Goal: Contribute content: Contribute content

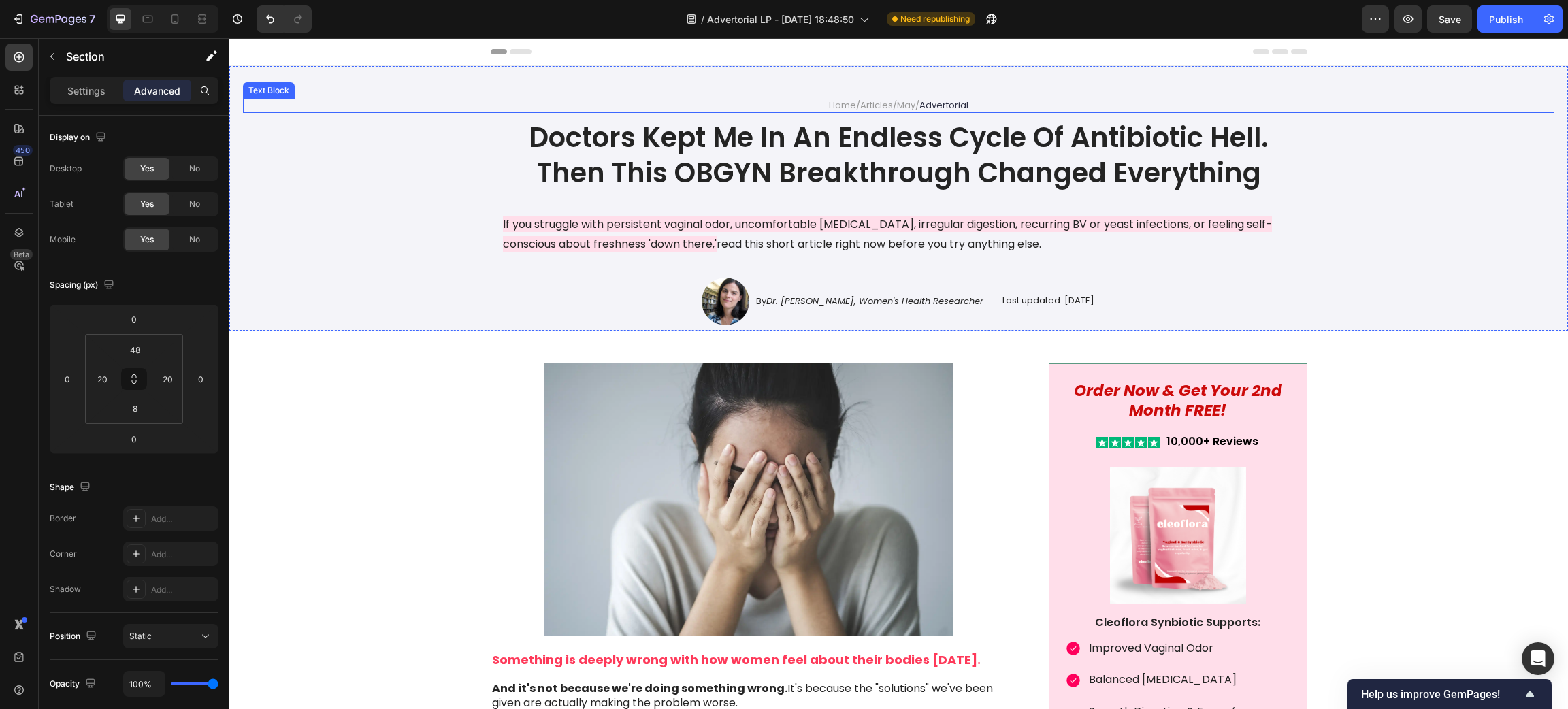
click at [351, 103] on div "Home / Articles / May / Advertorial" at bounding box center [898, 106] width 1312 height 15
click at [292, 306] on div "Home / Articles / May / Advertorial Text Block 8 Doctors Kept Me In An Endless …" at bounding box center [898, 212] width 1312 height 226
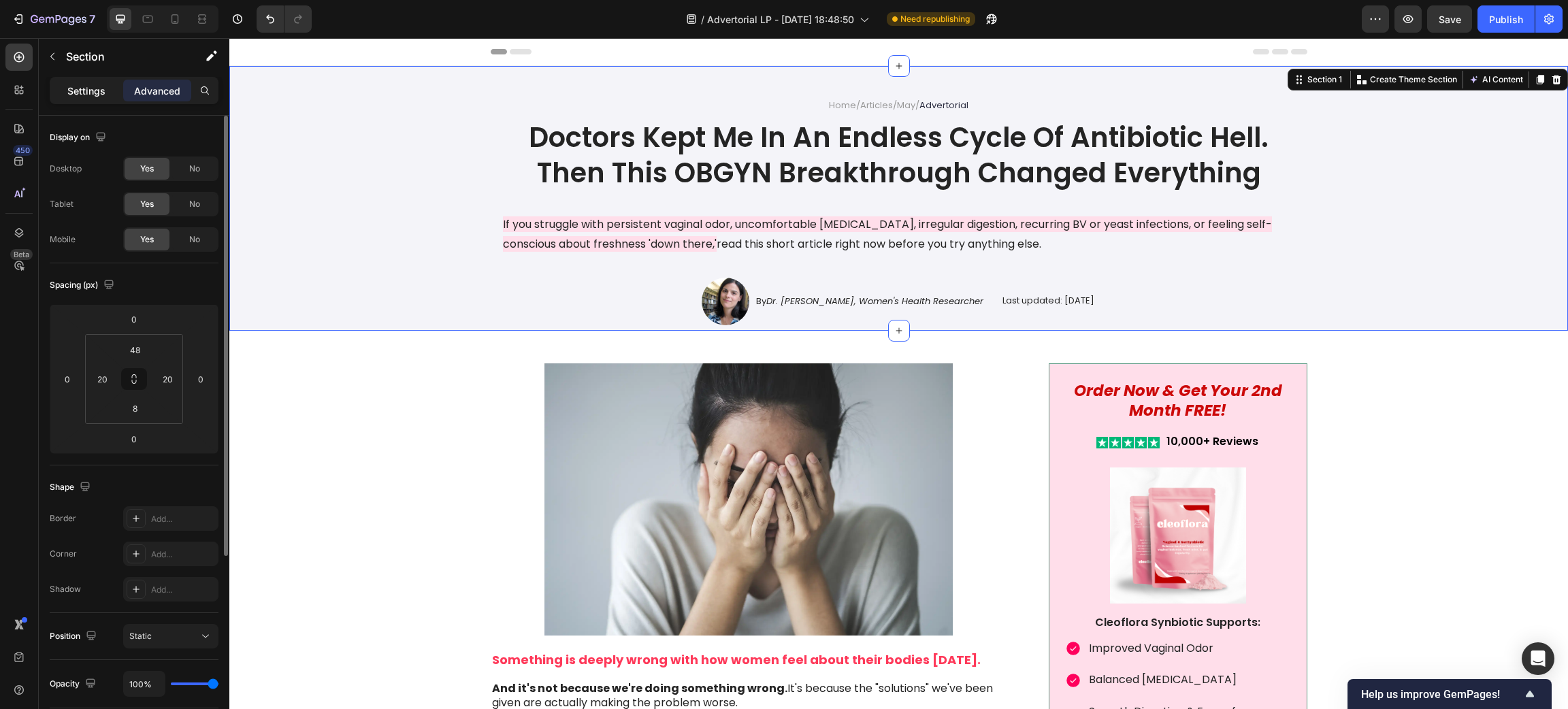
click at [87, 84] on p "Settings" at bounding box center [87, 91] width 38 height 15
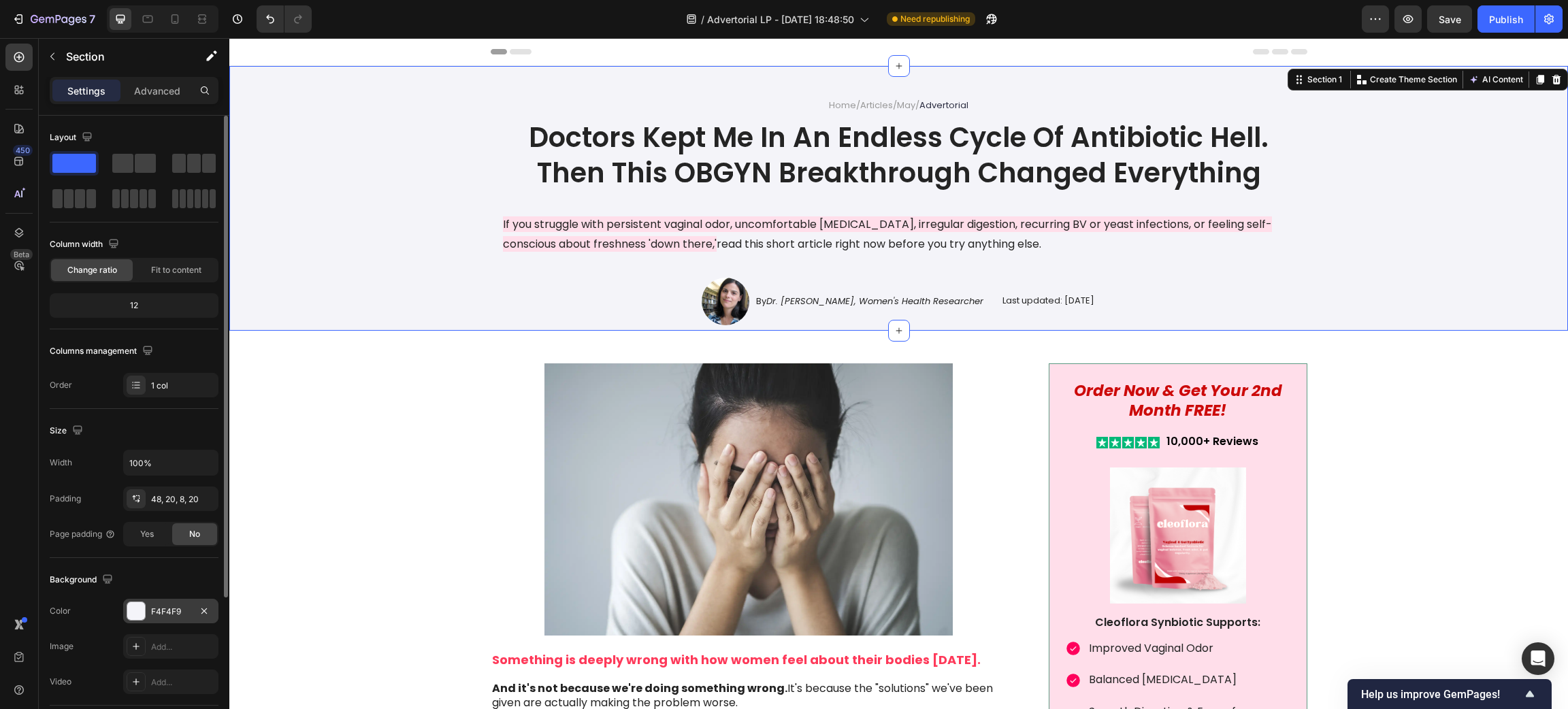
click at [175, 609] on div "F4F4F9" at bounding box center [171, 611] width 39 height 12
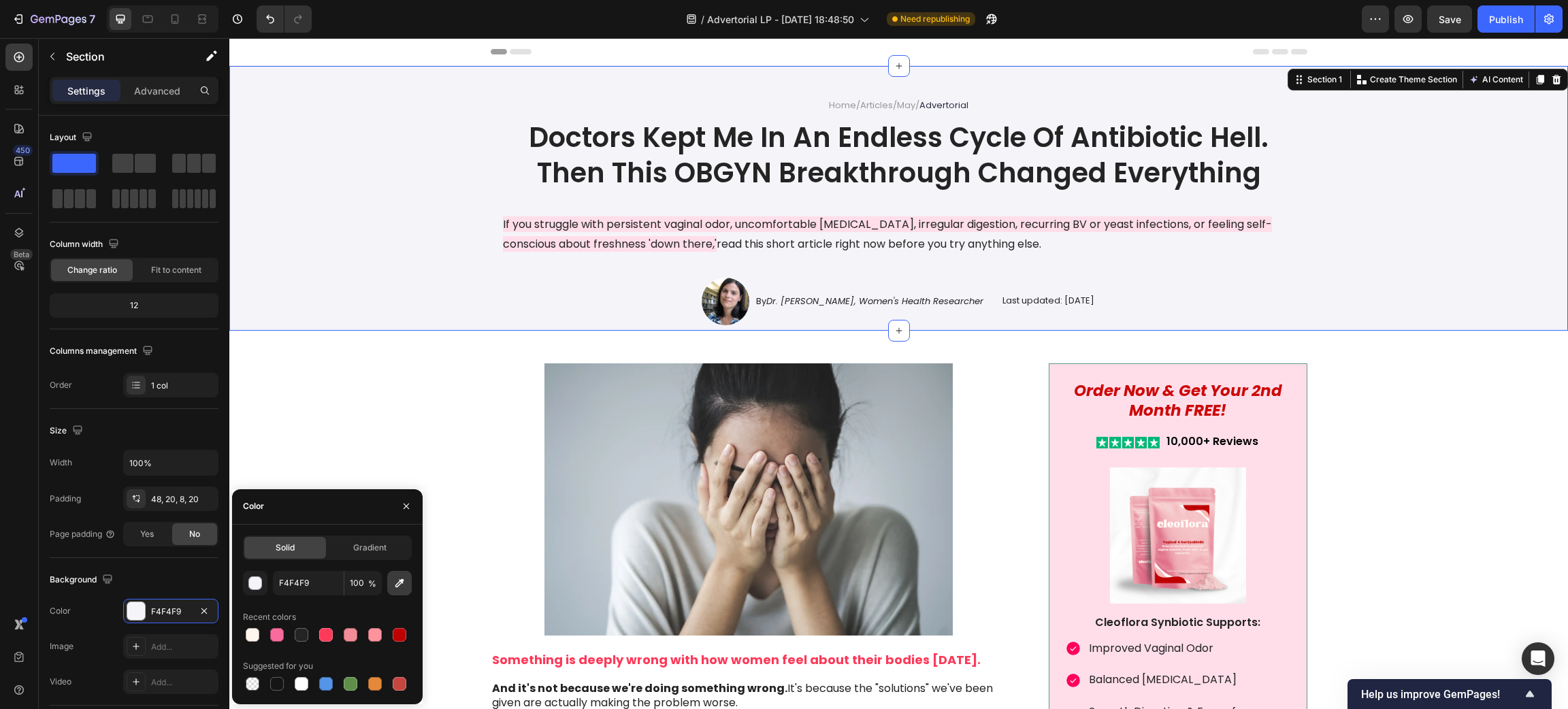
click at [402, 579] on icon "button" at bounding box center [400, 583] width 9 height 9
type input "FAF2F3"
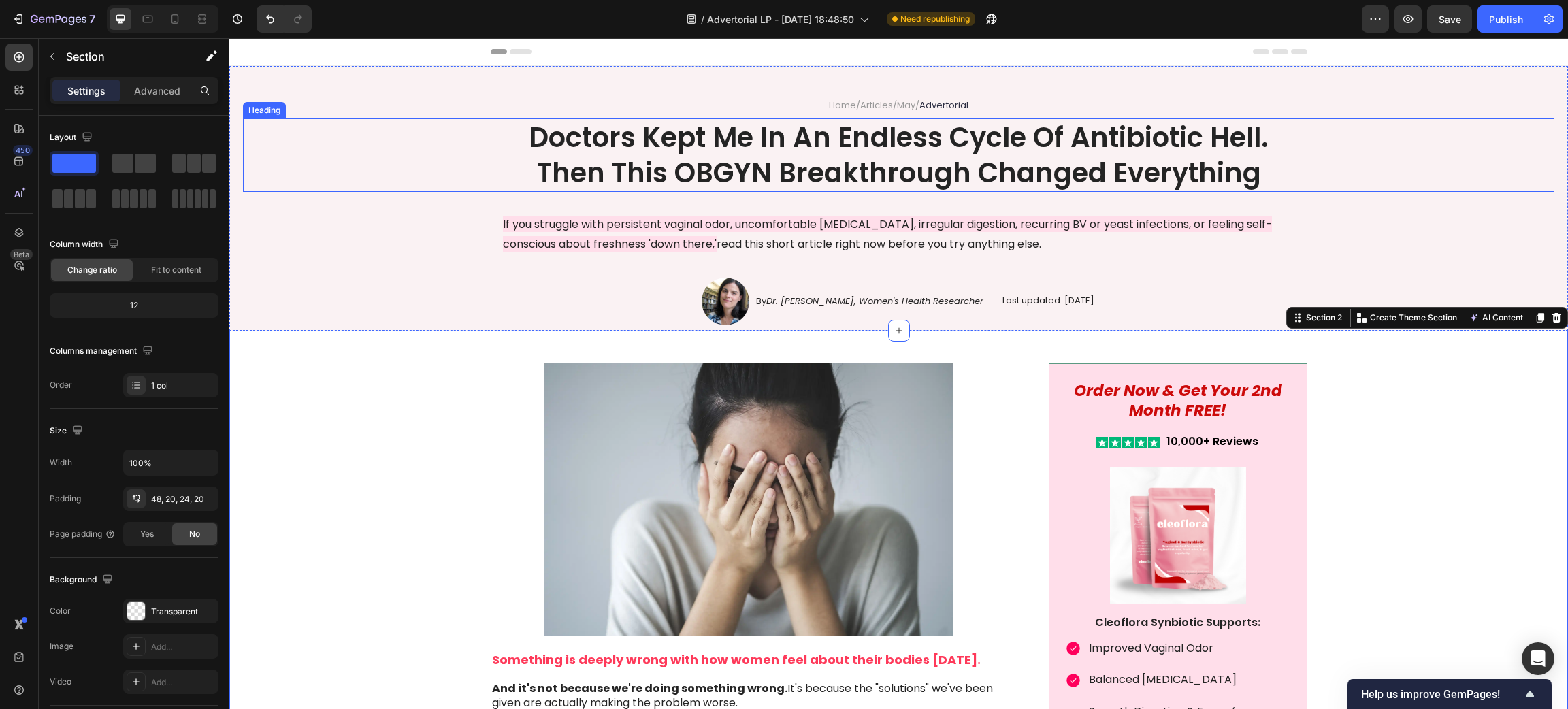
click at [1109, 139] on h1 "Doctors Kept Me In An Endless Cycle Of Antibiotic Hell. Then This OBGYN Breakth…" at bounding box center [899, 155] width 817 height 74
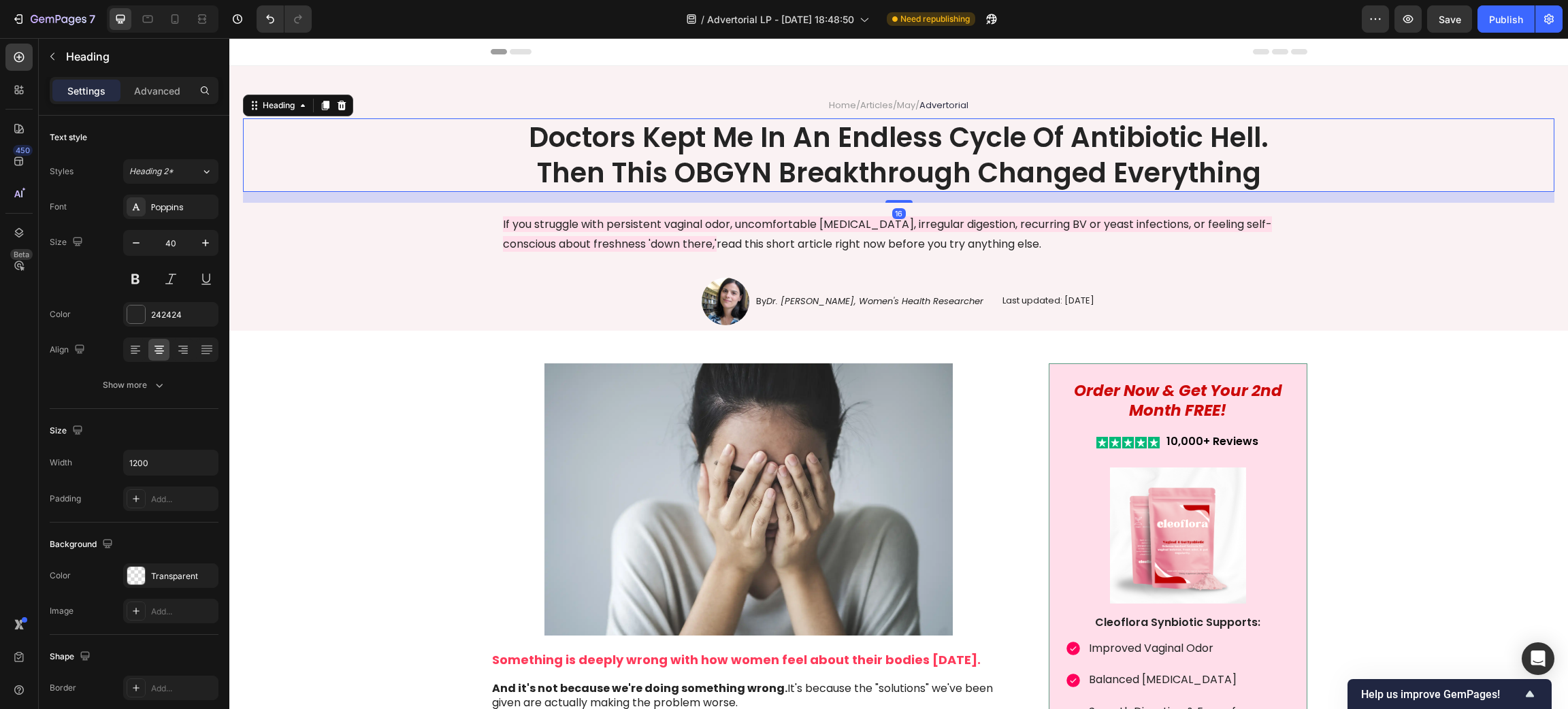
click at [1039, 138] on h1 "Doctors Kept Me In An Endless Cycle Of Antibiotic Hell. Then This OBGYN Breakth…" at bounding box center [899, 155] width 817 height 74
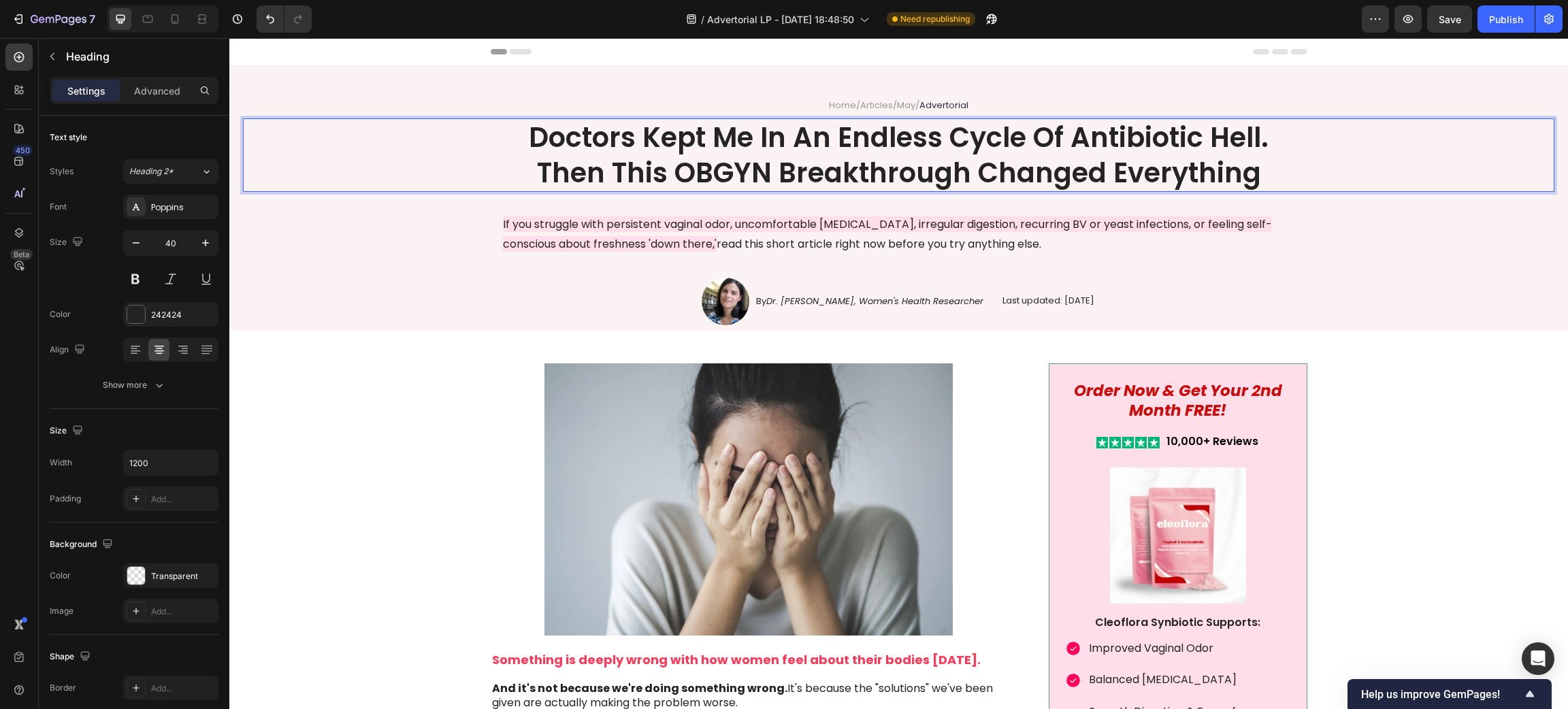
click at [1039, 138] on p "Doctors Kept Me In An Endless Cycle Of Antibiotic Hell. Then This OBGYN Breakth…" at bounding box center [899, 155] width 814 height 71
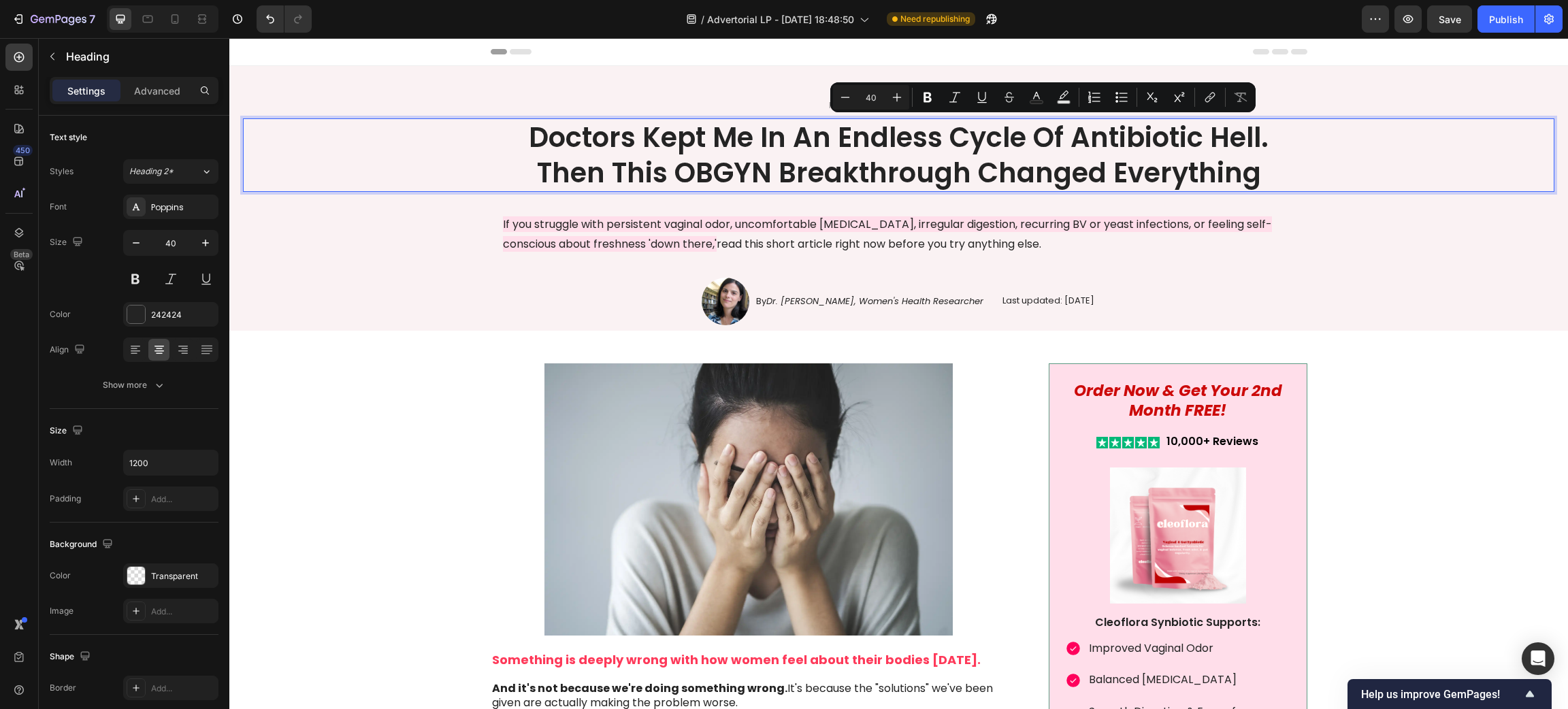
click at [975, 151] on p "Doctors Kept Me In An Endless Cycle Of Antibiotic Hell. Then This OBGYN Breakth…" at bounding box center [899, 155] width 814 height 71
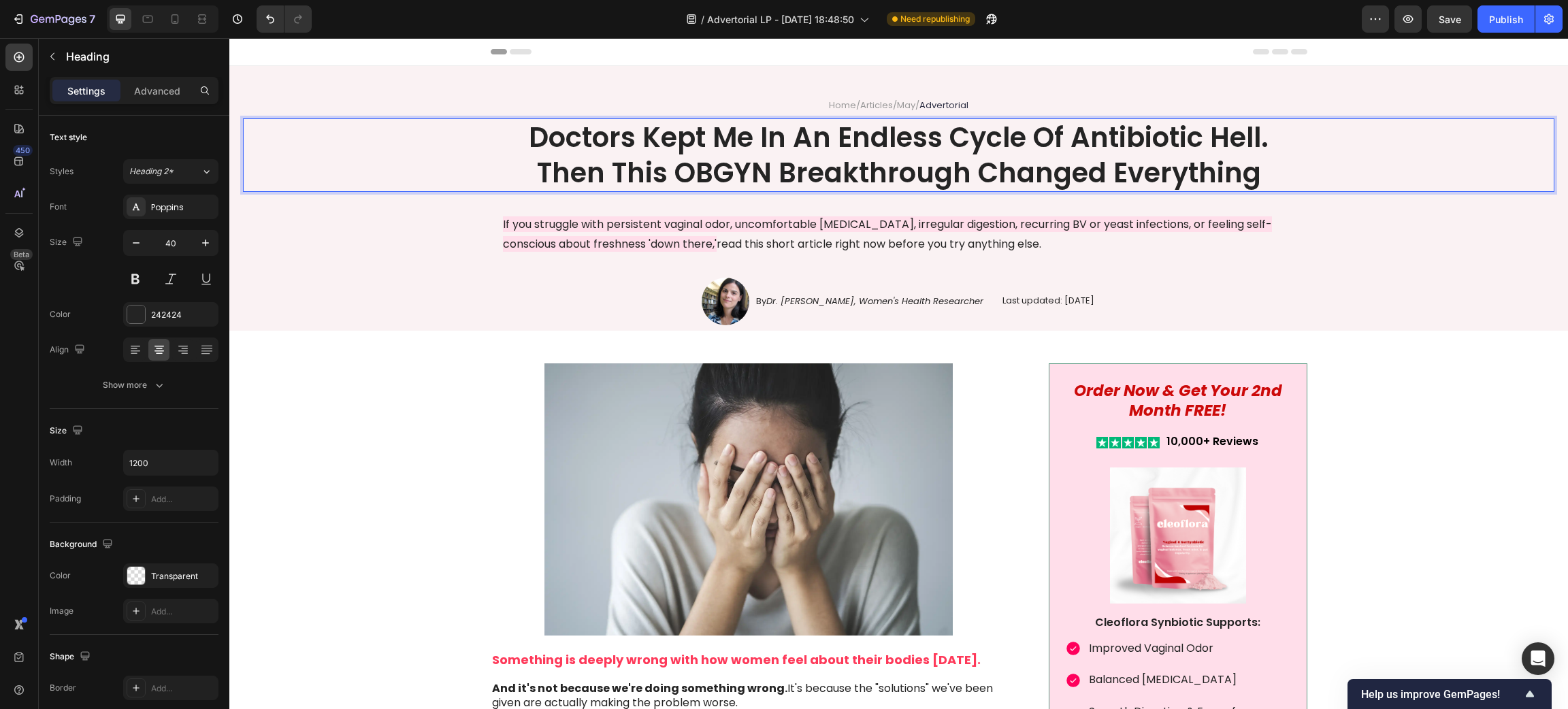
click at [954, 142] on p "Doctors Kept Me In An Endless Cycle Of Antibiotic Hell. Then This OBGYN Breakth…" at bounding box center [899, 155] width 814 height 71
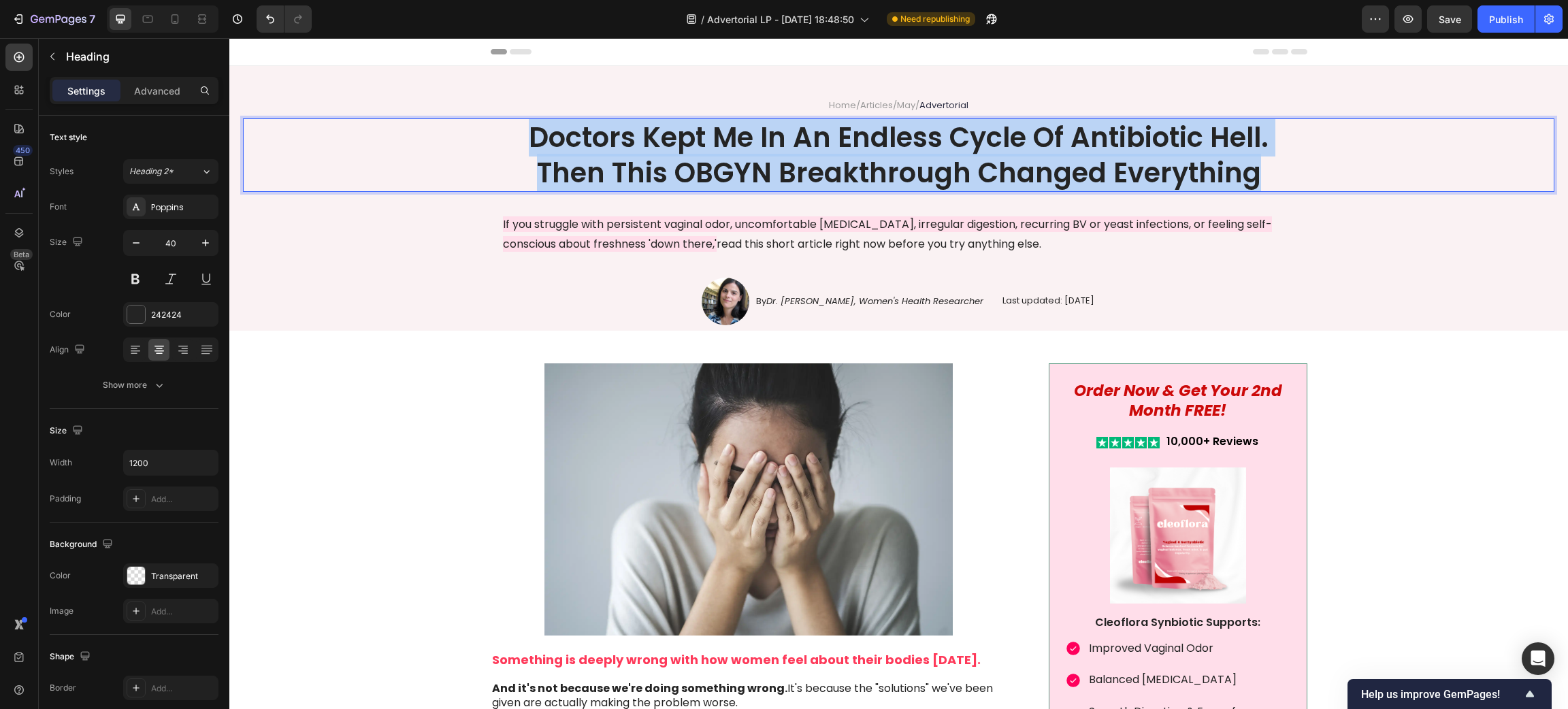
click at [954, 142] on p "Doctors Kept Me In An Endless Cycle Of Antibiotic Hell. Then This OBGYN Breakth…" at bounding box center [899, 155] width 814 height 71
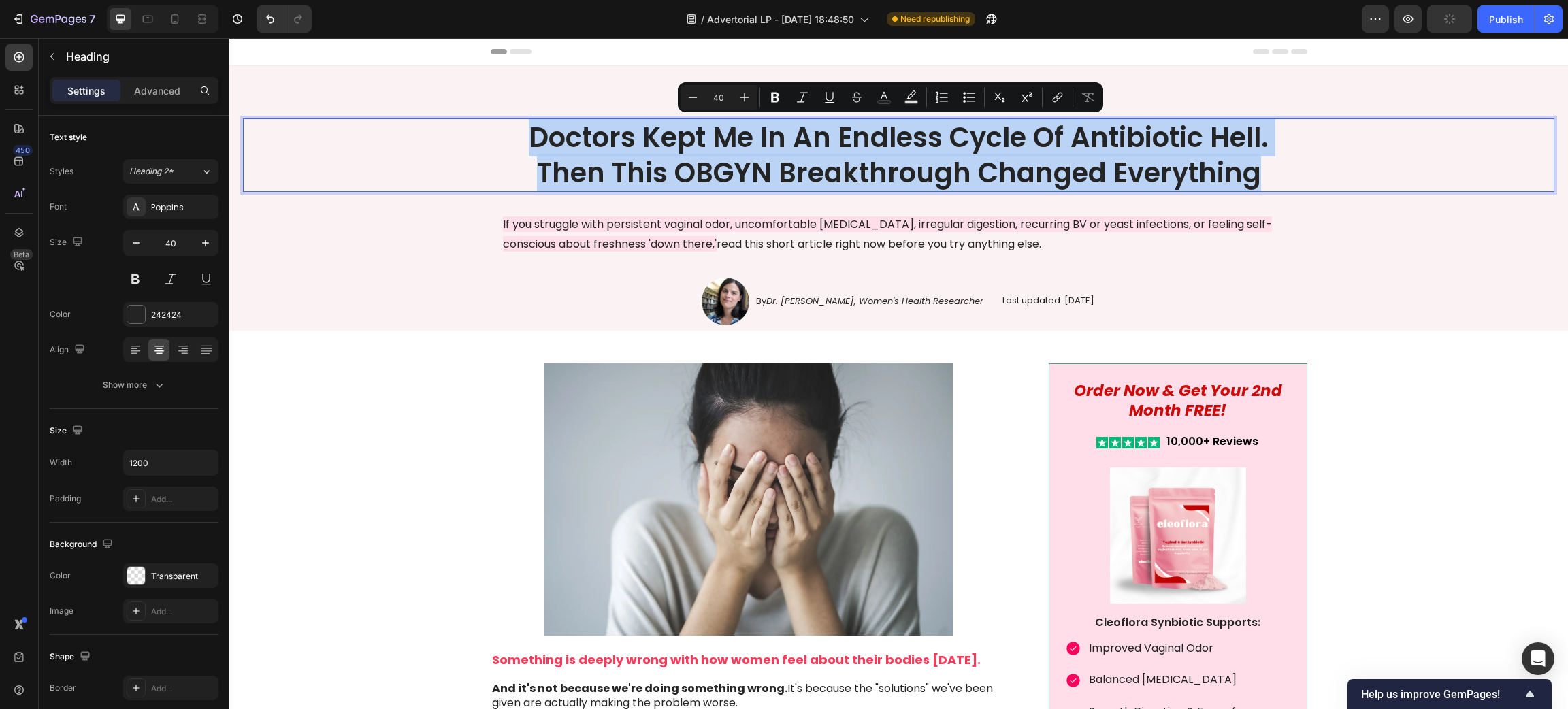
copy p "Doctors Kept Me In An Endless Cycle Of Antibiotic Hell. Then This OBGYN Breakth…"
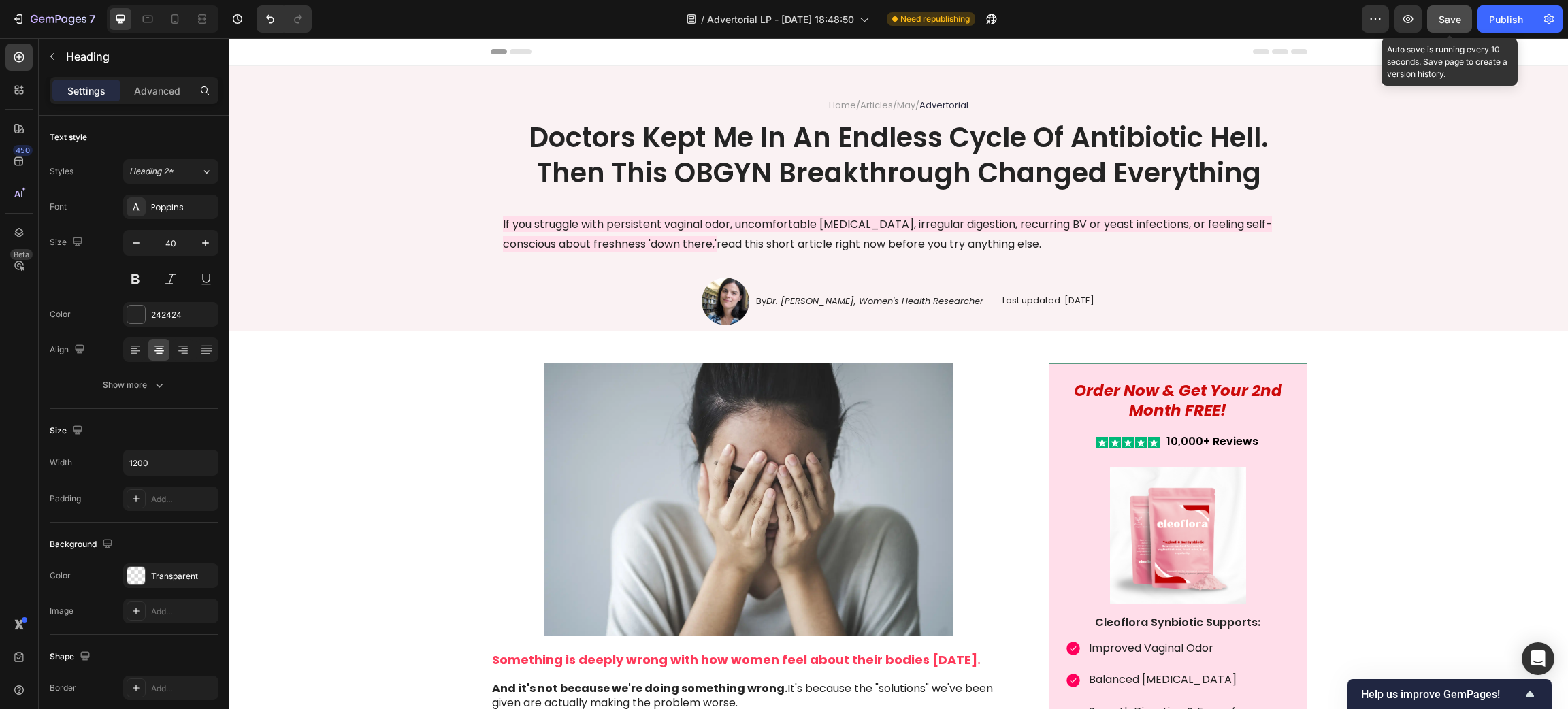
click at [1440, 22] on span "Save" at bounding box center [1449, 19] width 23 height 12
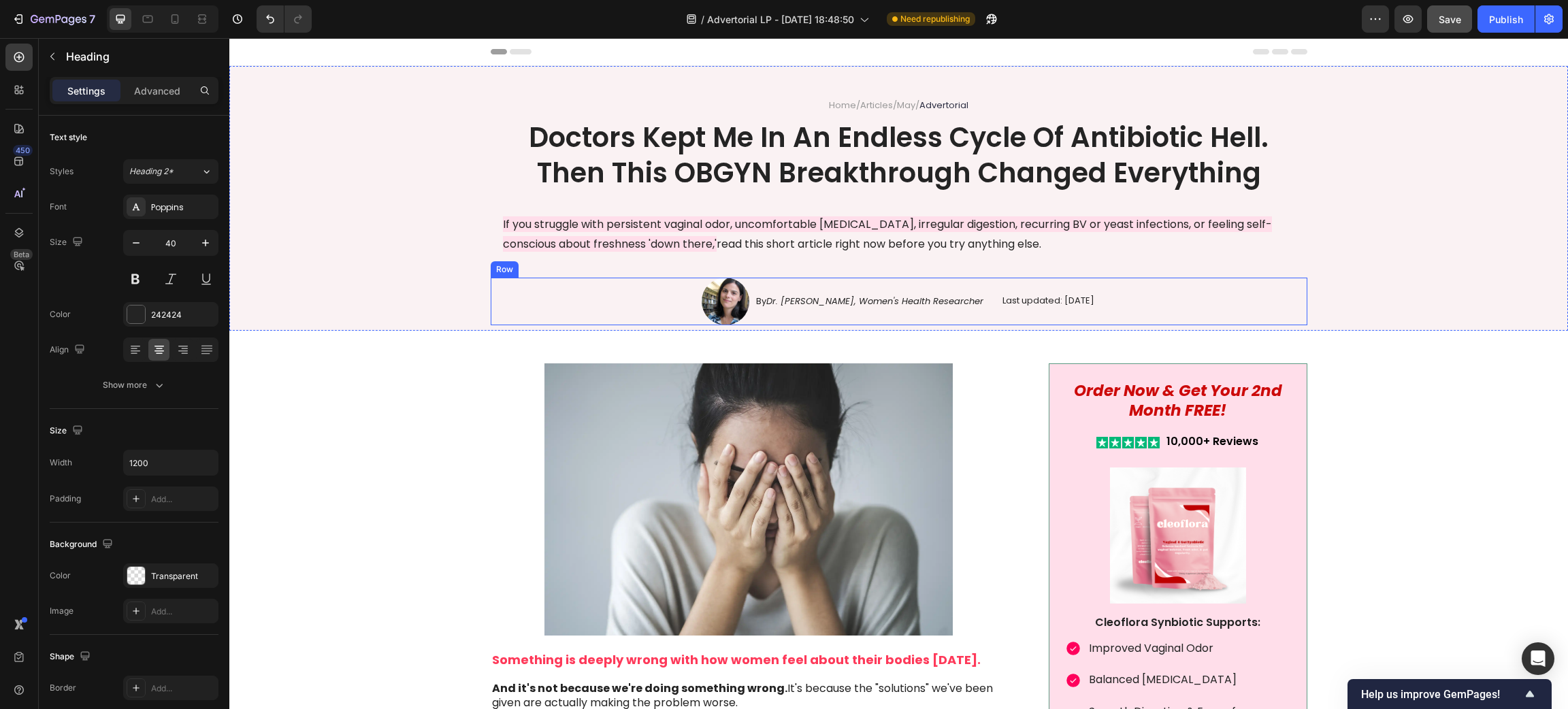
click at [1075, 308] on div "Last updated: [DATE] Text Block" at bounding box center [1049, 301] width 95 height 47
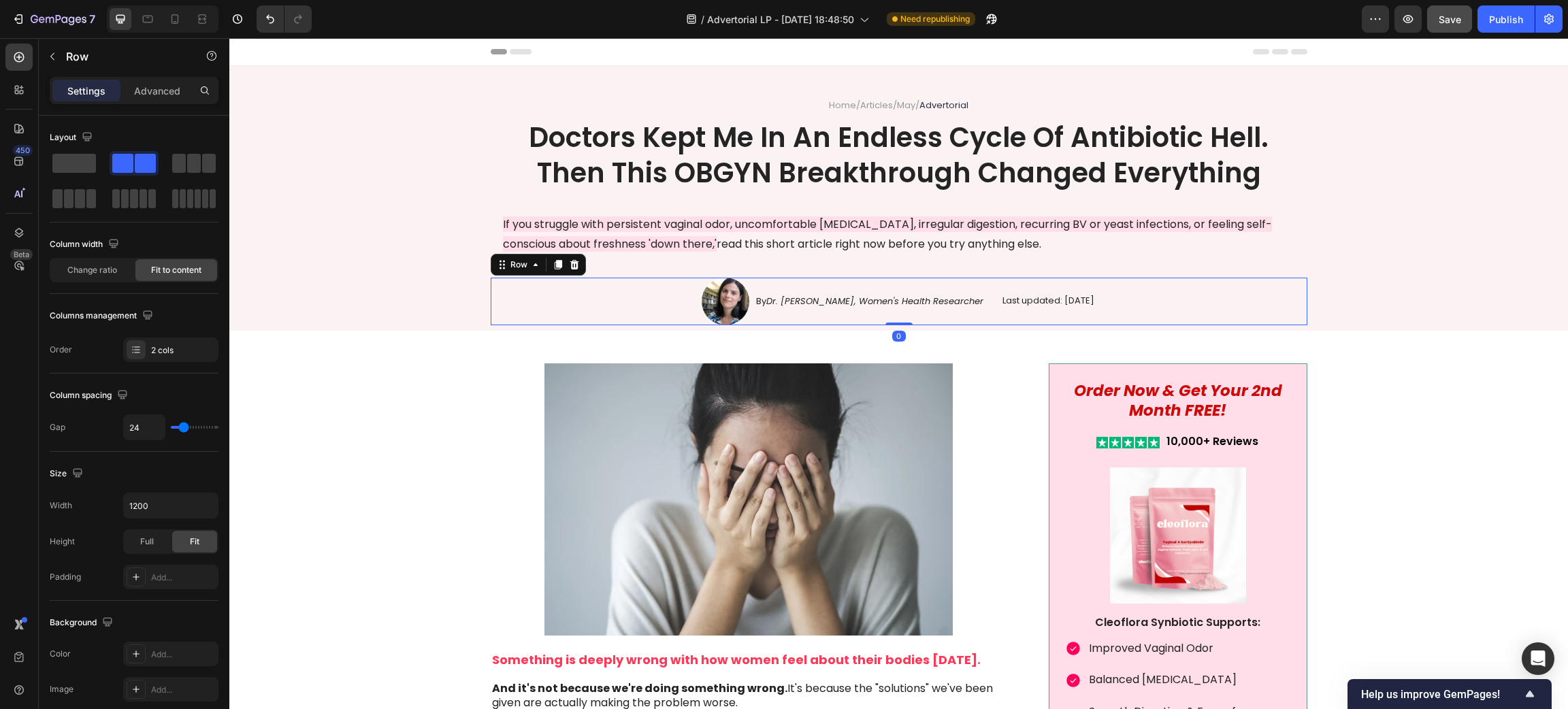
click at [1075, 290] on div "Last updated: [DATE] Text Block" at bounding box center [1049, 301] width 95 height 47
click at [1082, 297] on p "Last updated: [DATE]" at bounding box center [1048, 301] width 92 height 12
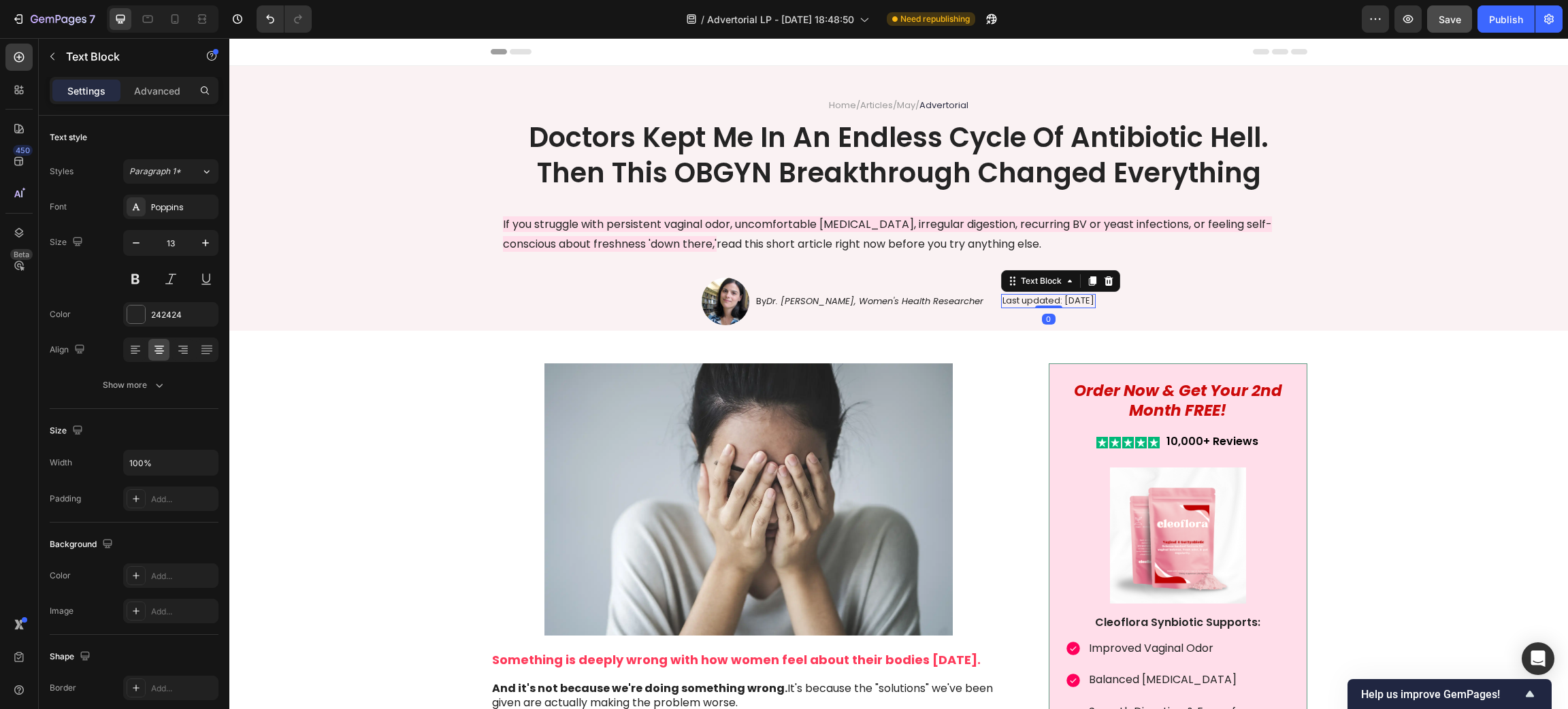
click at [1084, 301] on p "Last updated: [DATE]" at bounding box center [1048, 301] width 92 height 12
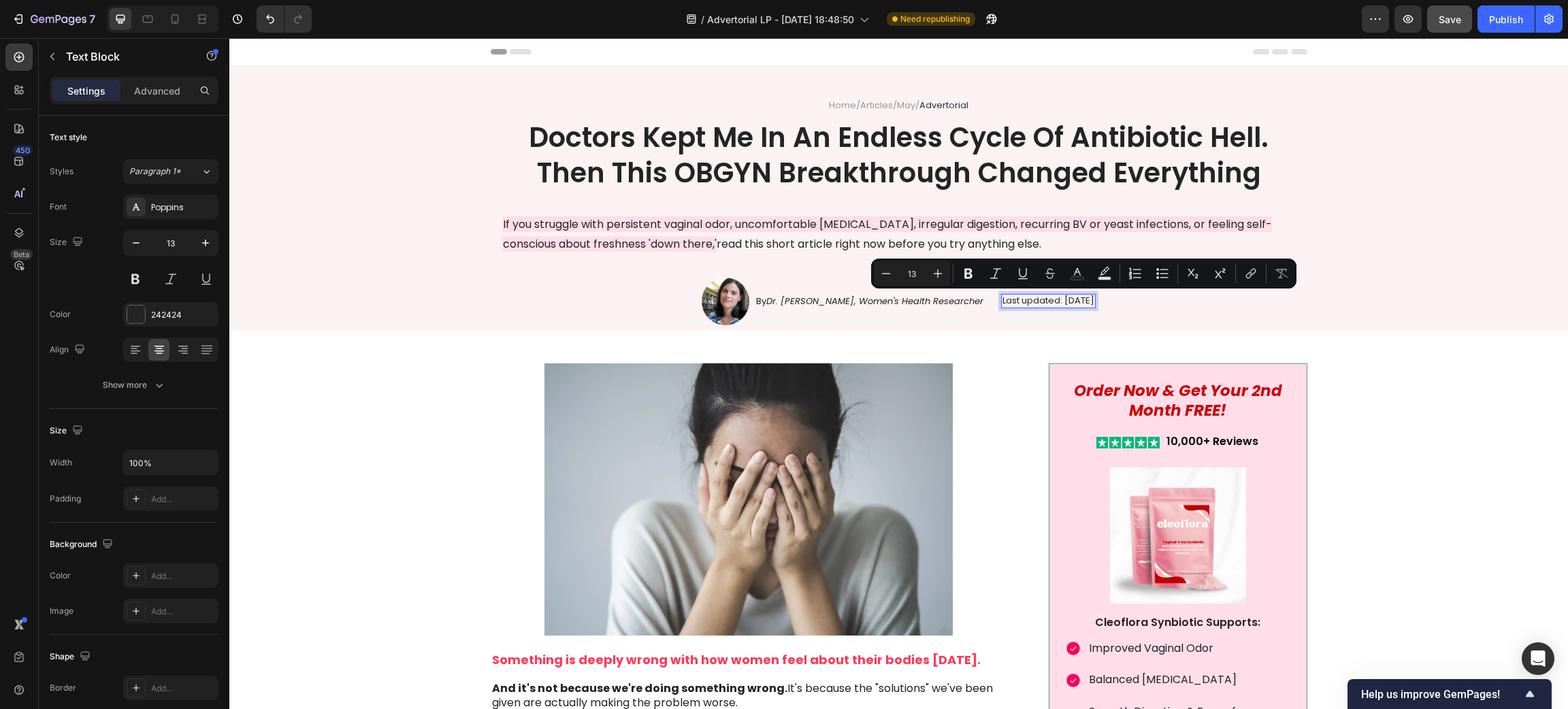
click at [1084, 301] on p "Last updated: [DATE]" at bounding box center [1048, 301] width 92 height 12
drag, startPoint x: 1088, startPoint y: 302, endPoint x: 1079, endPoint y: 298, distance: 9.8
click at [1079, 298] on p "Last updated: [DATE]" at bounding box center [1048, 301] width 92 height 12
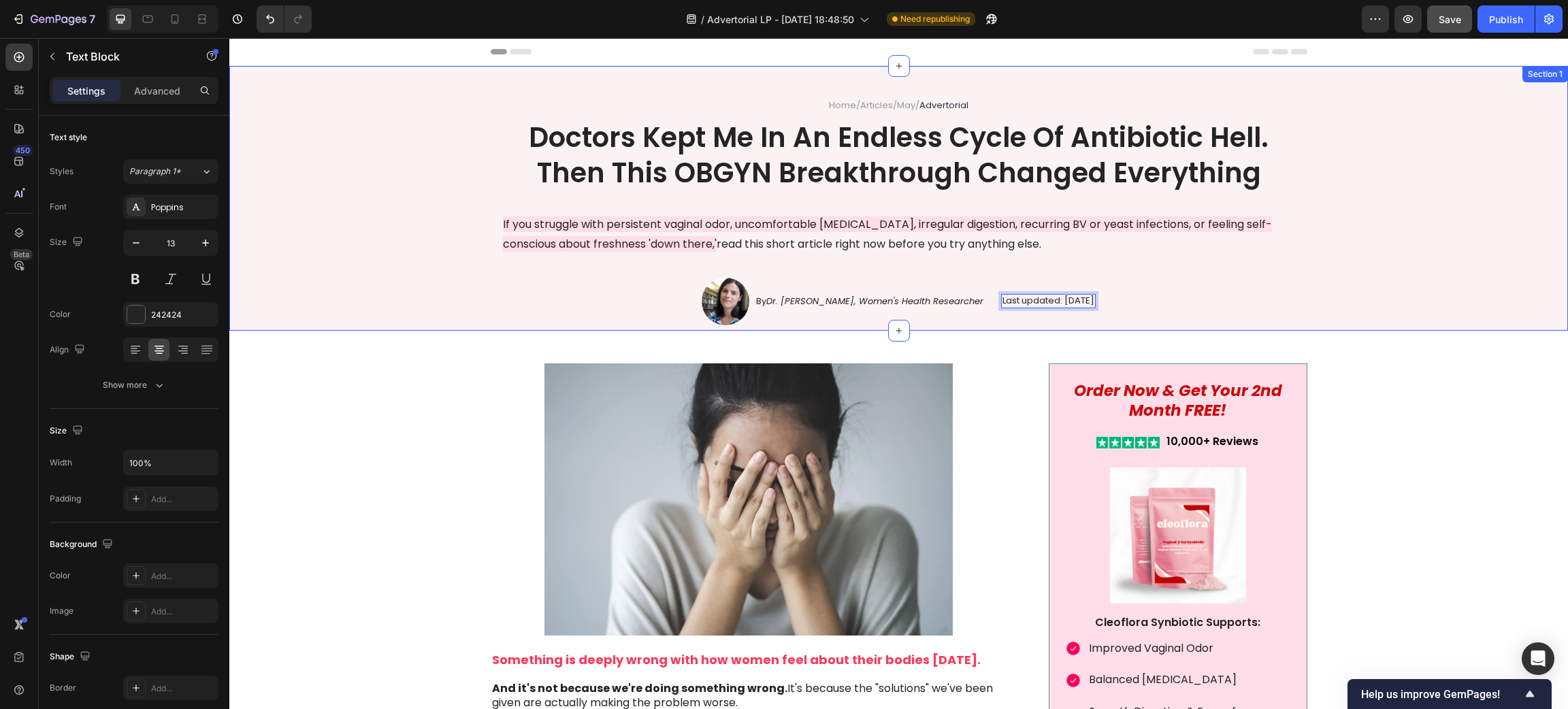
click at [1335, 257] on div "Home / Articles / May / Advertorial Text Block Doctors Kept Me In An Endless Cy…" at bounding box center [898, 212] width 1312 height 226
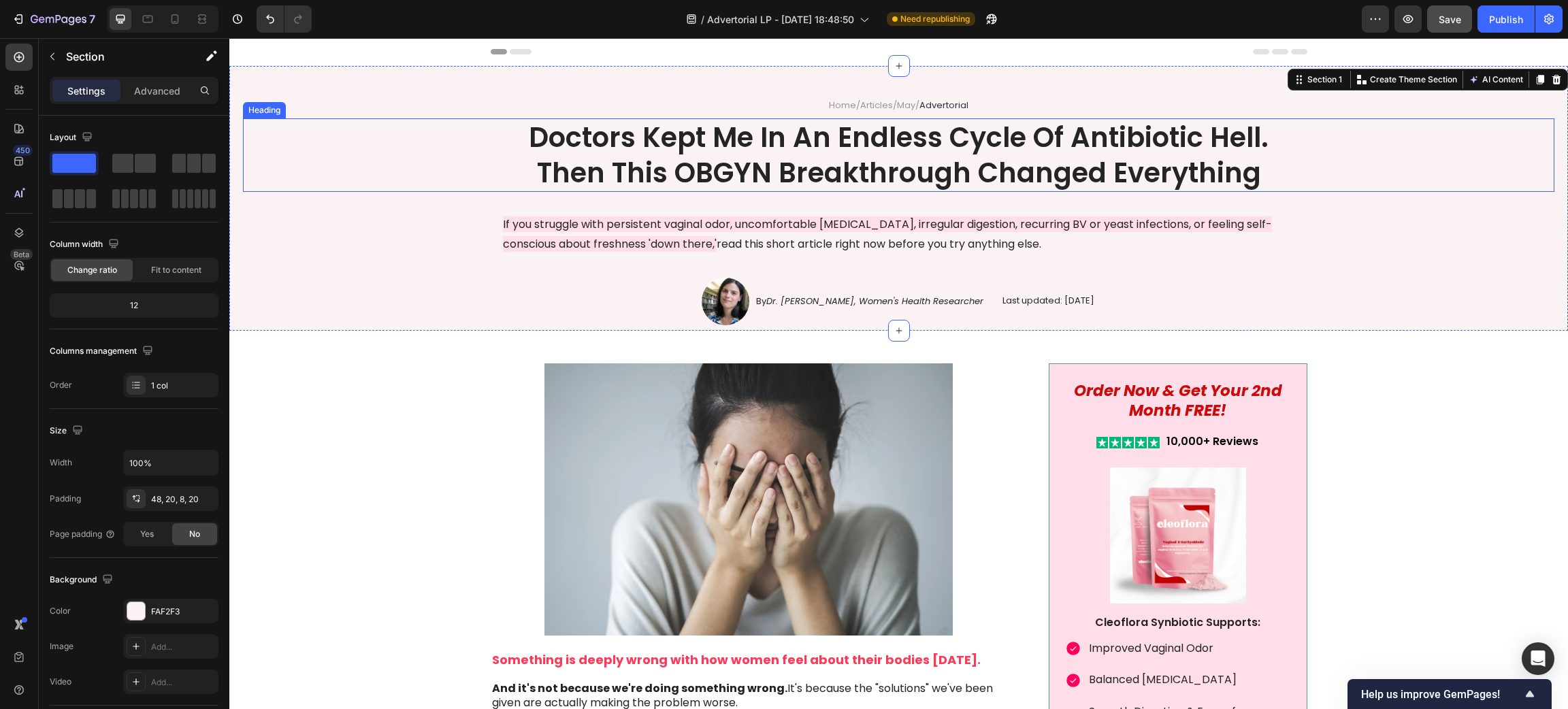
click at [1165, 149] on h1 "Doctors Kept Me In An Endless Cycle Of Antibiotic Hell. Then This OBGYN Breakth…" at bounding box center [899, 155] width 817 height 74
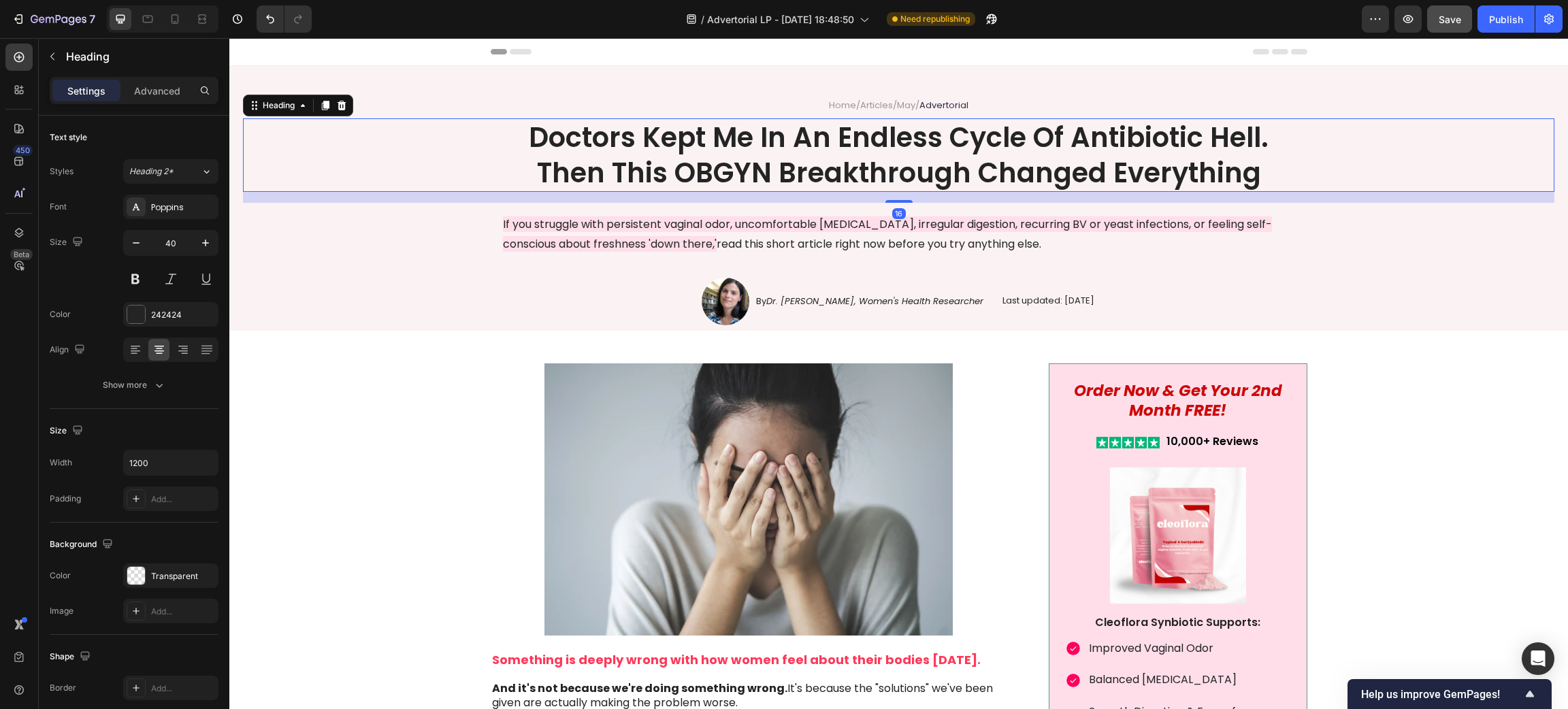
click at [1213, 142] on h1 "Doctors Kept Me In An Endless Cycle Of Antibiotic Hell. Then This OBGYN Breakth…" at bounding box center [899, 155] width 817 height 74
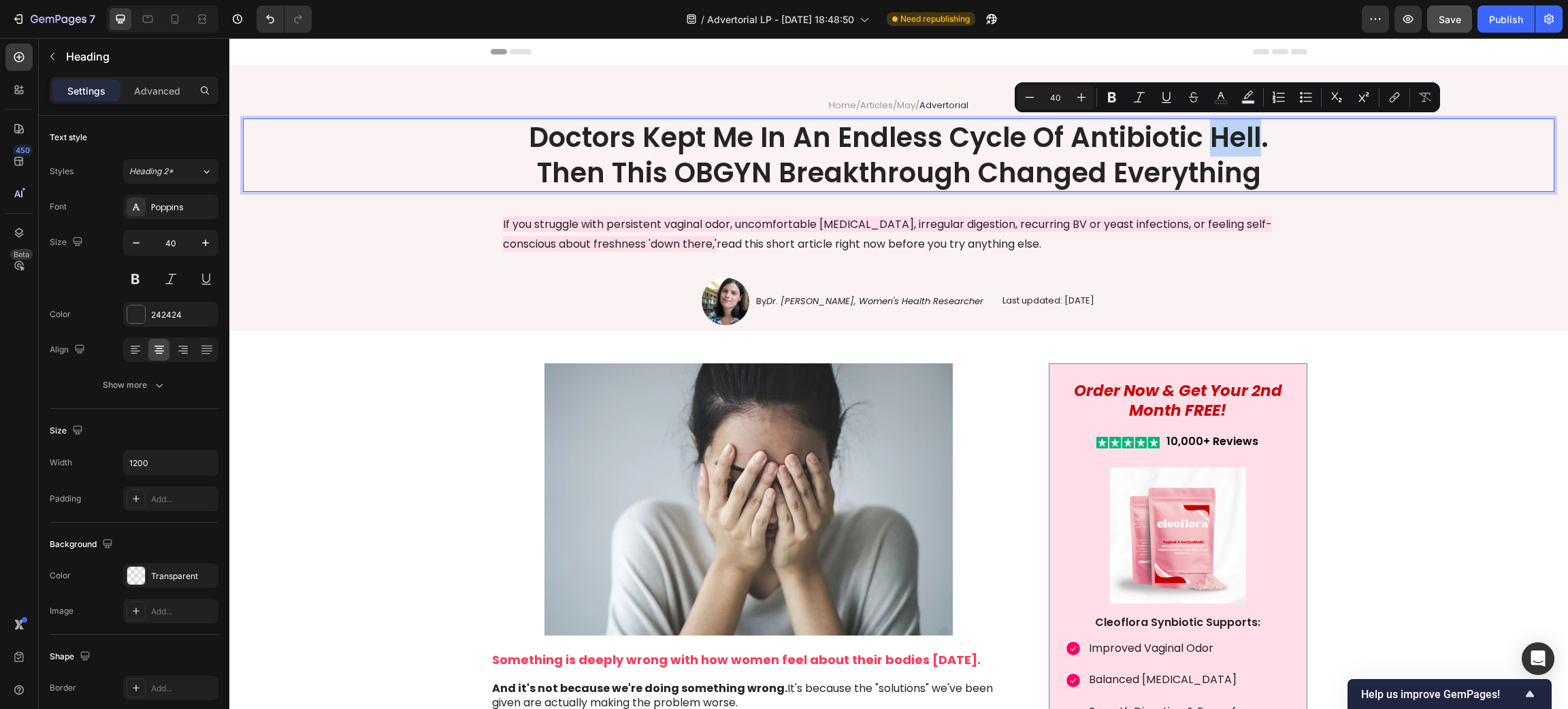
drag, startPoint x: 1202, startPoint y: 134, endPoint x: 1254, endPoint y: 154, distance: 55.7
click at [1254, 154] on p "Doctors Kept Me In An Endless Cycle Of Antibiotic Hell. Then This OBGYN Breakth…" at bounding box center [899, 155] width 814 height 71
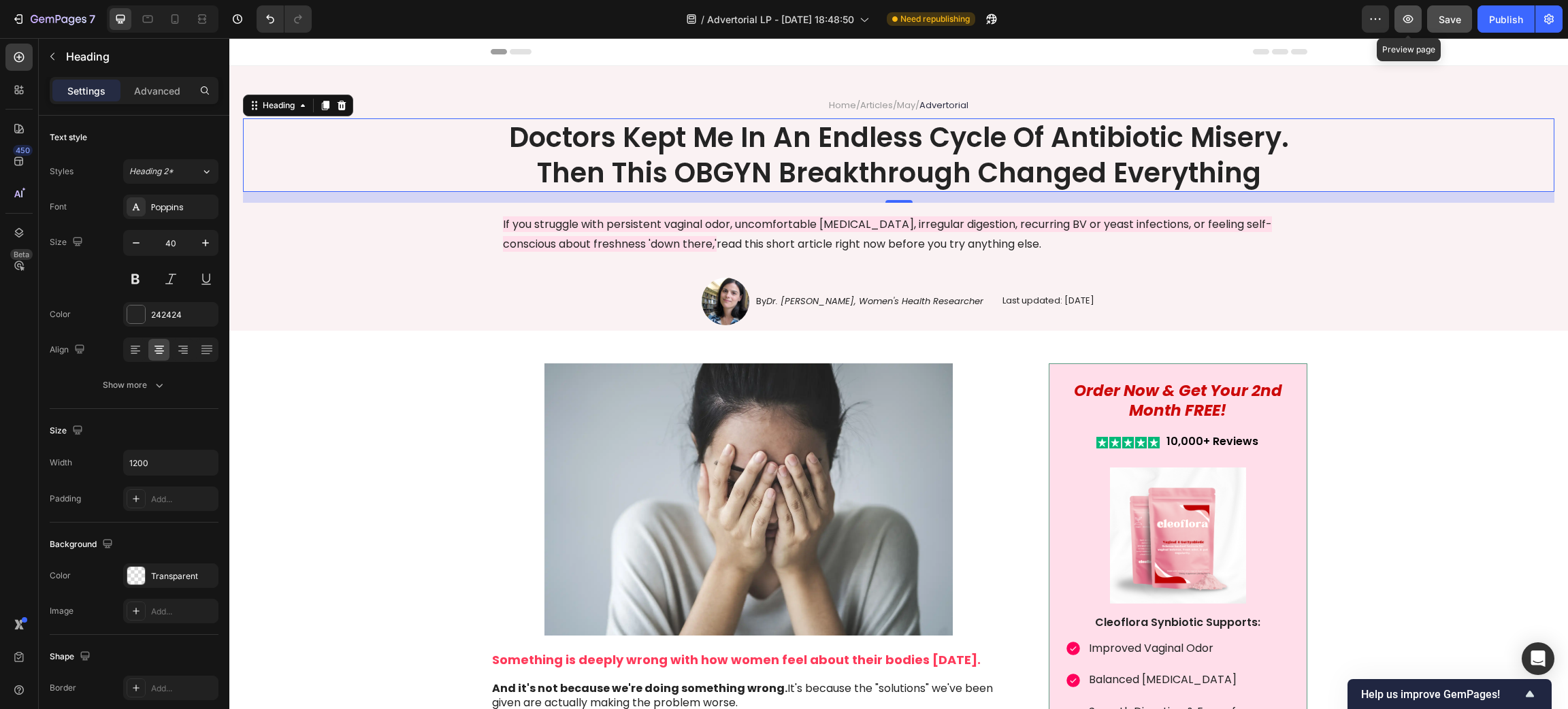
click at [1403, 24] on button "button" at bounding box center [1408, 19] width 27 height 27
click at [1443, 22] on span "Save" at bounding box center [1449, 19] width 23 height 12
click at [1500, 20] on div "Publish" at bounding box center [1505, 19] width 34 height 15
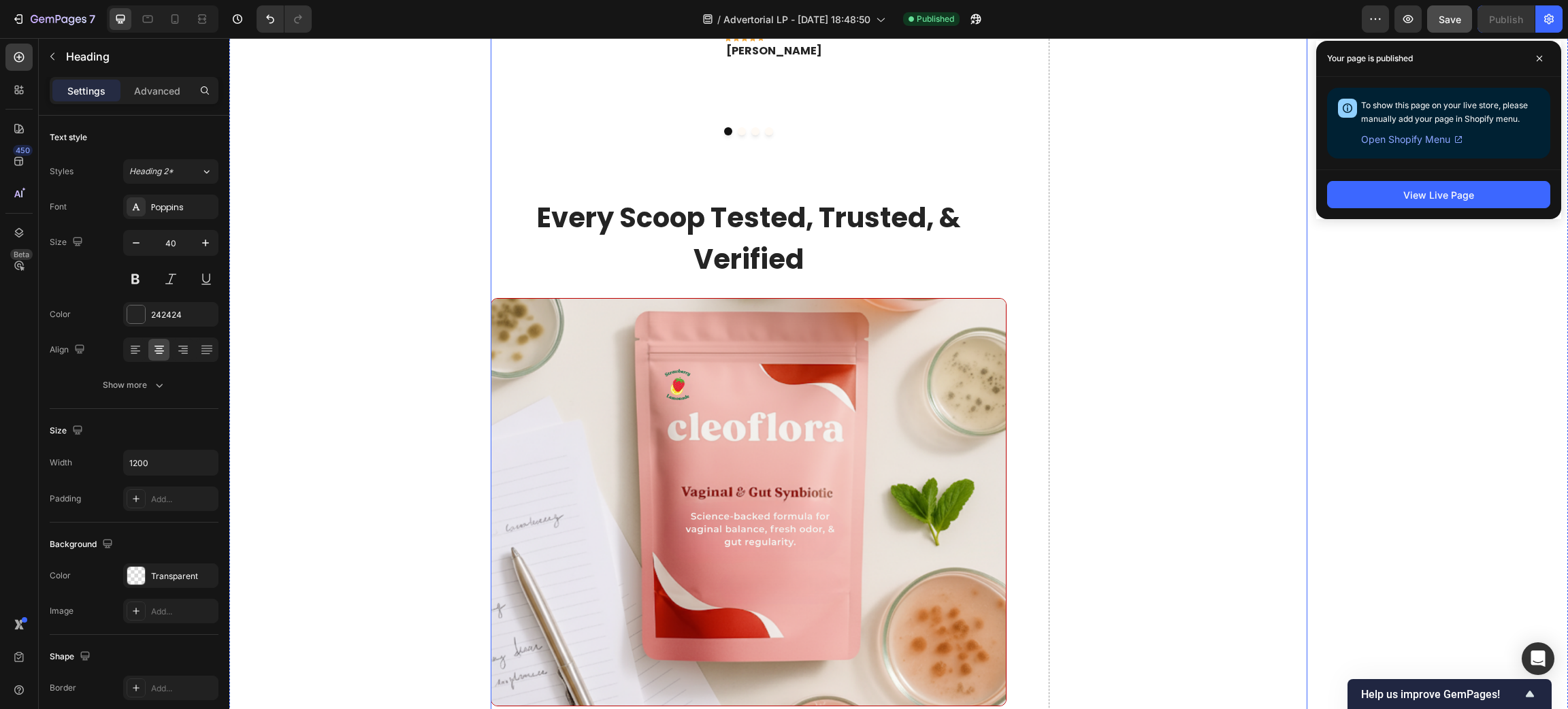
scroll to position [6735, 0]
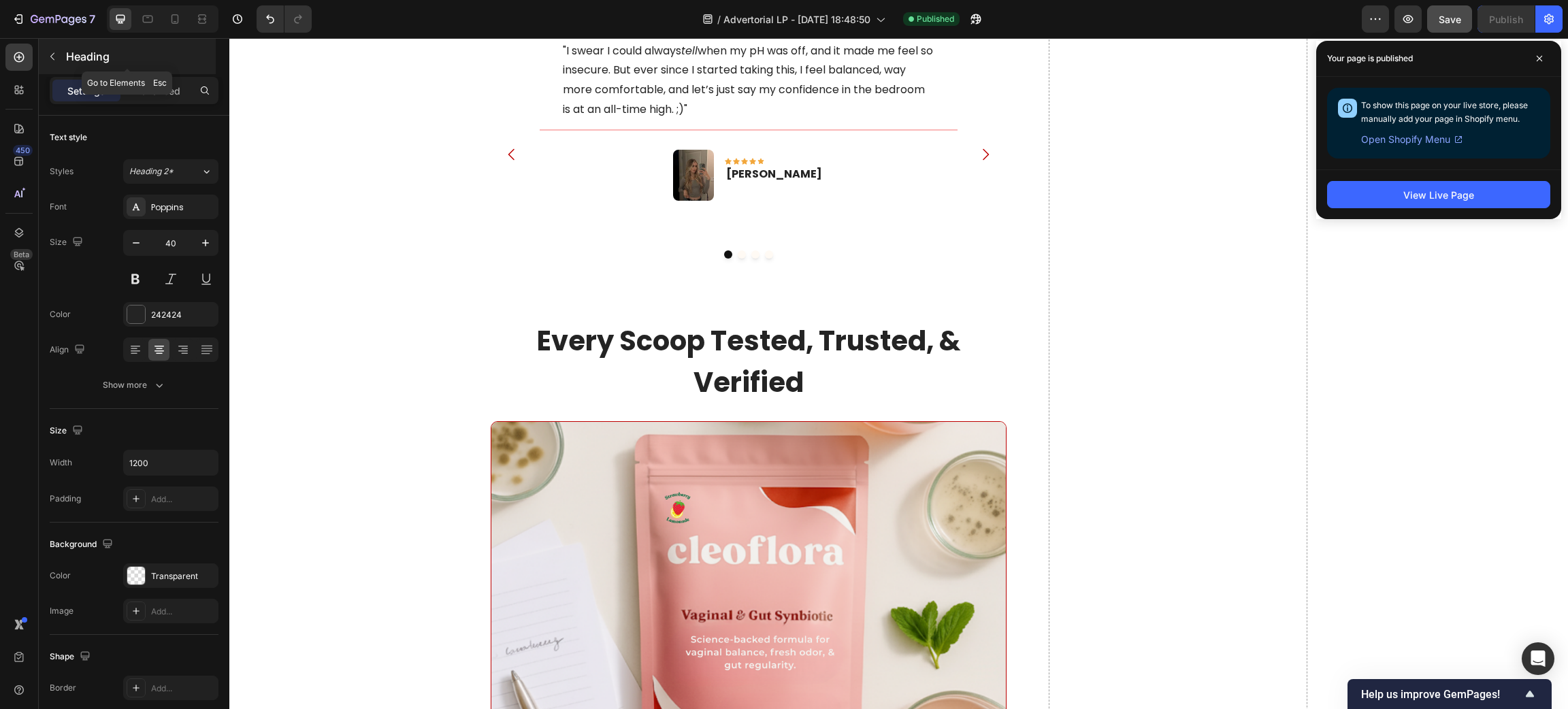
click at [49, 39] on div "Heading" at bounding box center [127, 56] width 177 height 36
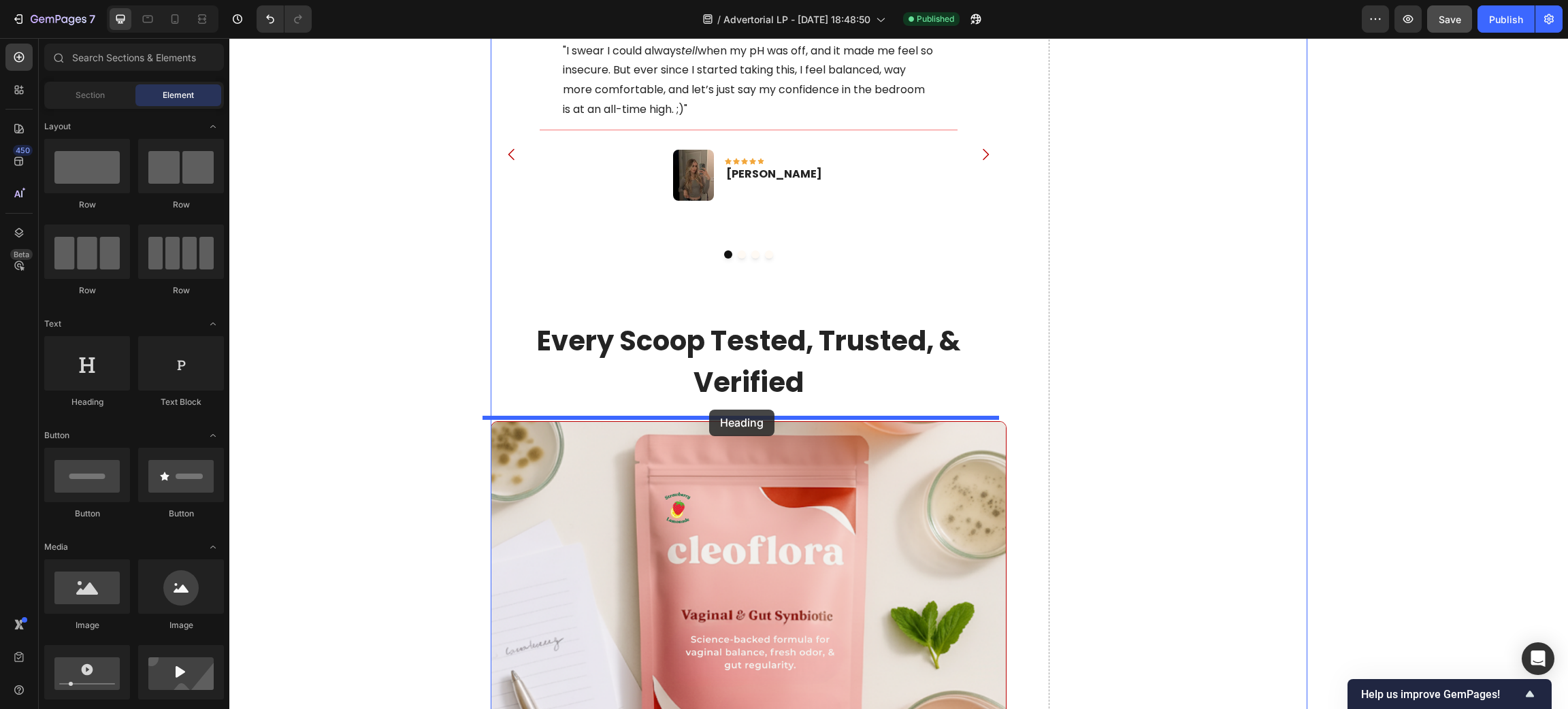
drag, startPoint x: 310, startPoint y: 294, endPoint x: 712, endPoint y: 411, distance: 418.7
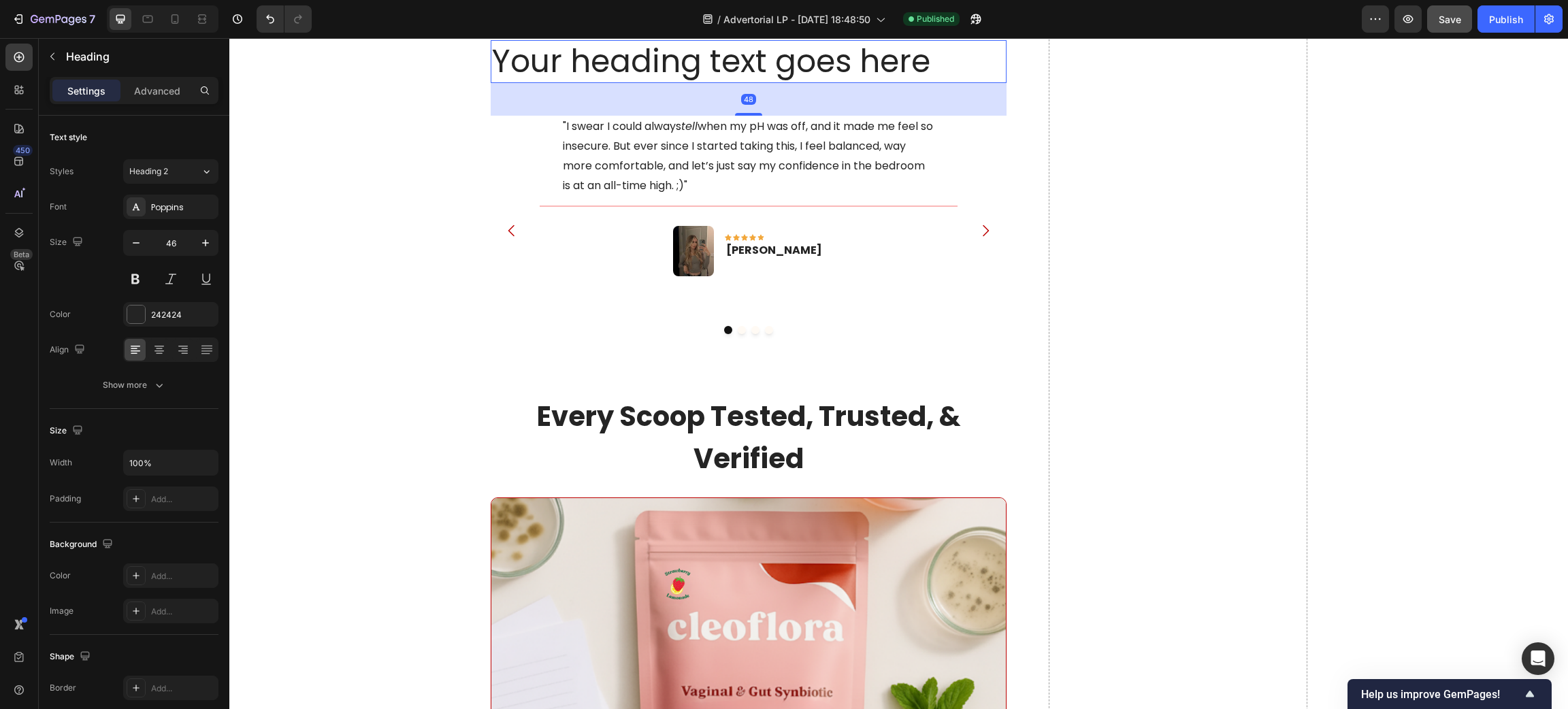
click at [684, 84] on h2 "Your heading text goes here" at bounding box center [749, 62] width 517 height 44
click at [684, 82] on p "Your heading text goes here" at bounding box center [748, 61] width 514 height 41
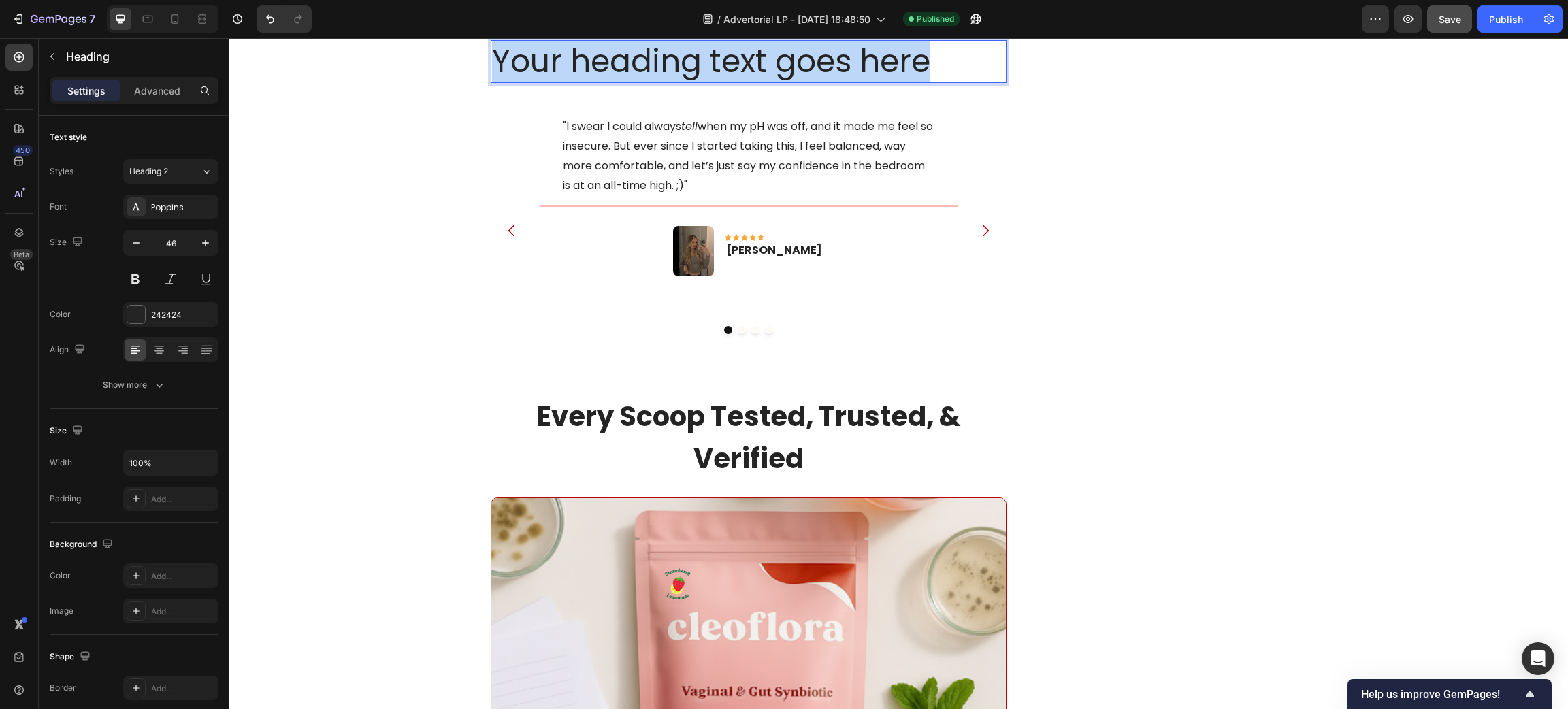
click at [684, 82] on p "Your heading text goes here" at bounding box center [748, 61] width 514 height 41
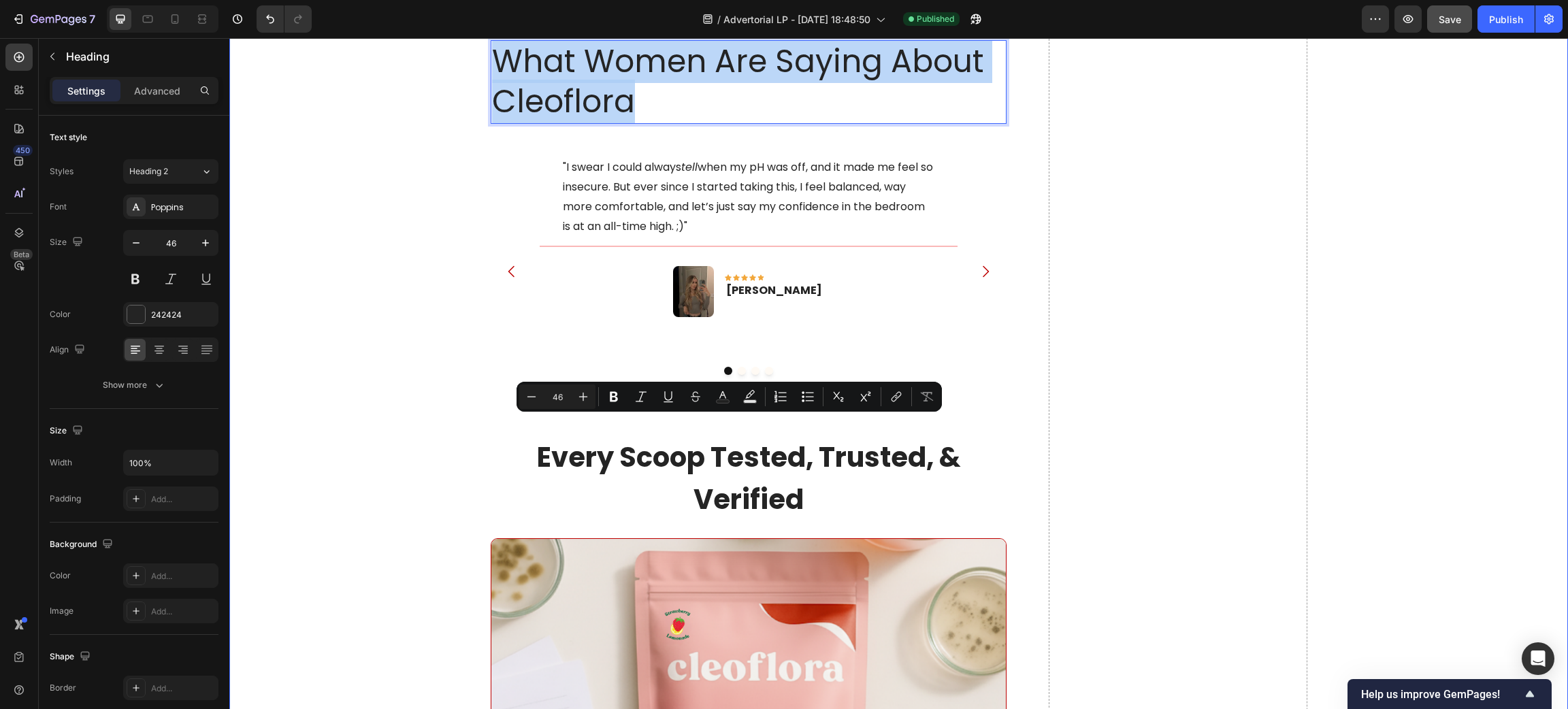
drag, startPoint x: 641, startPoint y: 485, endPoint x: 461, endPoint y: 440, distance: 185.5
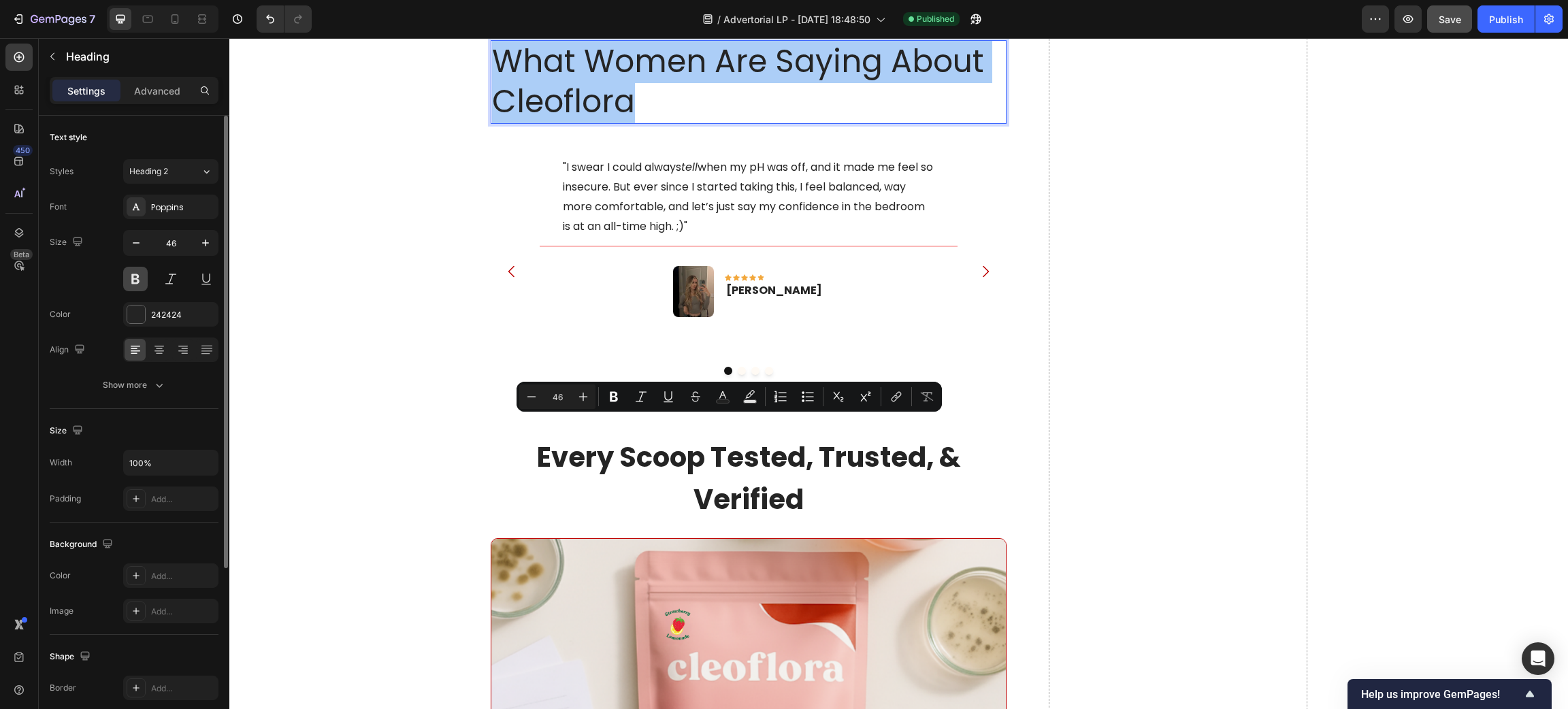
click at [141, 279] on button at bounding box center [135, 278] width 25 height 25
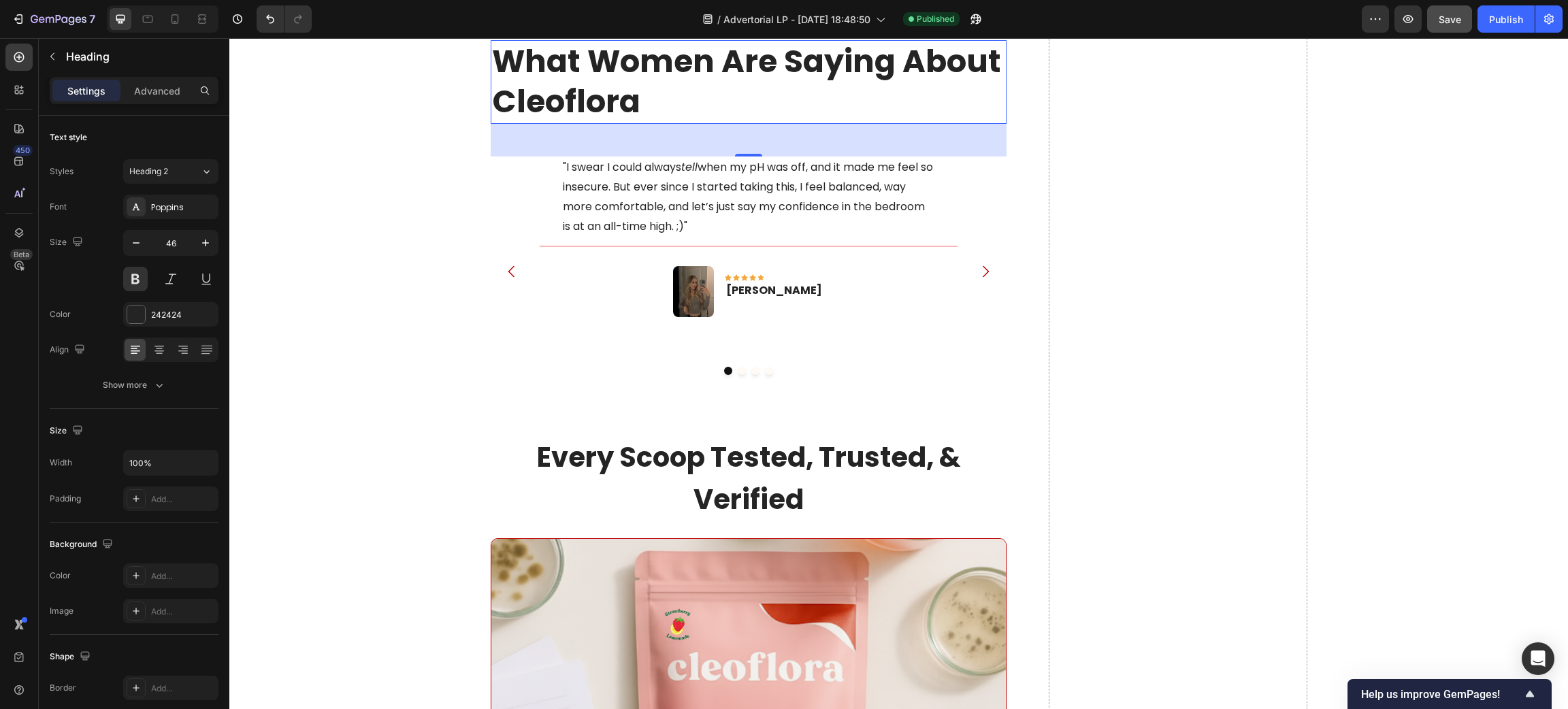
click at [646, 123] on p "What Women Are Saying About Cleoflora" at bounding box center [748, 81] width 514 height 81
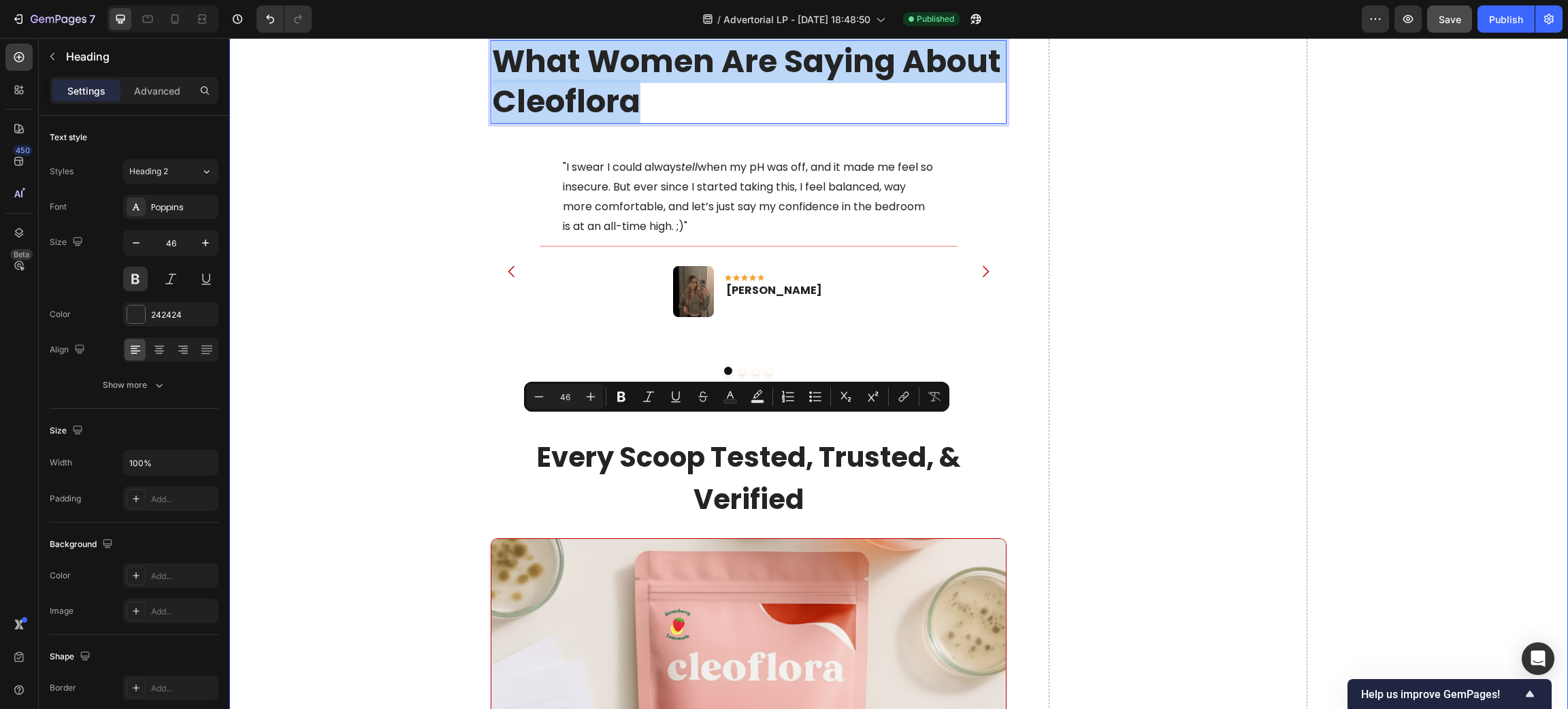
drag, startPoint x: 646, startPoint y: 474, endPoint x: 467, endPoint y: 423, distance: 186.1
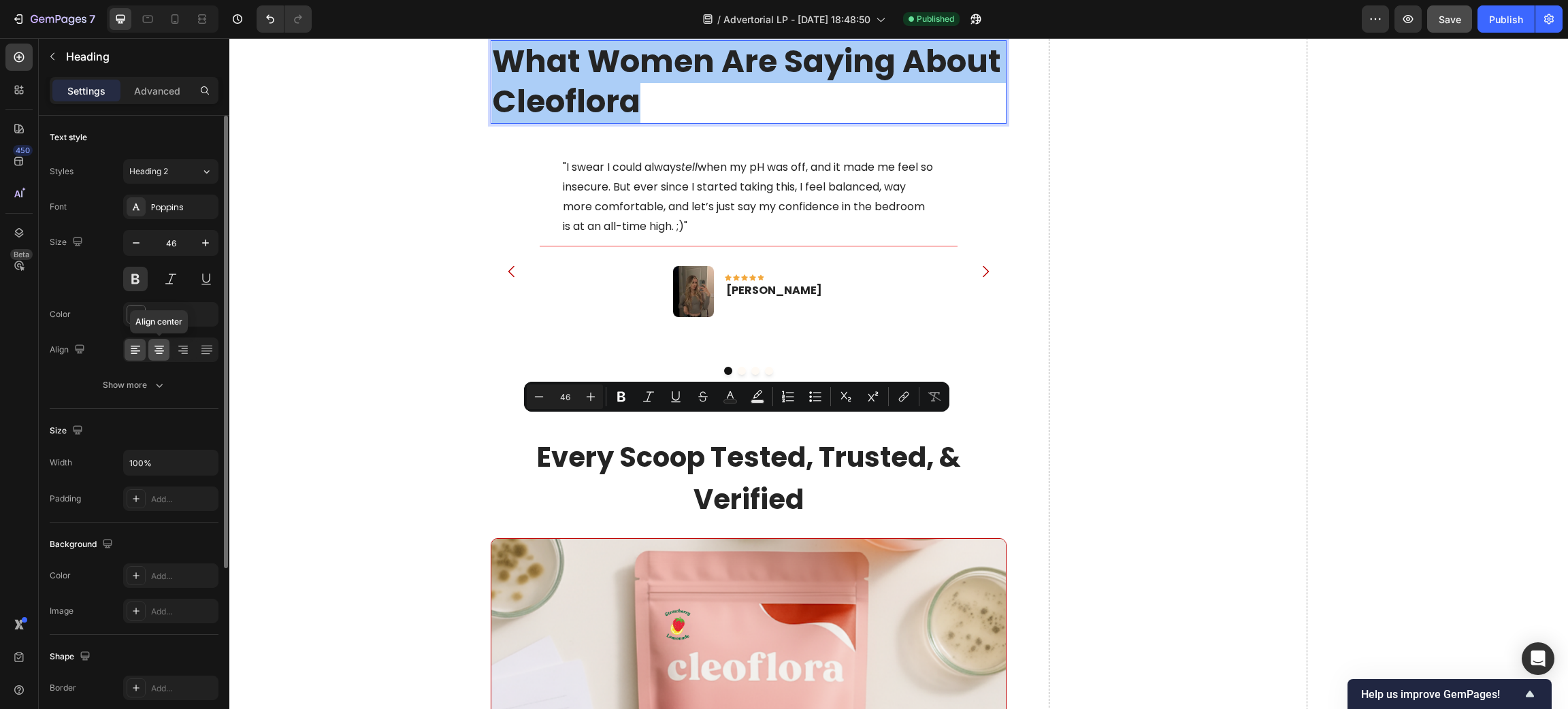
click at [162, 349] on icon at bounding box center [159, 349] width 6 height 1
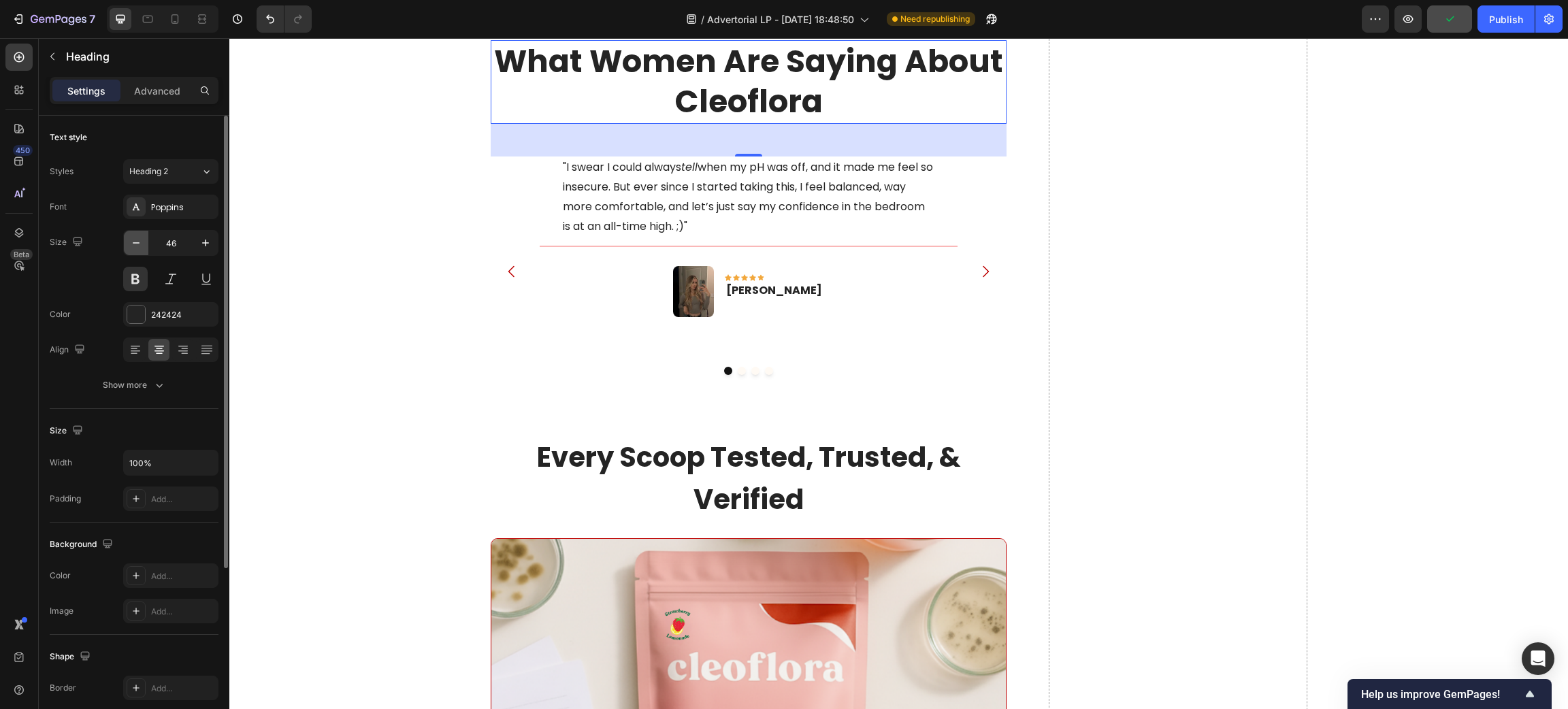
click at [141, 250] on button "button" at bounding box center [136, 243] width 25 height 25
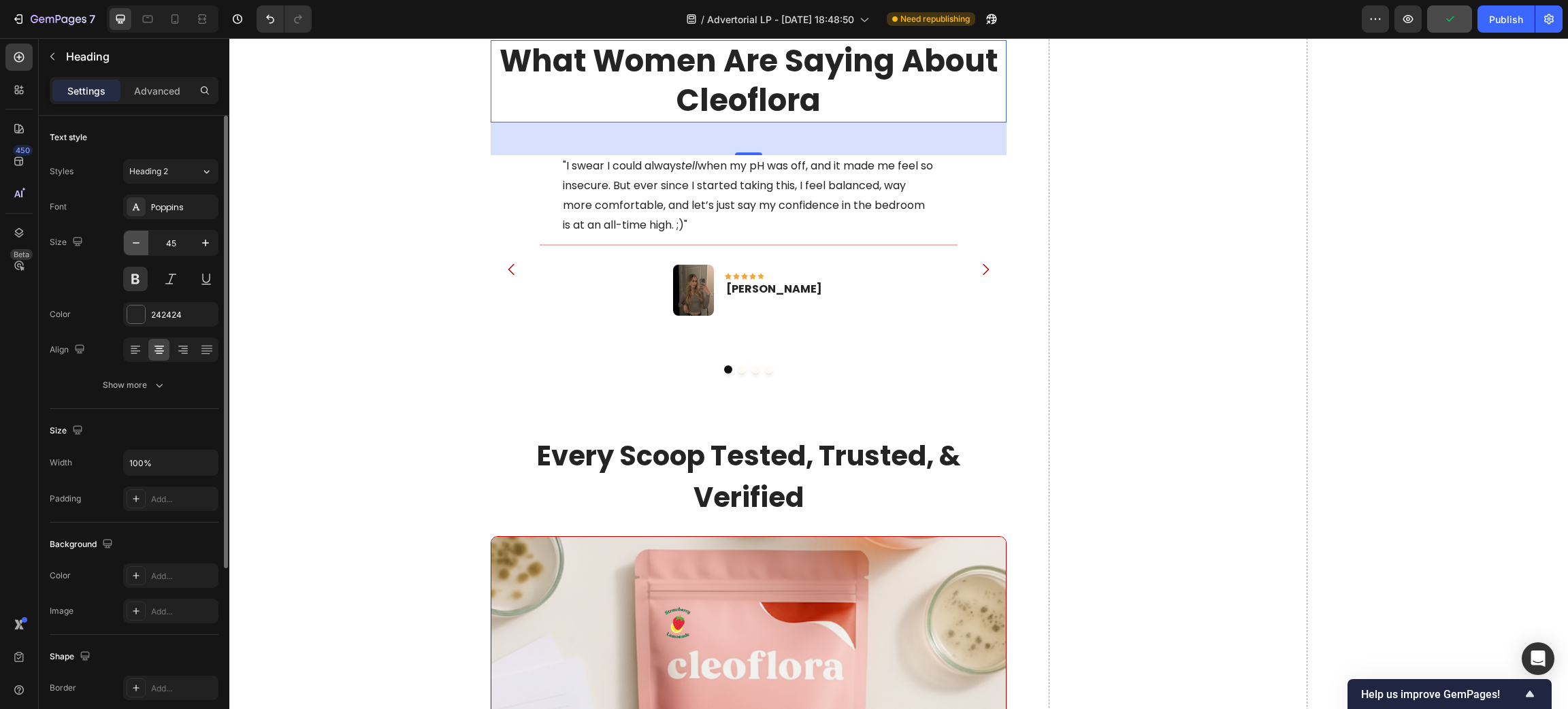
click at [141, 250] on button "button" at bounding box center [136, 243] width 25 height 25
type input "43"
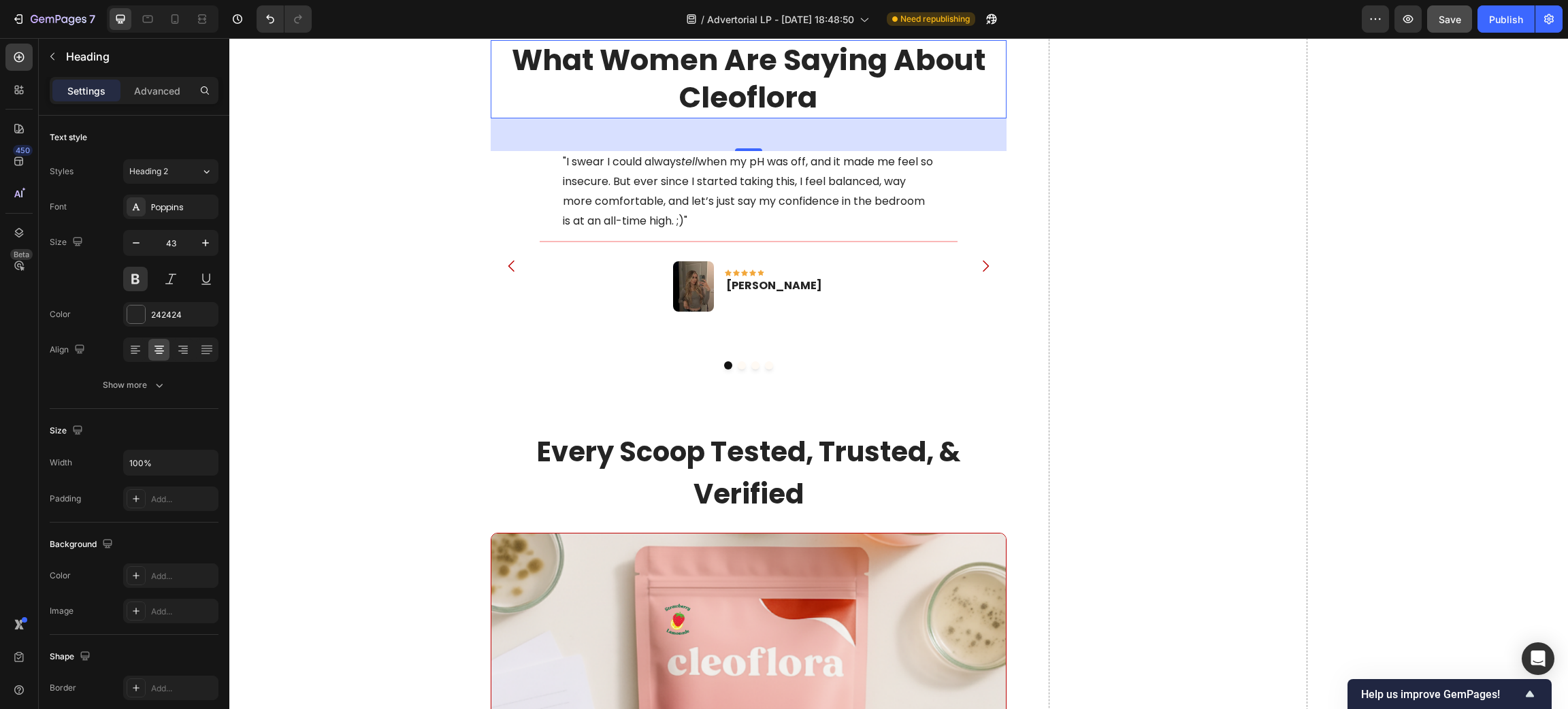
click at [800, 118] on p "What Women Are Saying About Cleoflora" at bounding box center [748, 79] width 514 height 77
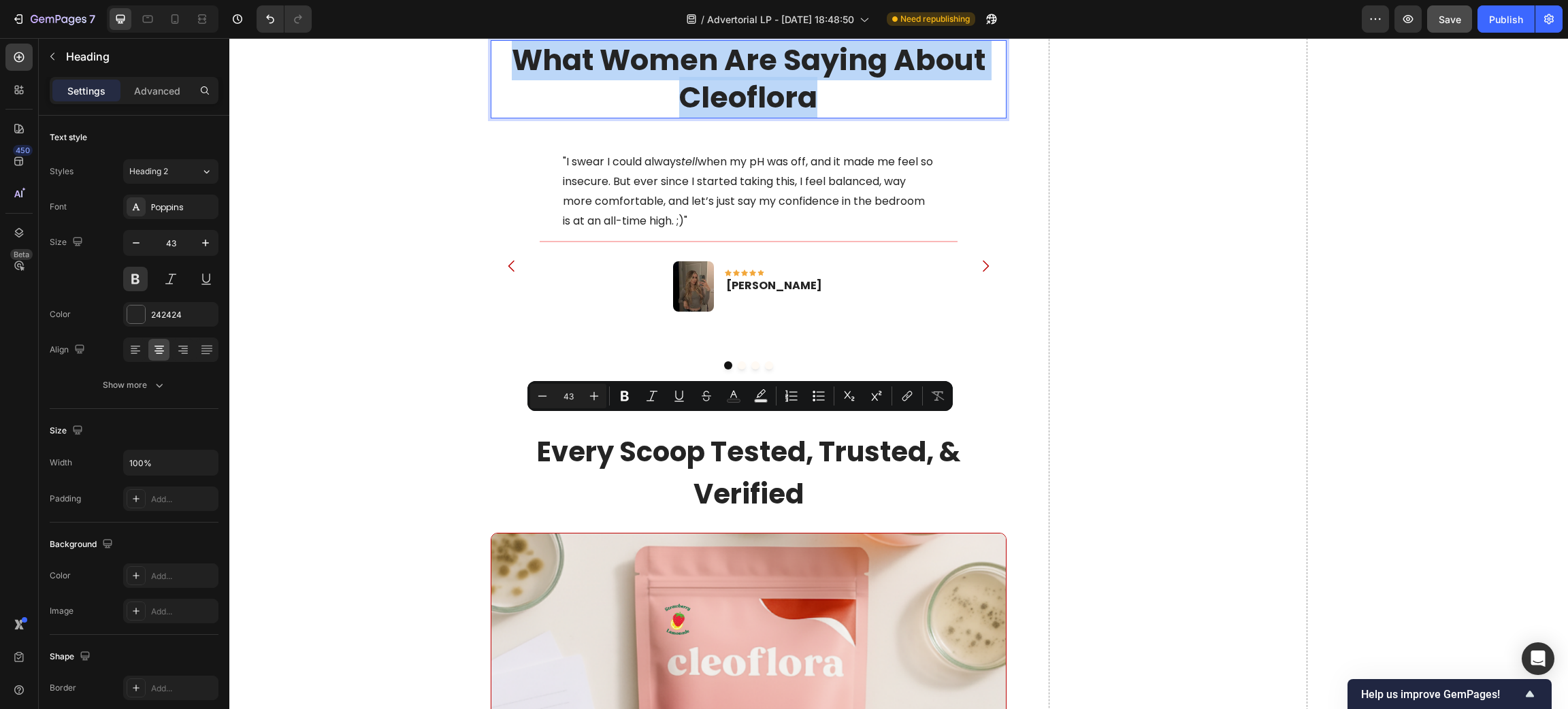
drag, startPoint x: 831, startPoint y: 479, endPoint x: 511, endPoint y: 432, distance: 323.4
click at [511, 118] on p "What Women Are Saying About Cleoflora" at bounding box center [748, 79] width 514 height 77
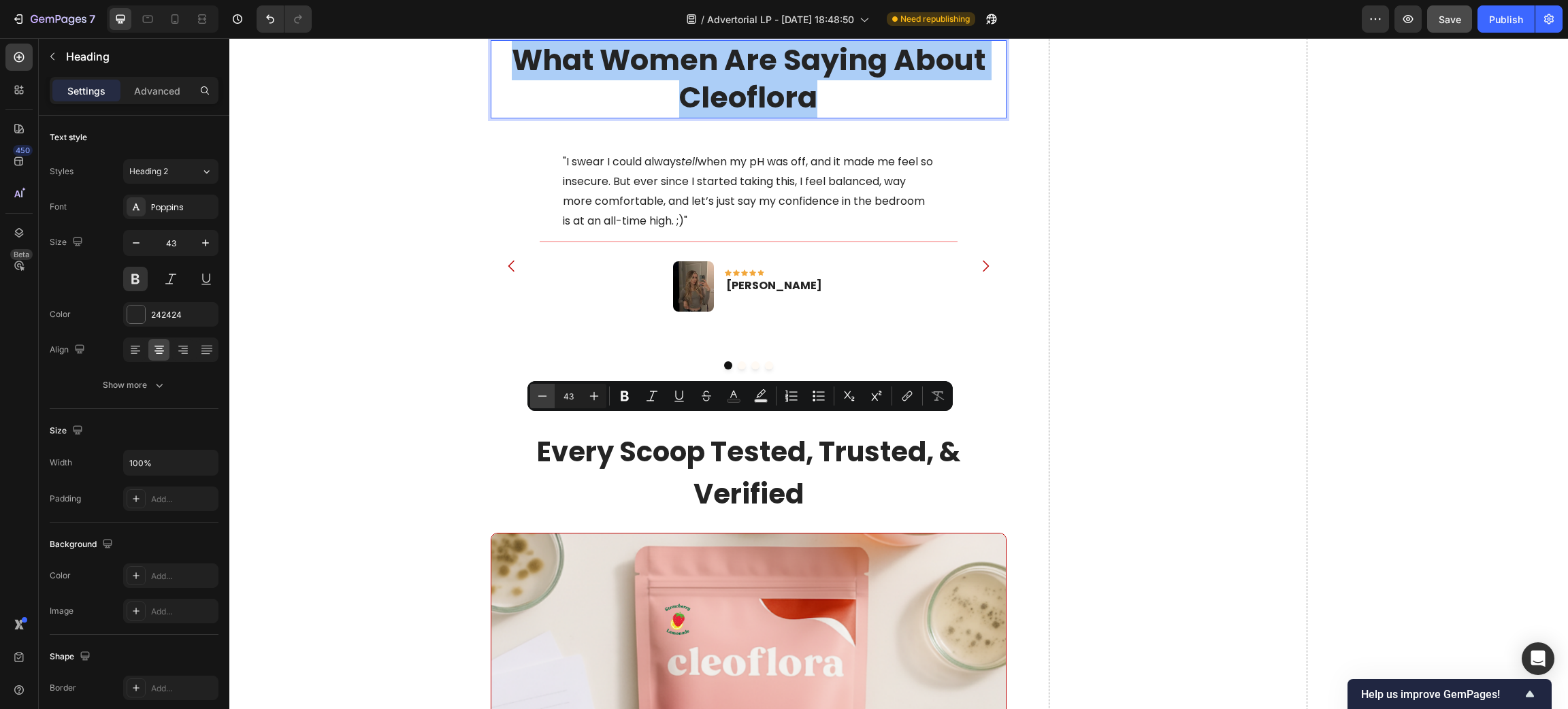
click at [547, 396] on icon "Editor contextual toolbar" at bounding box center [542, 395] width 14 height 14
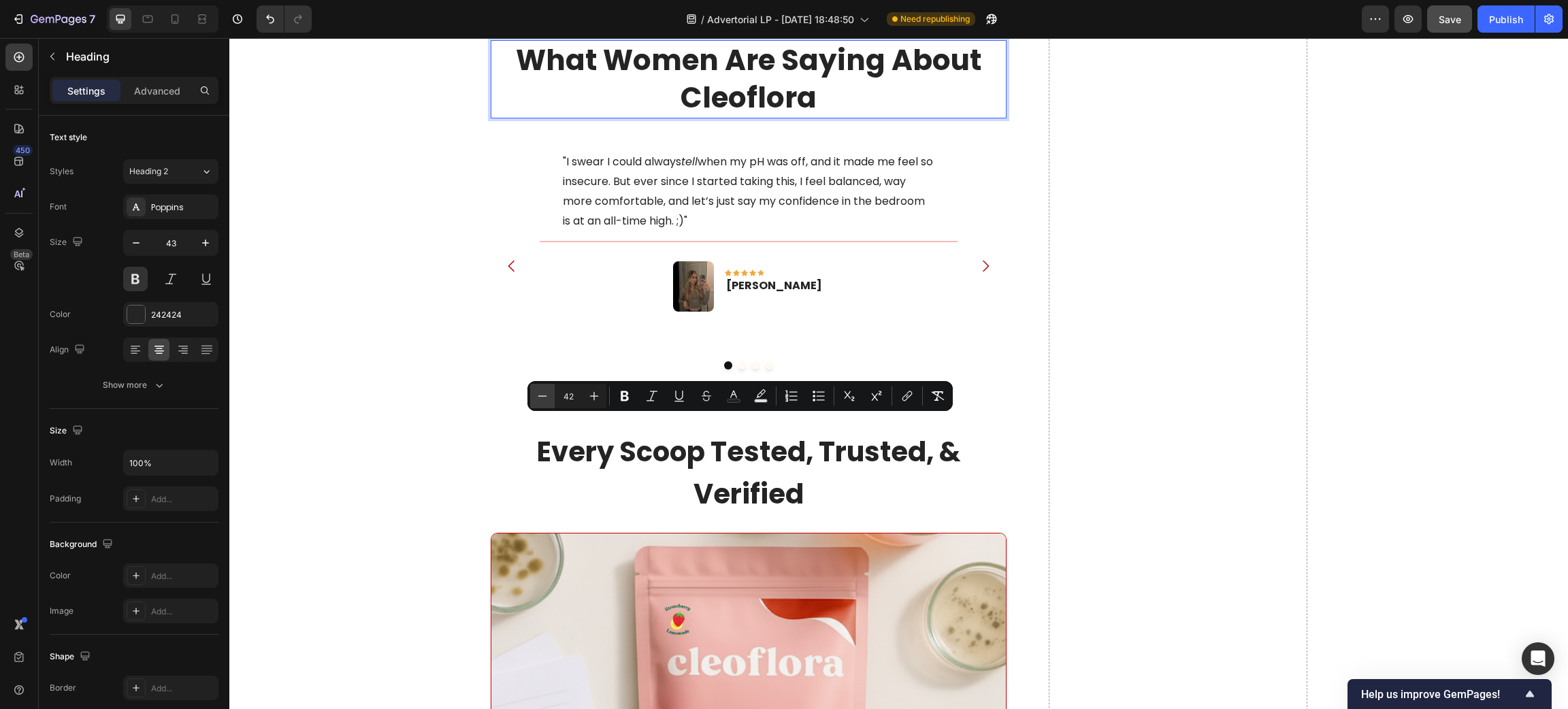
click at [547, 396] on icon "Editor contextual toolbar" at bounding box center [542, 395] width 14 height 14
click at [546, 396] on icon "Editor contextual toolbar" at bounding box center [543, 395] width 9 height 1
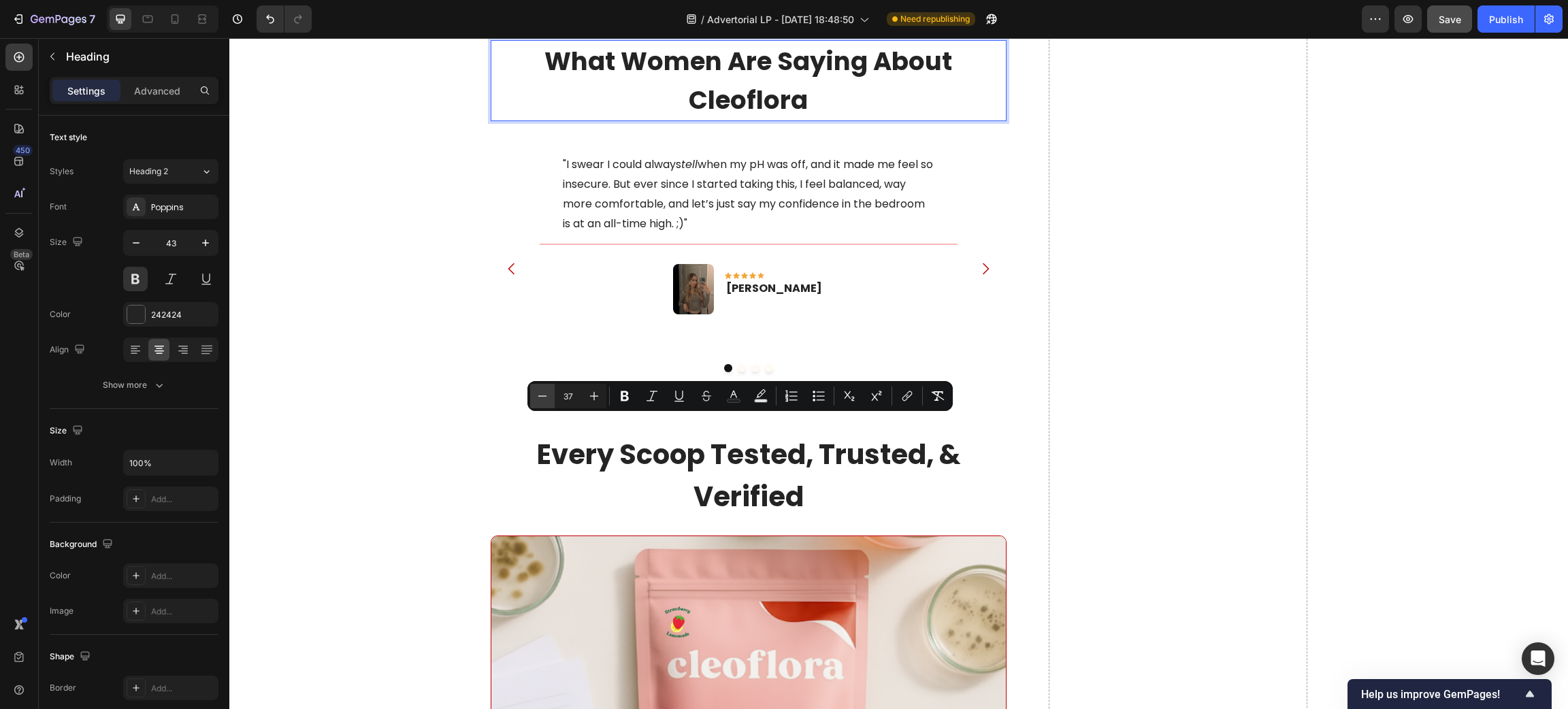
click at [546, 396] on icon "Editor contextual toolbar" at bounding box center [543, 395] width 9 height 1
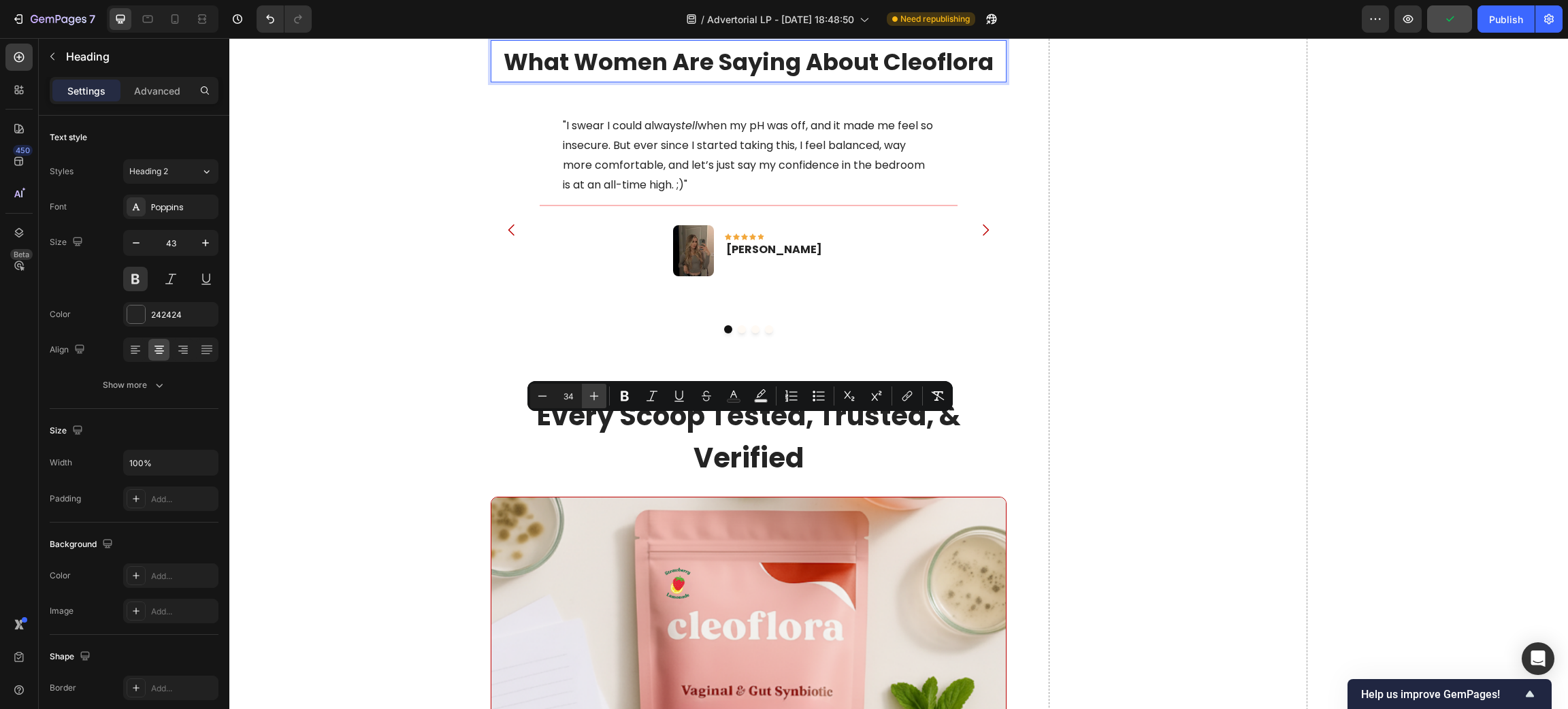
click at [599, 404] on button "Plus" at bounding box center [593, 395] width 25 height 25
type input "35"
click at [168, 89] on p "Advanced" at bounding box center [157, 91] width 47 height 15
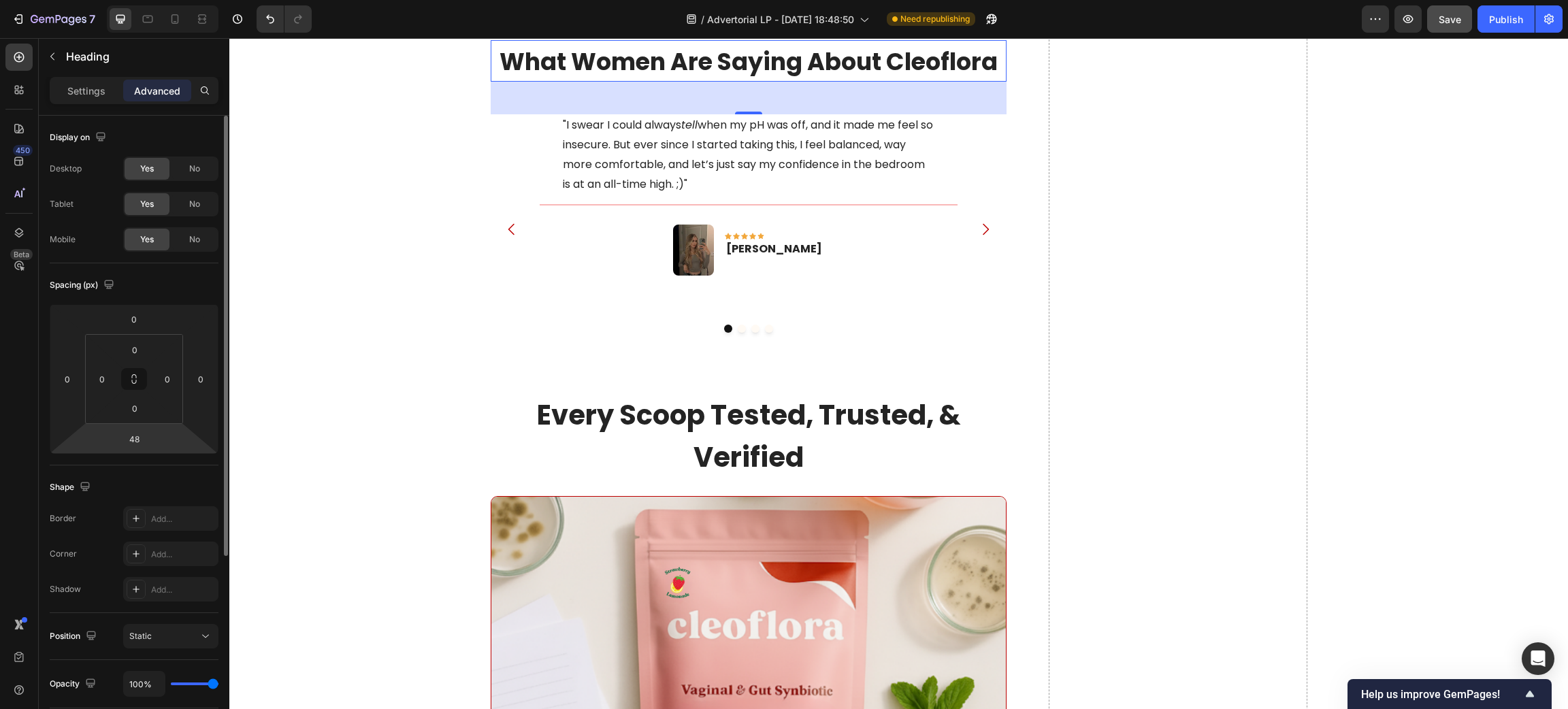
click at [162, 0] on html "7 Version history / Advertorial LP - [DATE] 18:48:50 Need republishing Preview …" at bounding box center [784, 0] width 1568 height 0
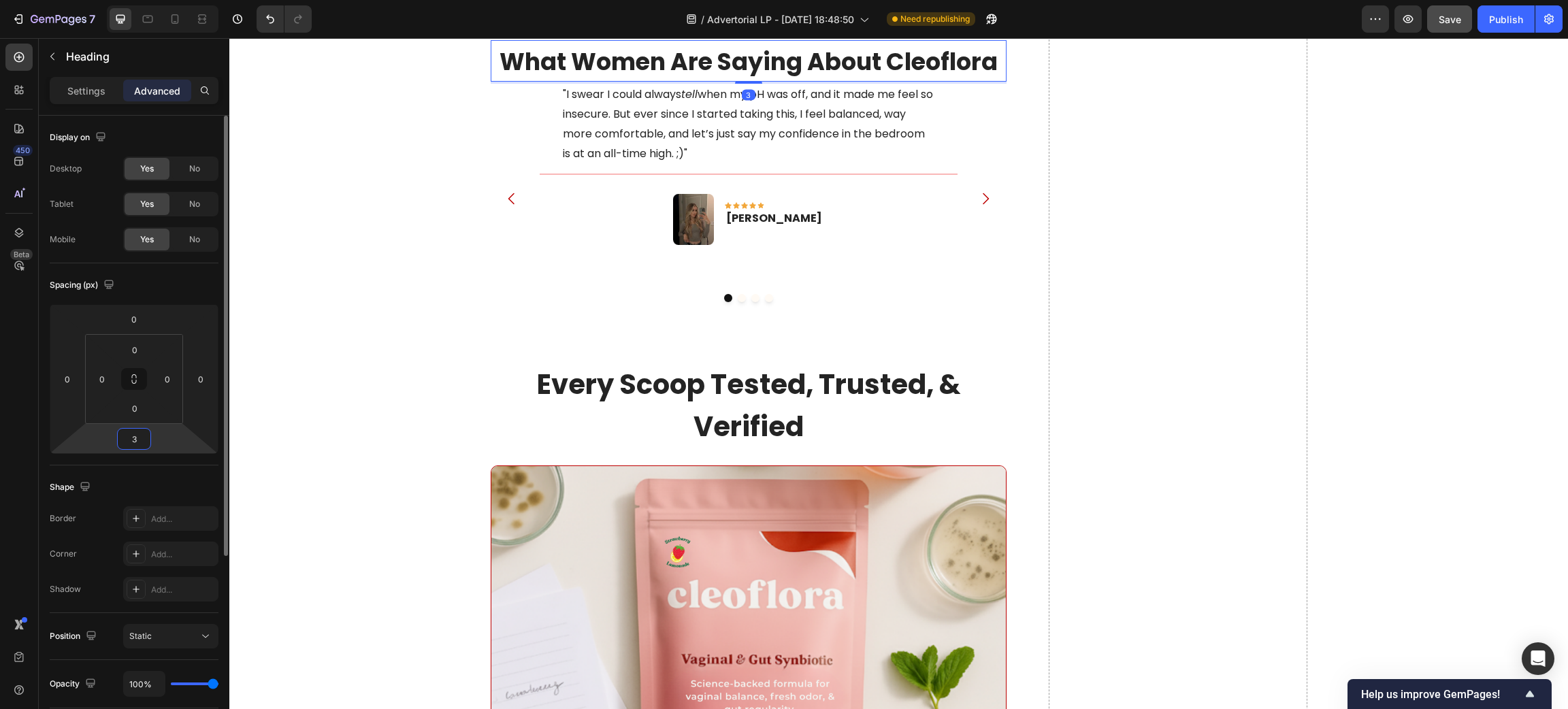
click at [144, 432] on input "3" at bounding box center [134, 439] width 27 height 20
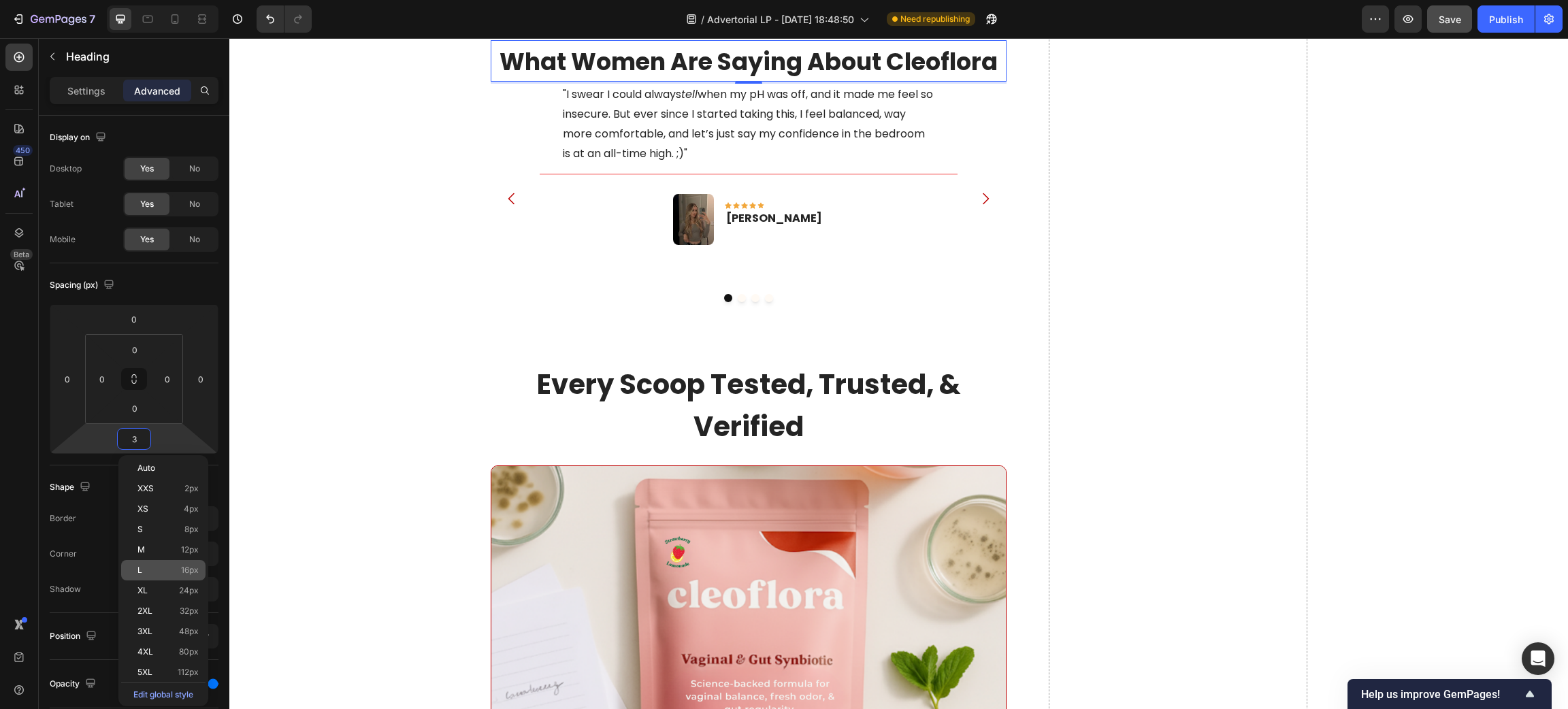
click at [166, 563] on div "L 16px" at bounding box center [163, 570] width 84 height 20
type input "16"
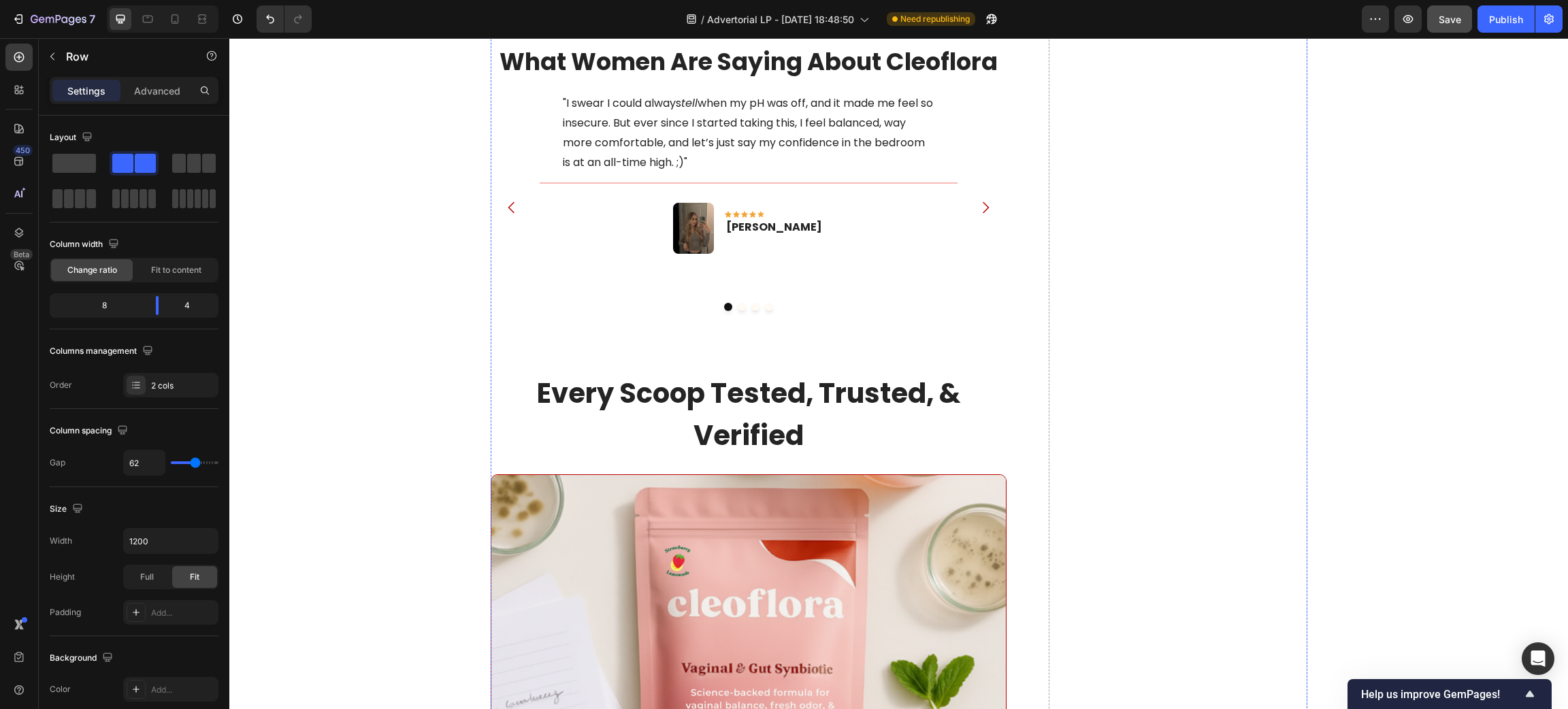
click at [162, 92] on p "Advanced" at bounding box center [157, 91] width 47 height 15
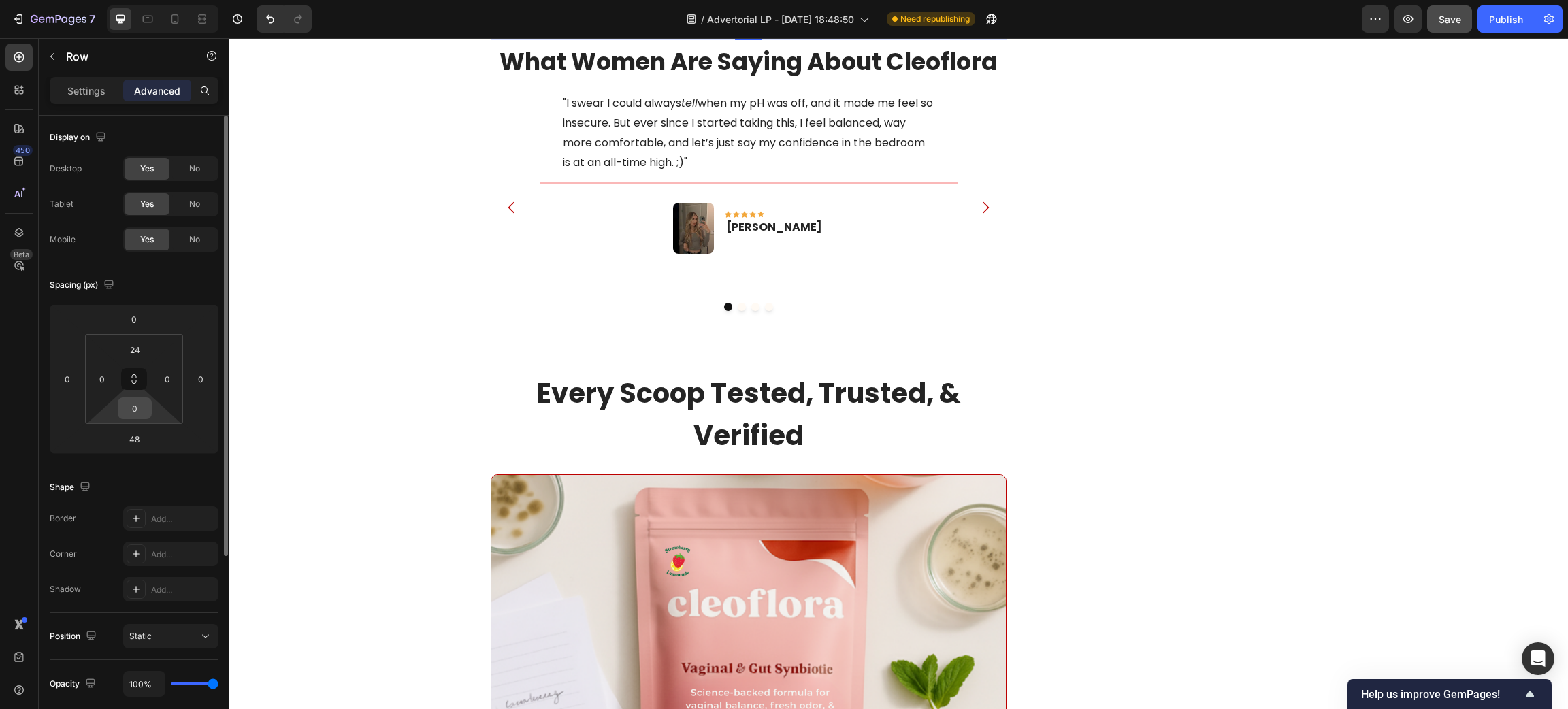
click at [138, 412] on input "0" at bounding box center [135, 408] width 27 height 20
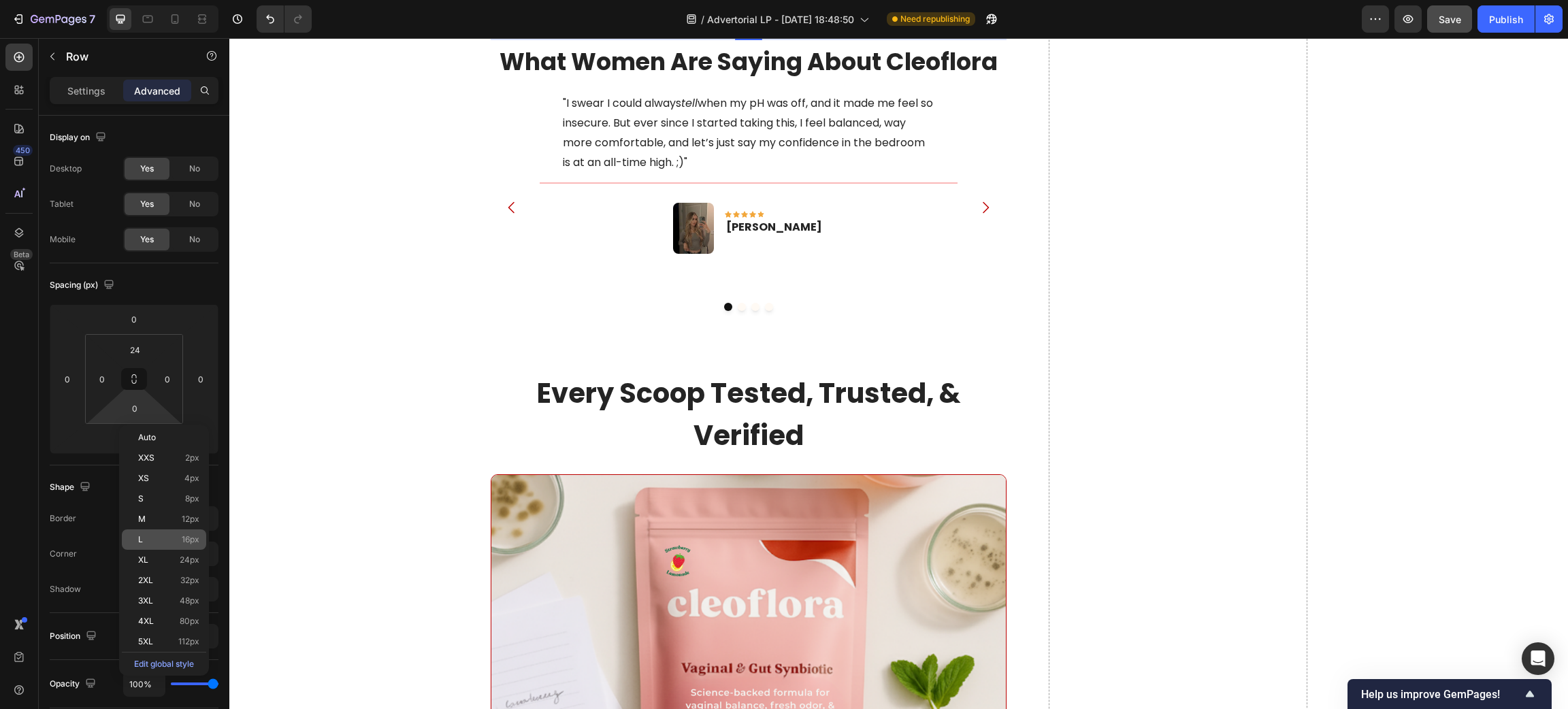
click at [171, 534] on div "L 16px" at bounding box center [163, 539] width 84 height 20
type input "16"
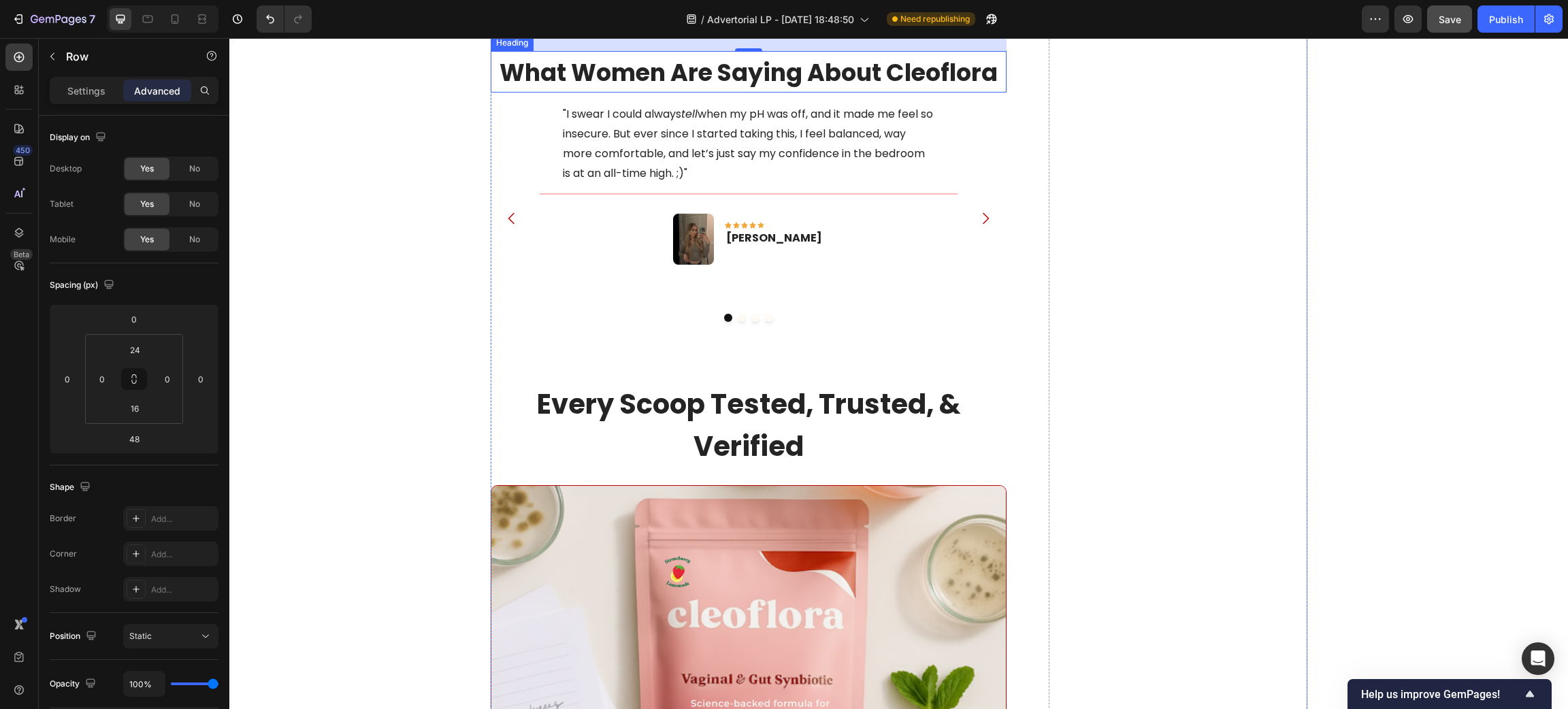
click at [728, 89] on span "What Women Are Saying About Cleoflora" at bounding box center [748, 72] width 498 height 34
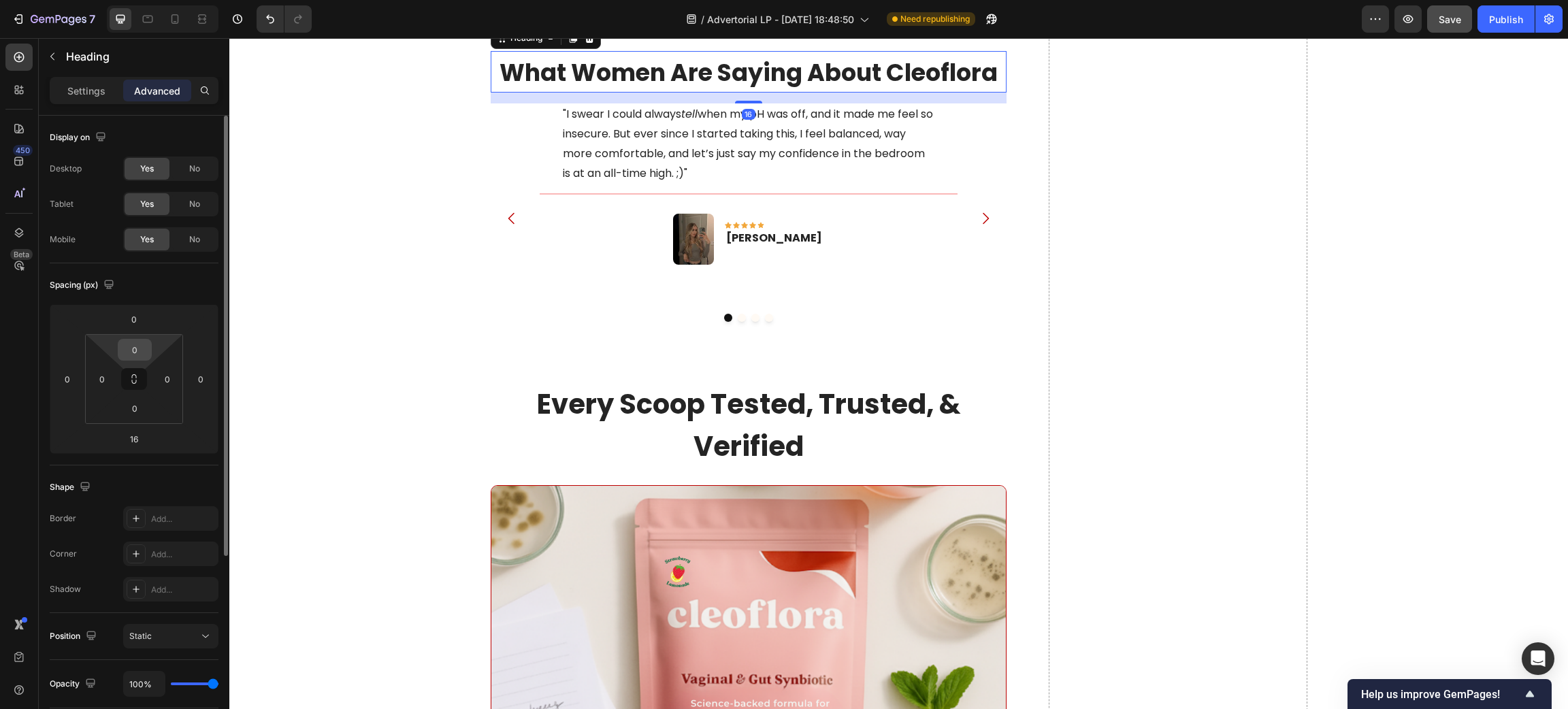
click at [134, 349] on input "0" at bounding box center [135, 349] width 27 height 20
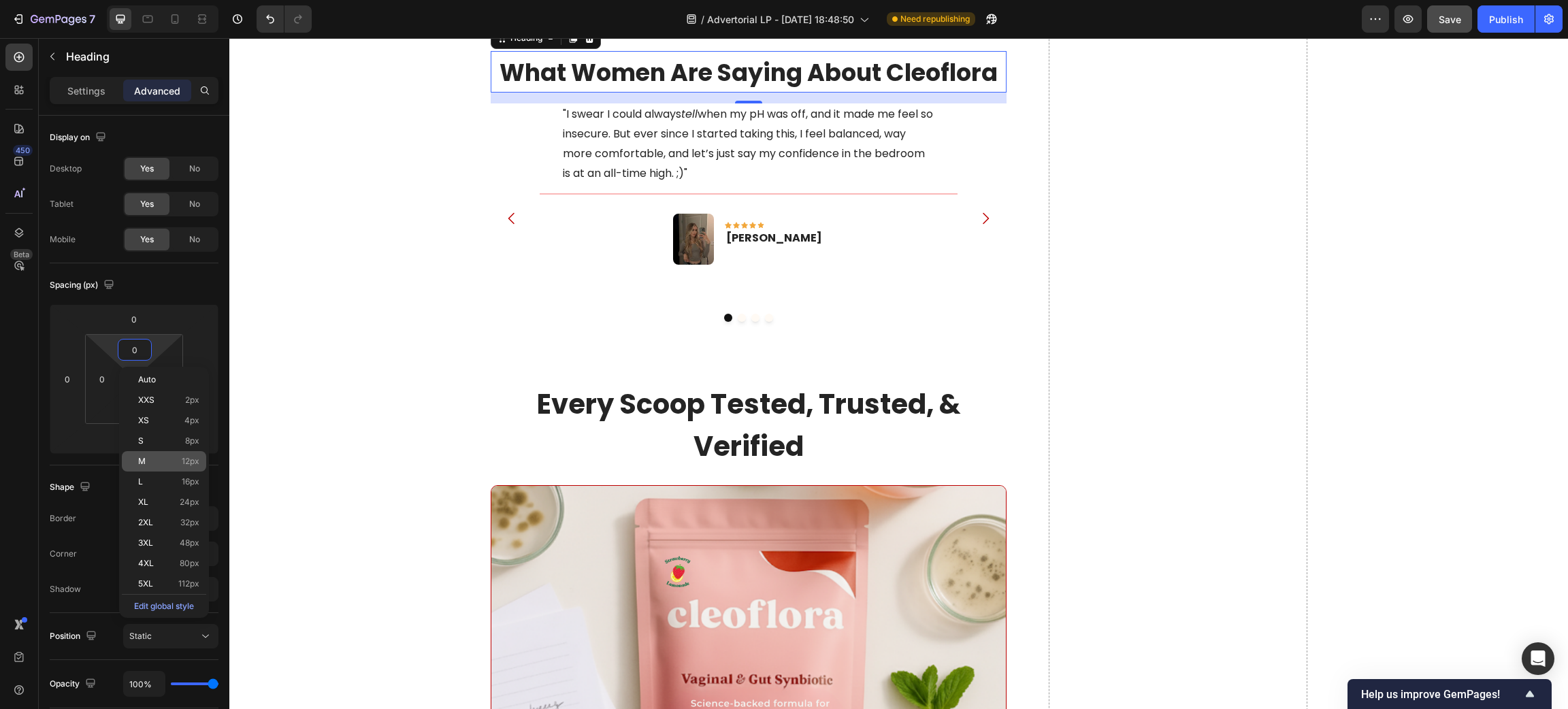
click at [189, 457] on span "12px" at bounding box center [190, 461] width 17 height 9
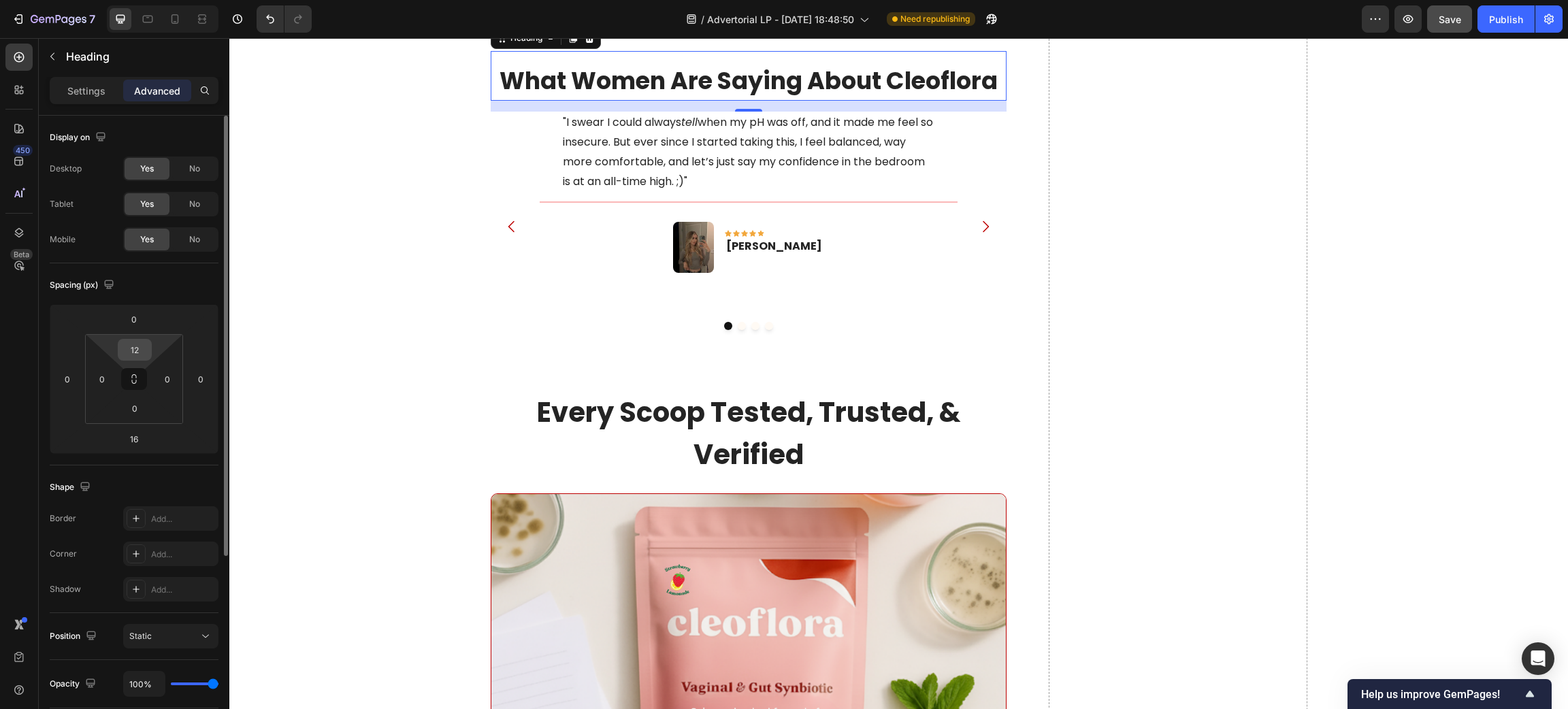
type input "0"
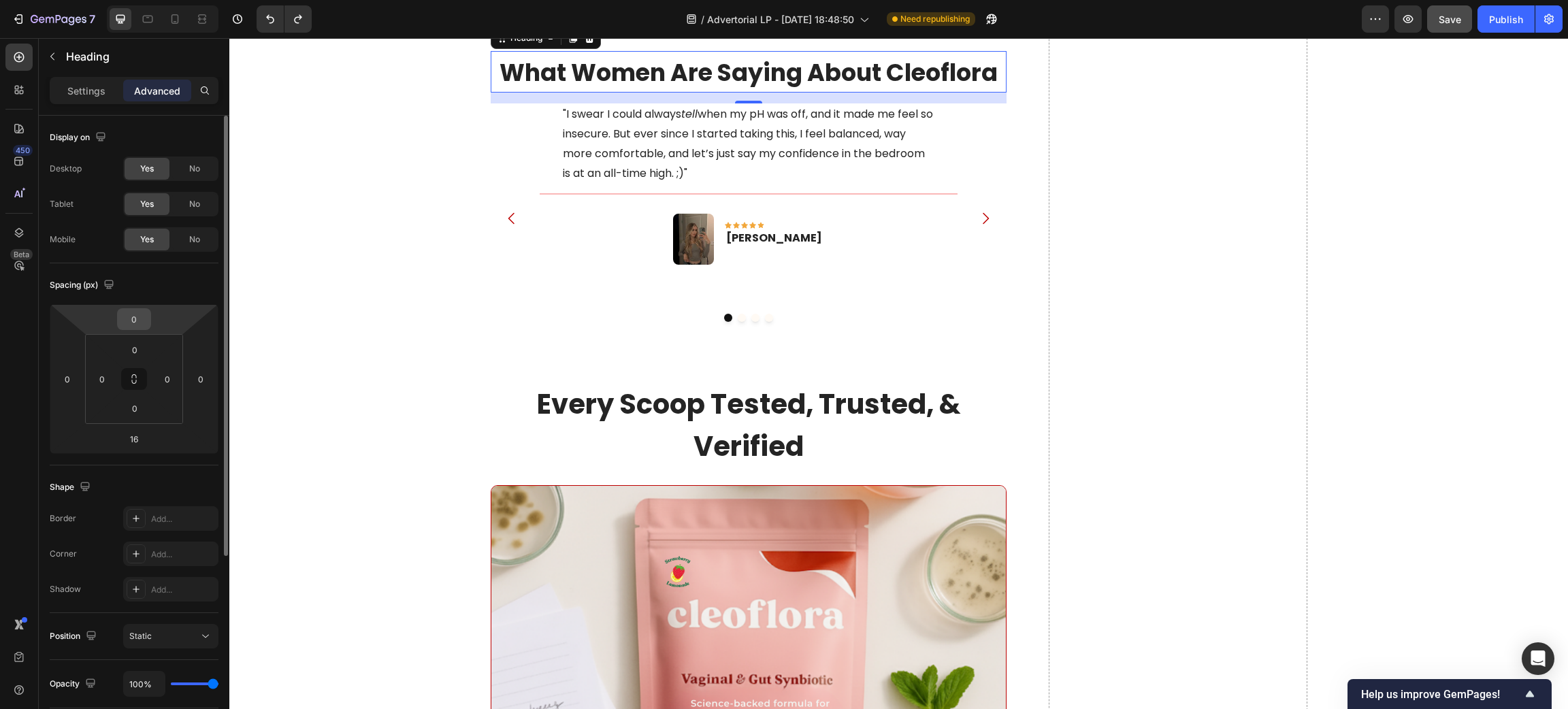
click at [132, 320] on input "0" at bounding box center [134, 318] width 27 height 20
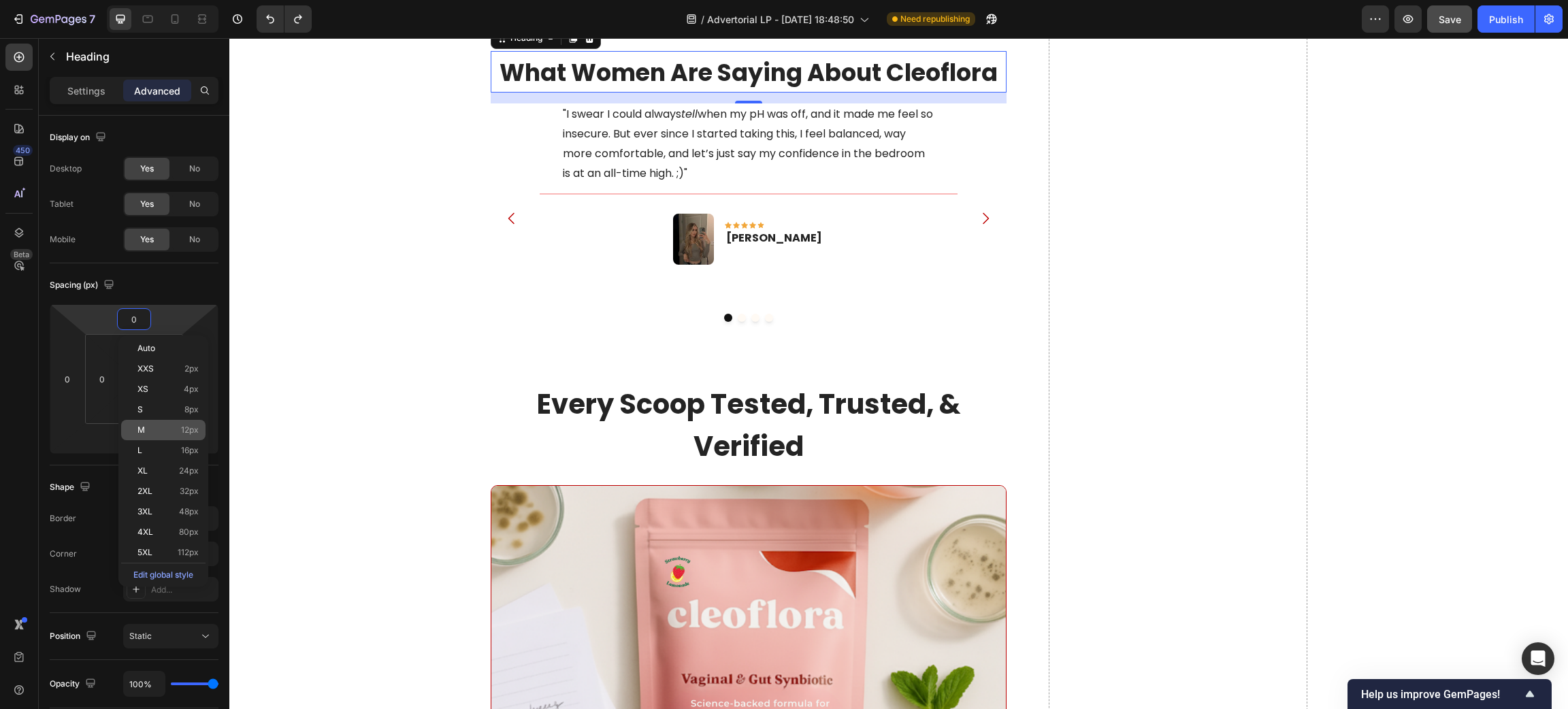
click at [189, 431] on span "12px" at bounding box center [189, 430] width 17 height 9
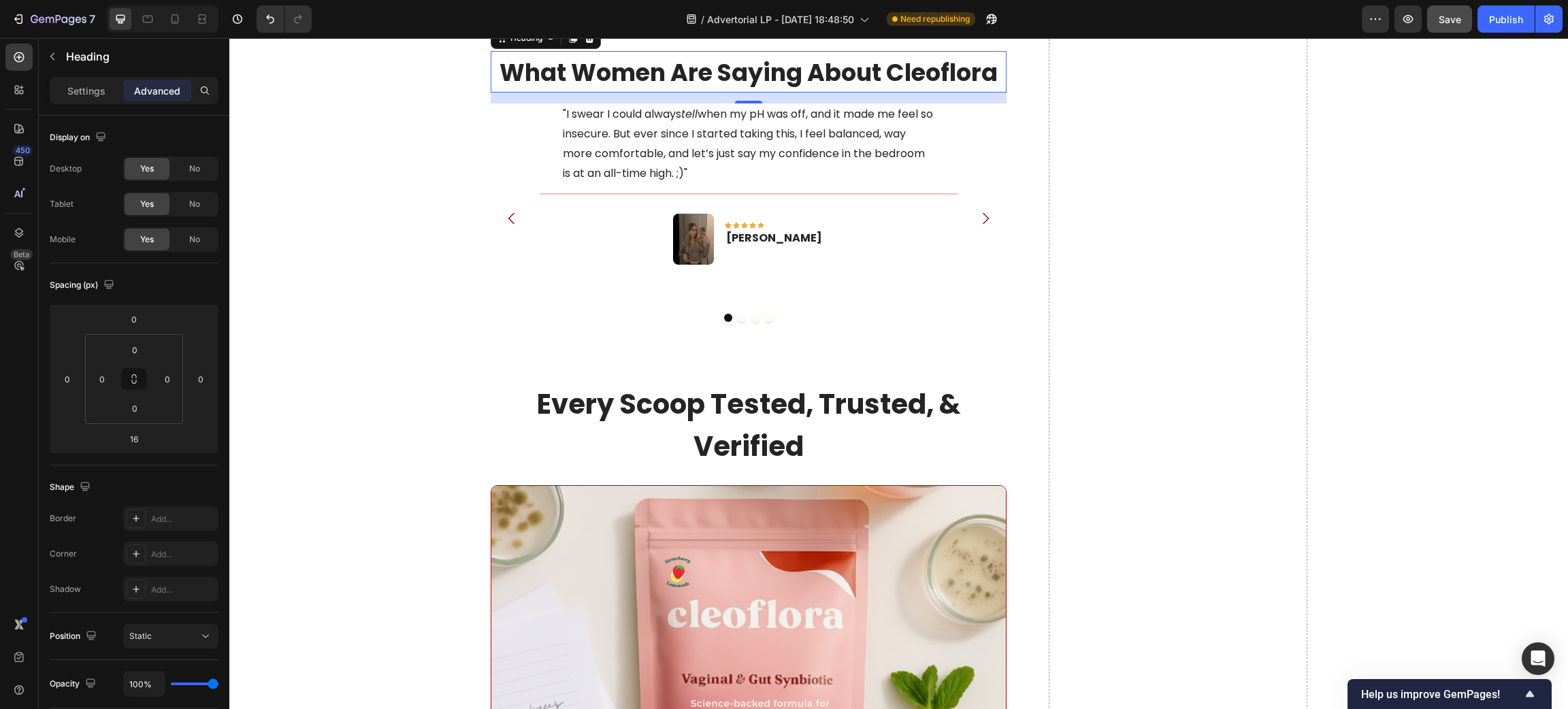
type input "12"
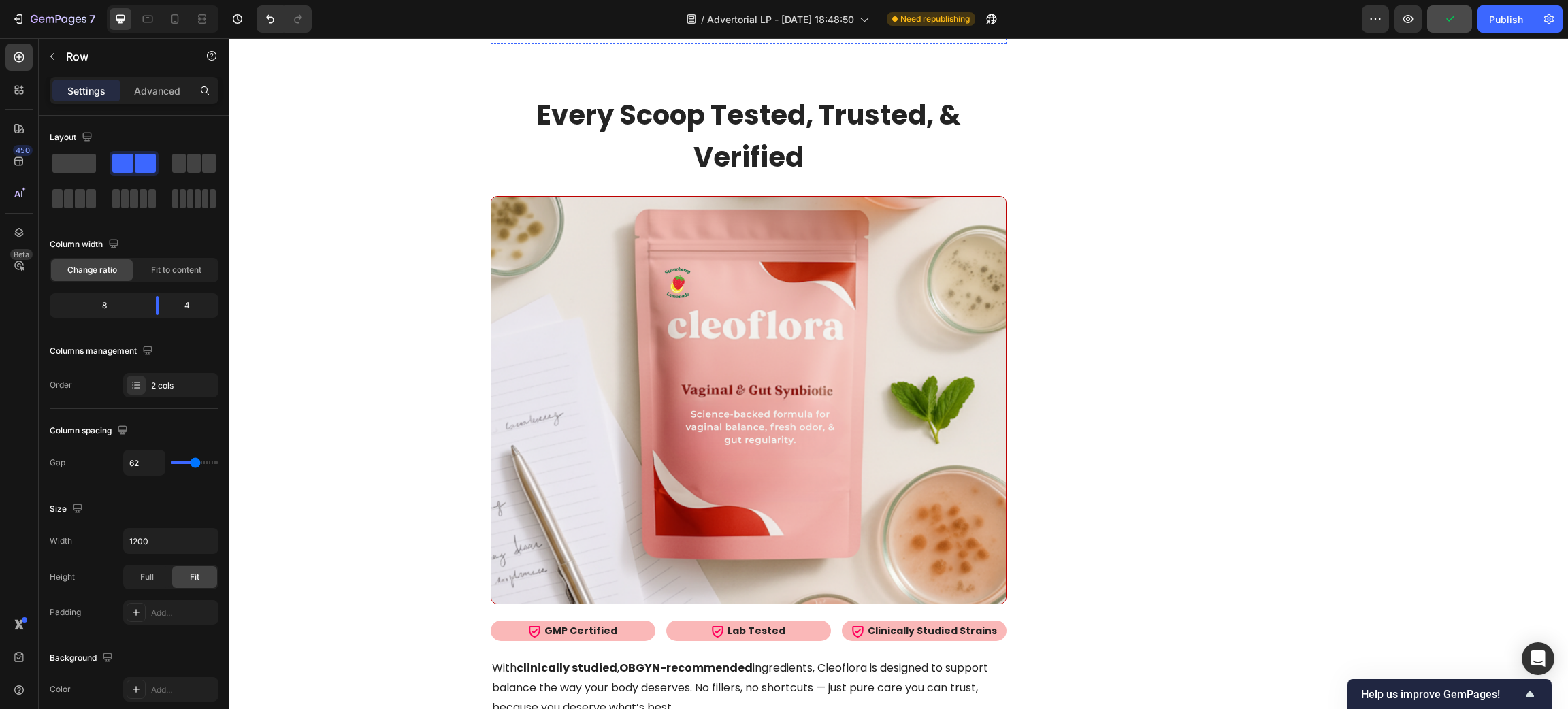
scroll to position [7041, 0]
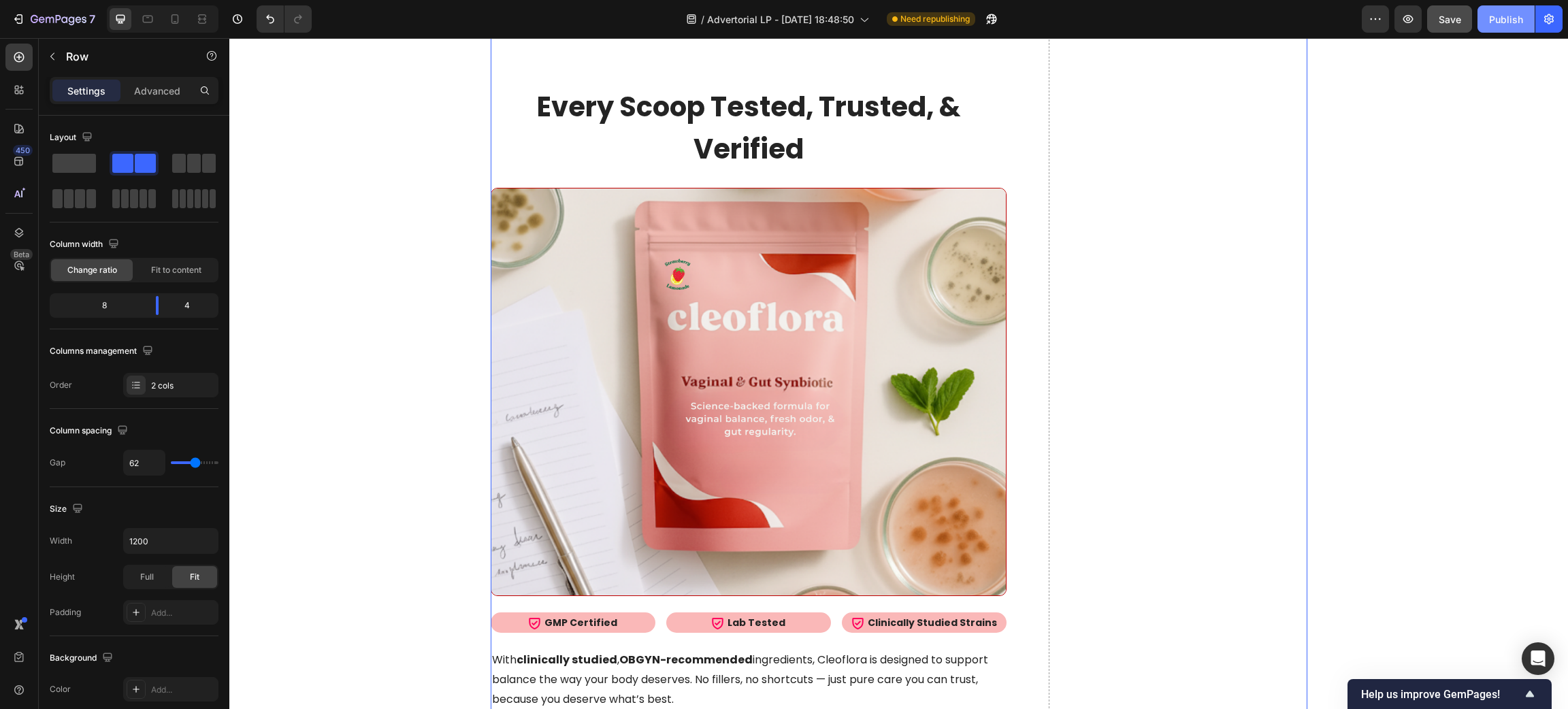
click at [1510, 31] on button "Publish" at bounding box center [1506, 19] width 57 height 27
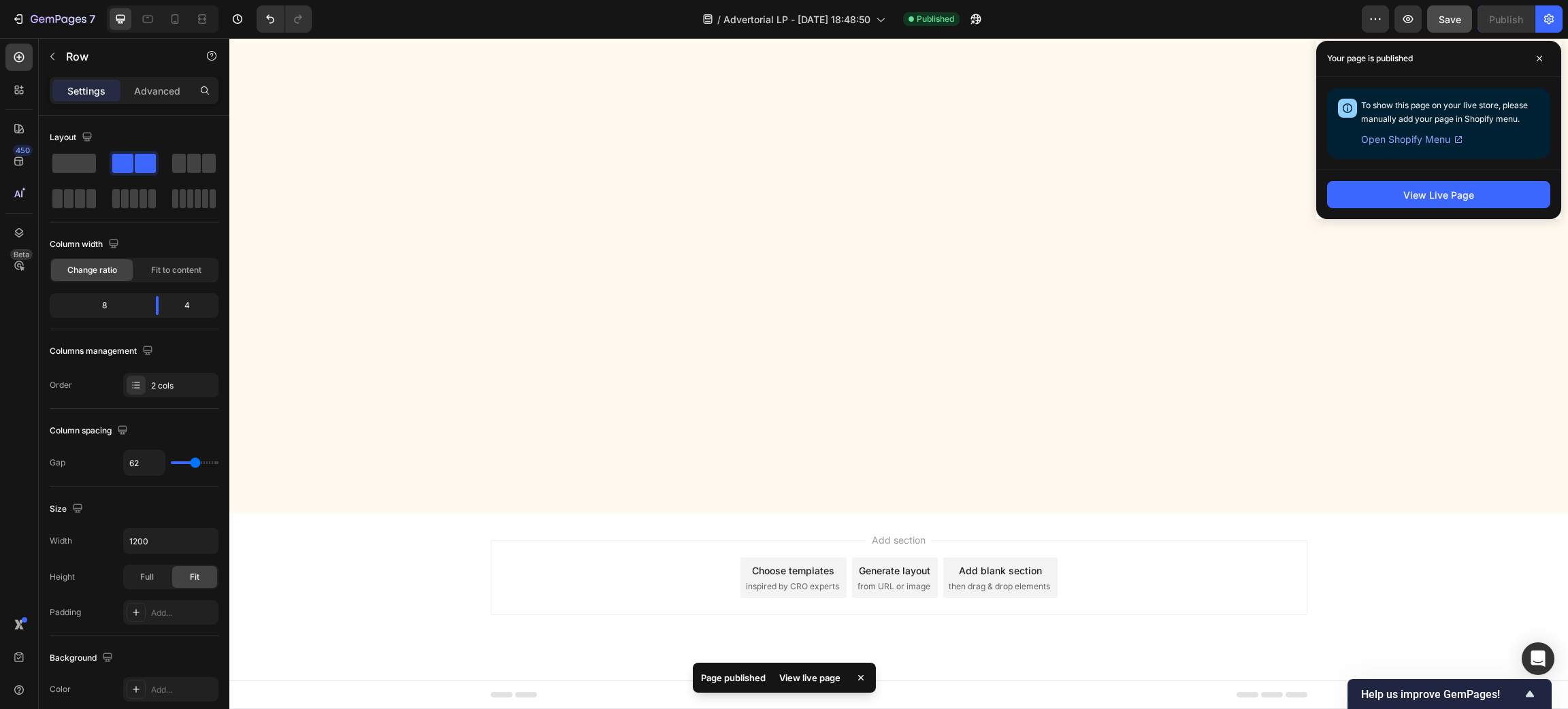
scroll to position [8979, 0]
click at [1538, 57] on icon at bounding box center [1539, 58] width 5 height 5
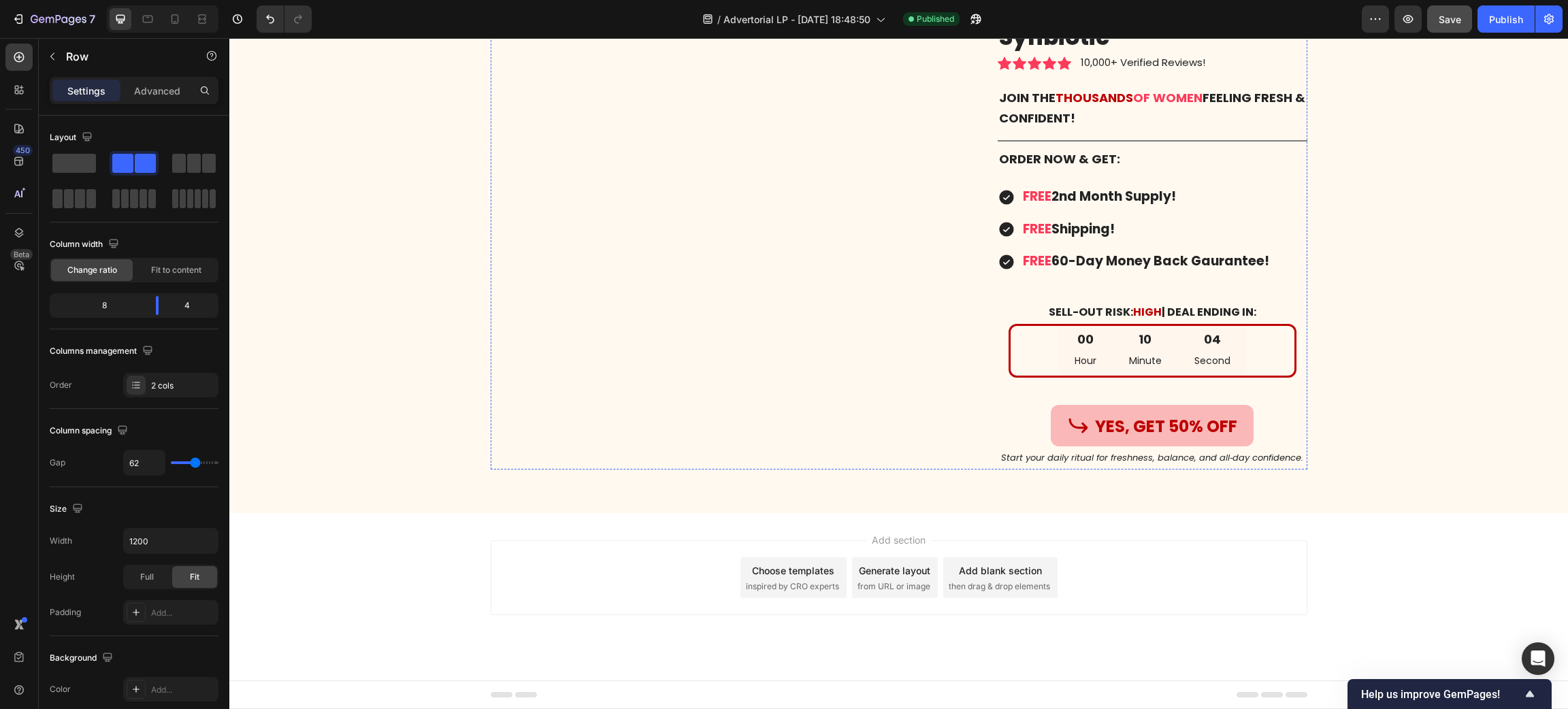
scroll to position [9509, 0]
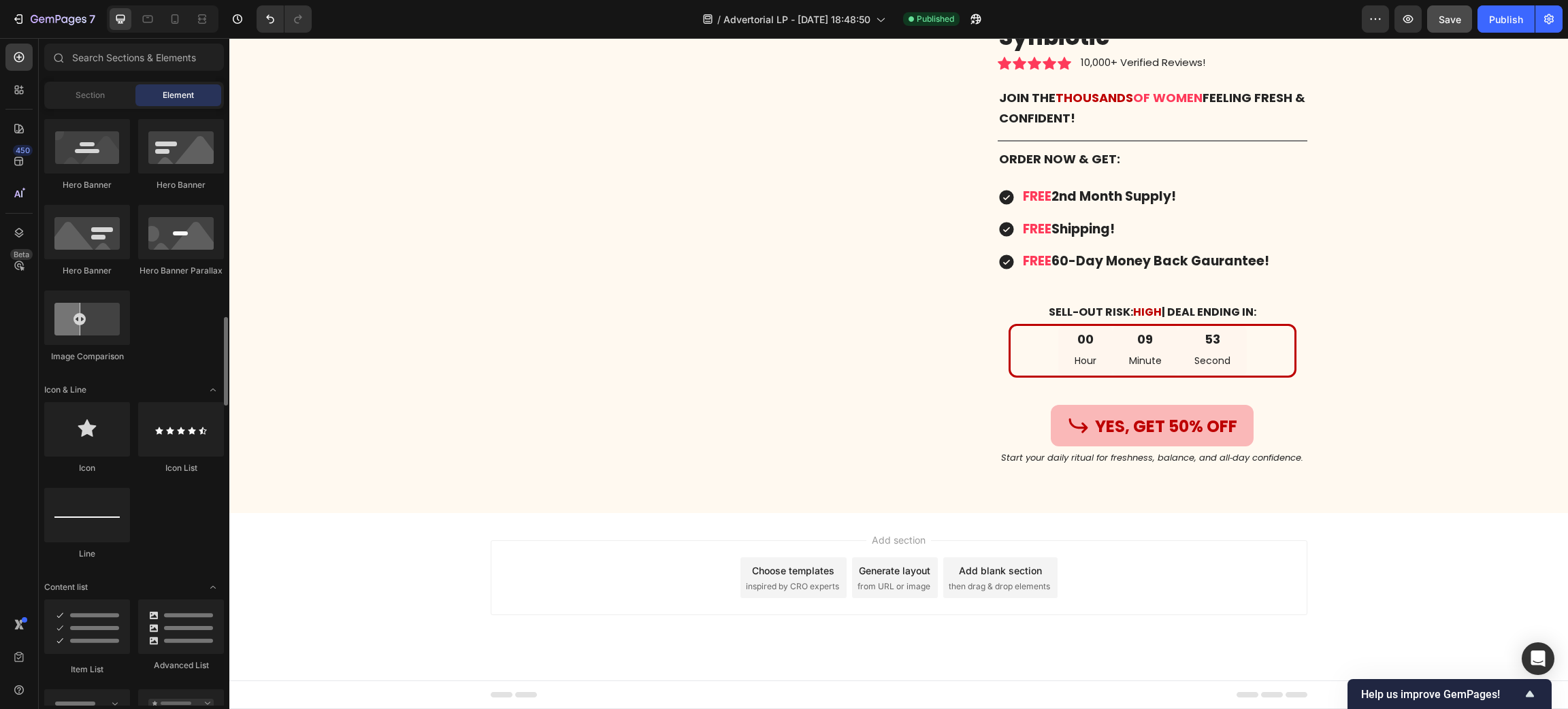
scroll to position [714, 0]
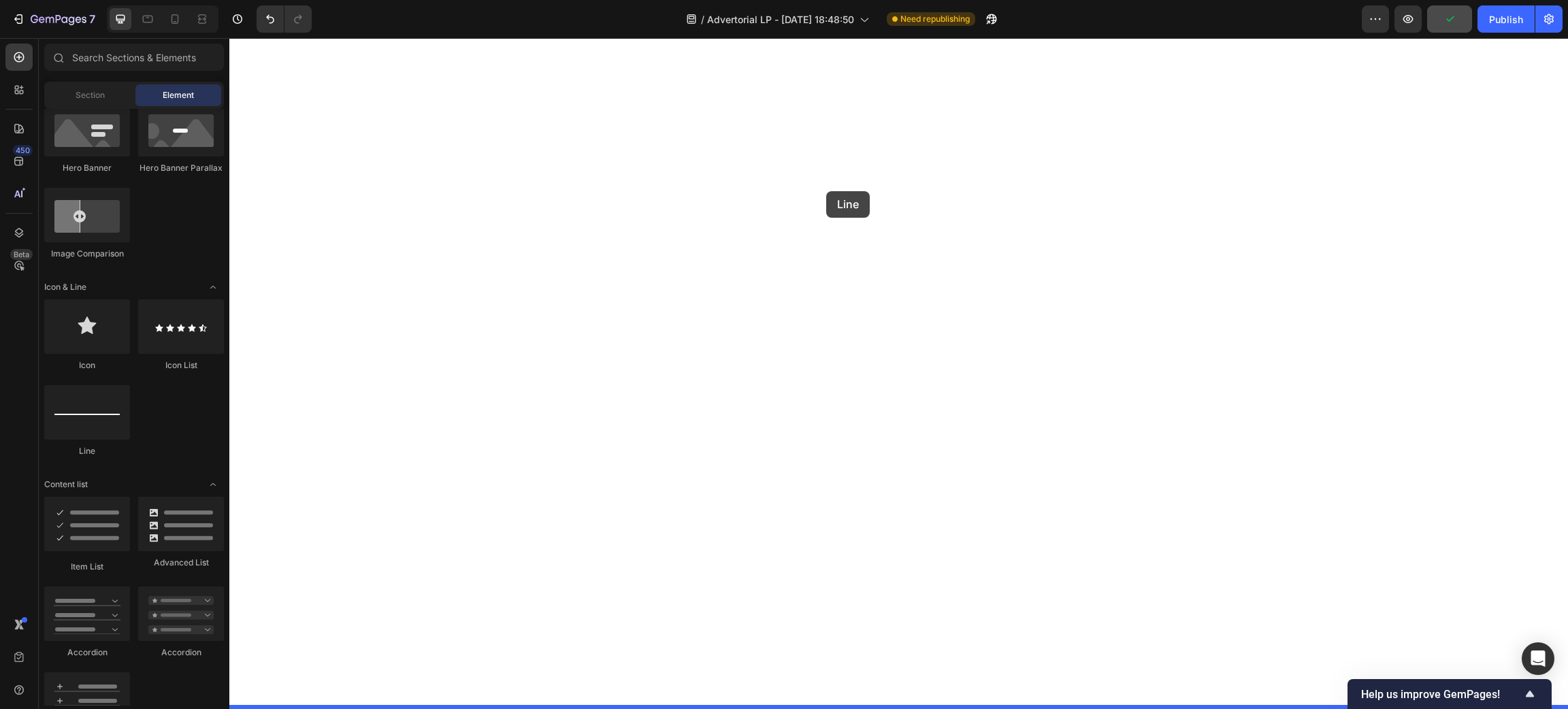
drag, startPoint x: 383, startPoint y: 433, endPoint x: 826, endPoint y: 191, distance: 504.8
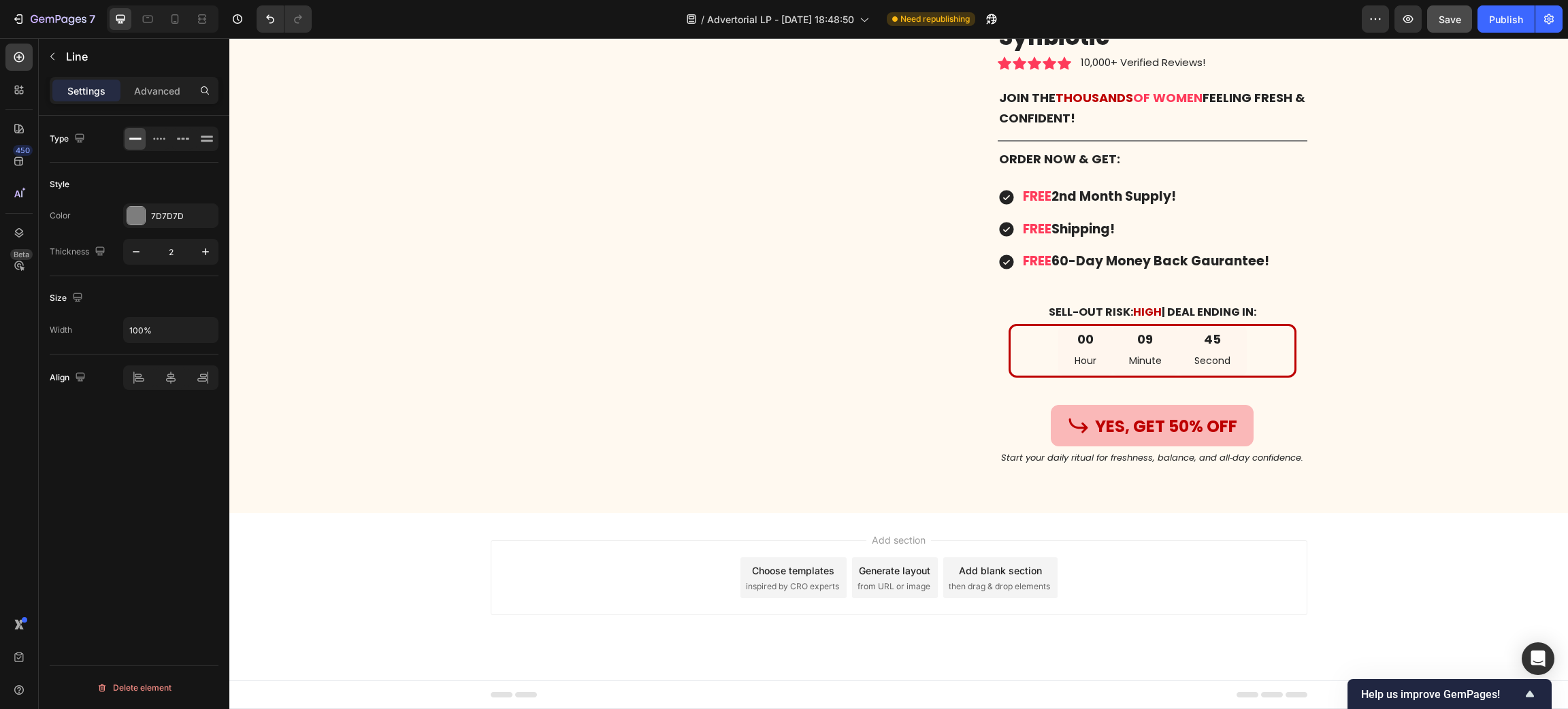
click at [156, 274] on div "Style Color 7D7D7D Thickness 2" at bounding box center [133, 219] width 169 height 114
click at [57, 57] on icon "button" at bounding box center [52, 57] width 11 height 11
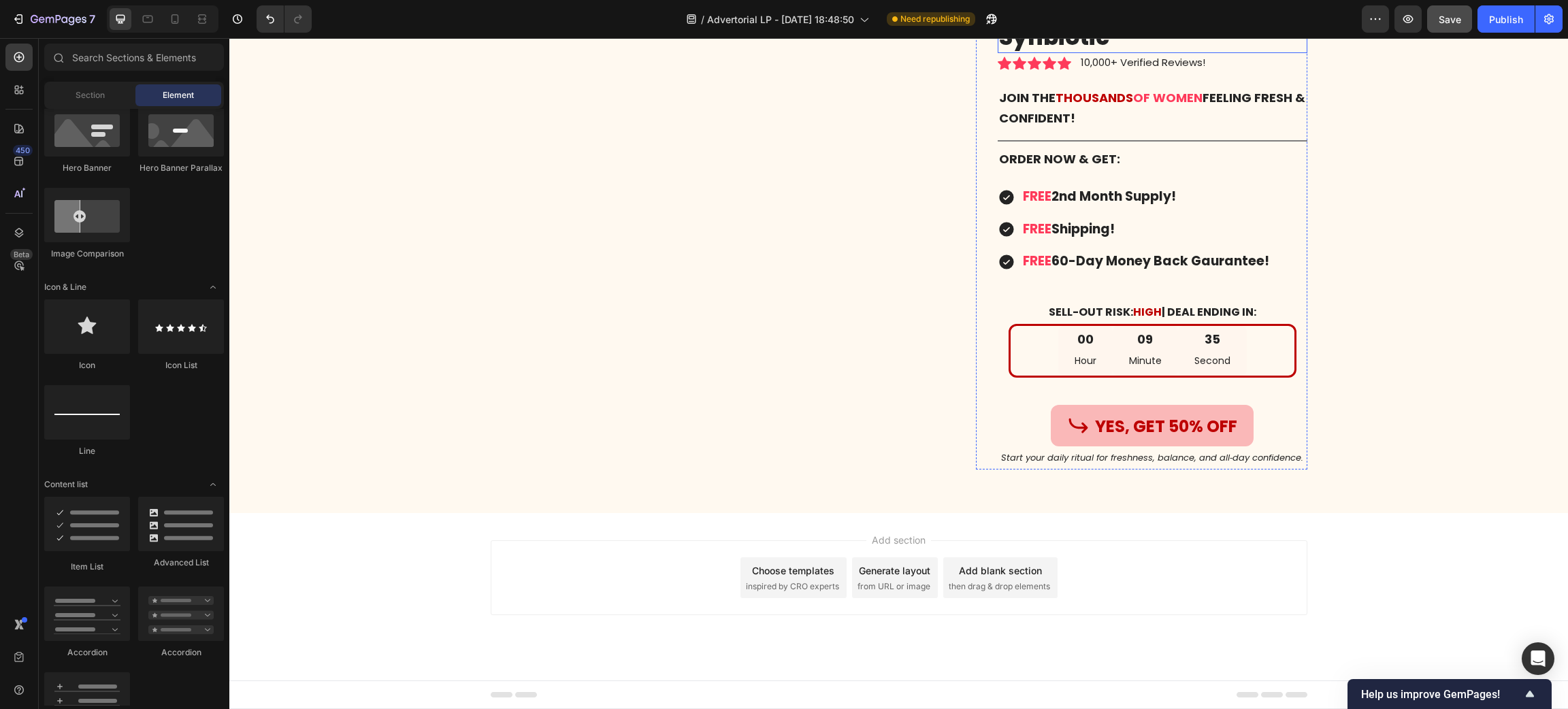
click at [1072, 54] on h1 "Cleoflora™ Vaginal & Gut Synbiotic" at bounding box center [1152, 23] width 309 height 61
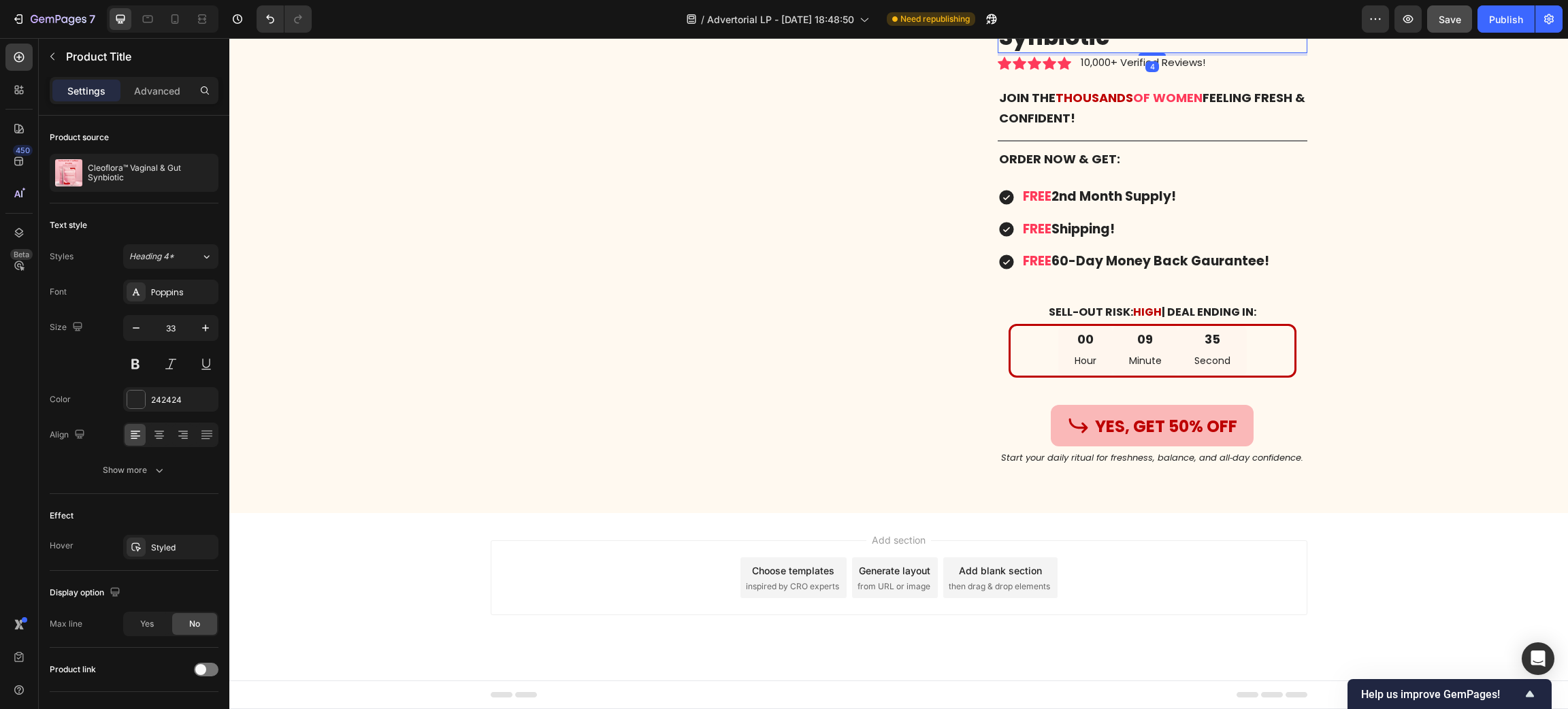
click at [1072, 54] on h1 "Cleoflora™ Vaginal & Gut Synbiotic" at bounding box center [1152, 23] width 309 height 61
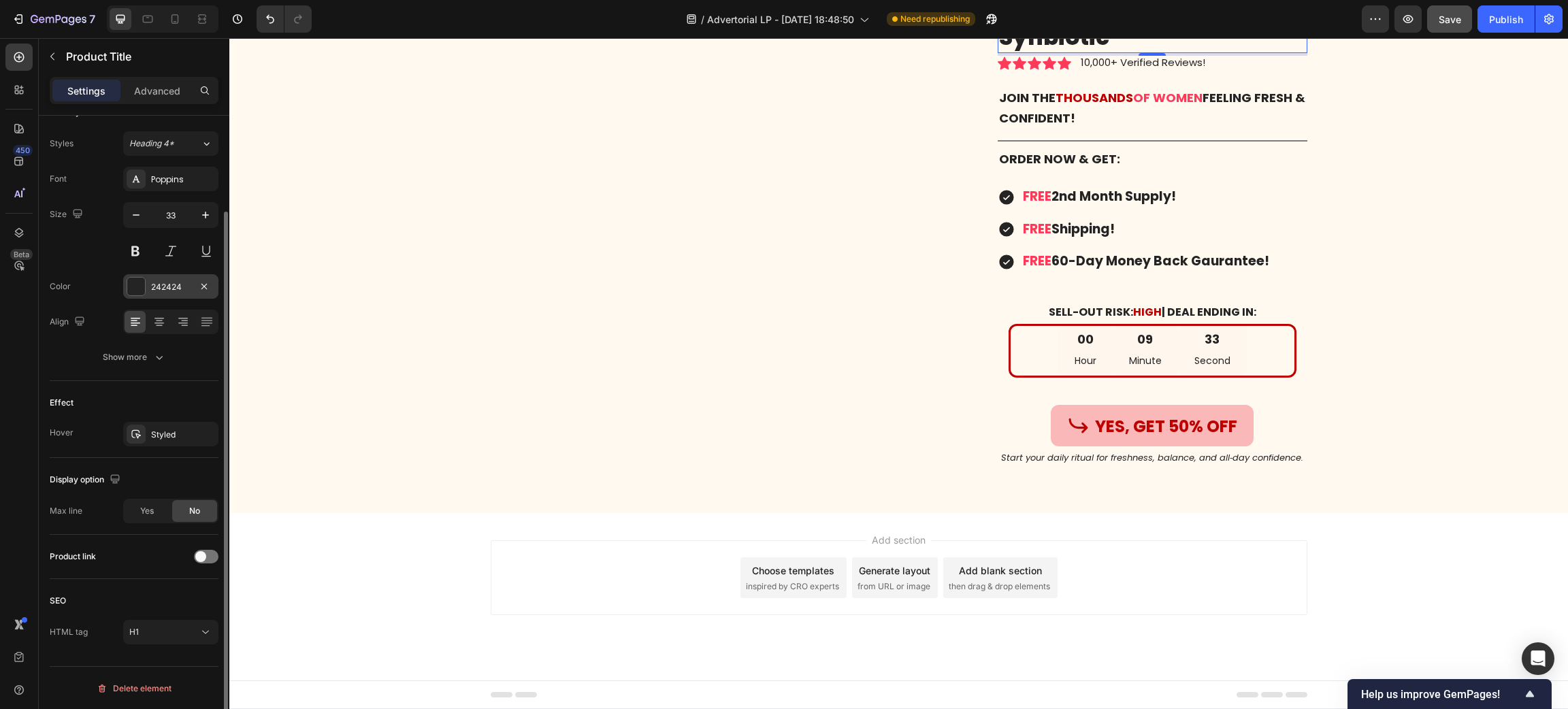
click at [166, 290] on div "242424" at bounding box center [171, 287] width 39 height 12
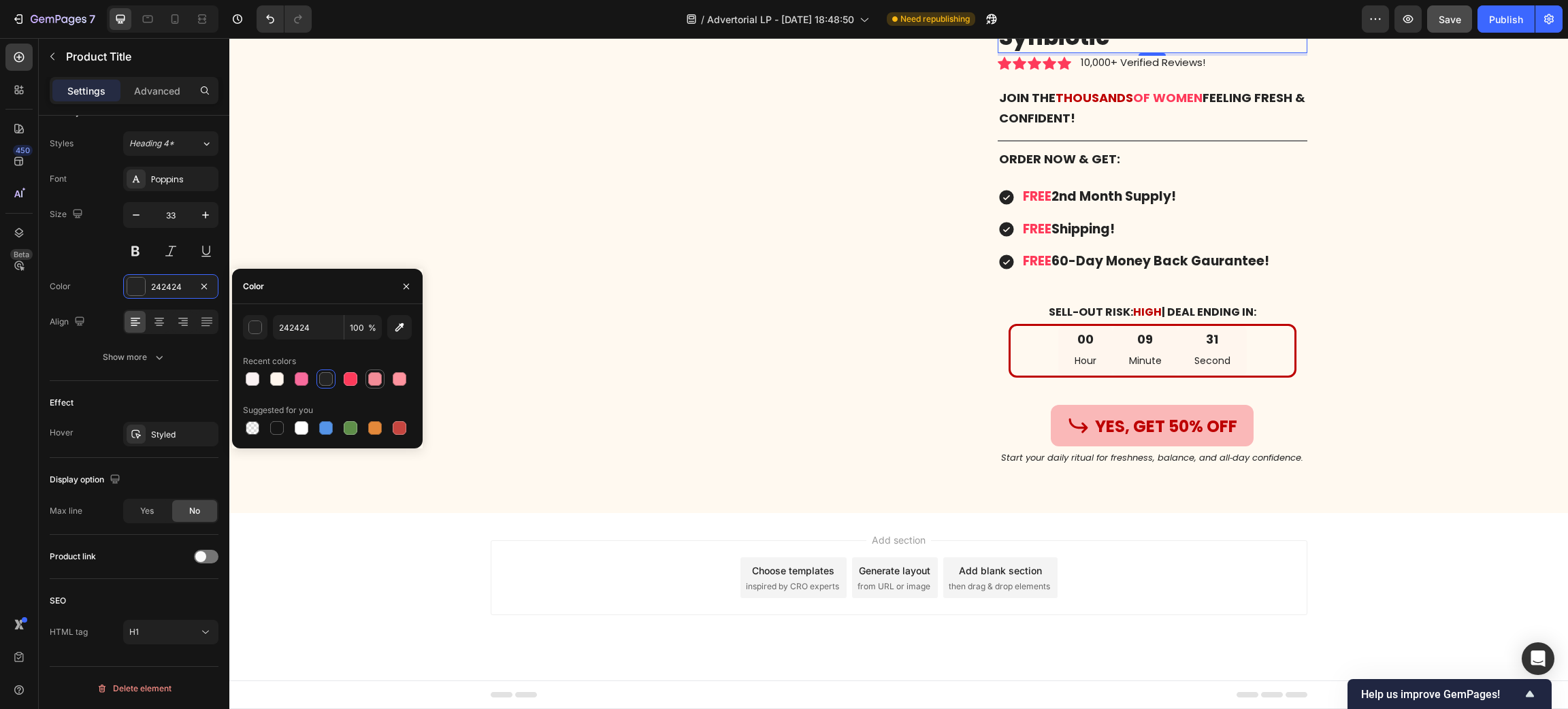
click at [375, 376] on div at bounding box center [374, 379] width 14 height 14
click at [345, 375] on div at bounding box center [350, 379] width 14 height 14
click at [304, 377] on div at bounding box center [301, 379] width 14 height 14
click at [325, 379] on div at bounding box center [326, 379] width 14 height 14
type input "242424"
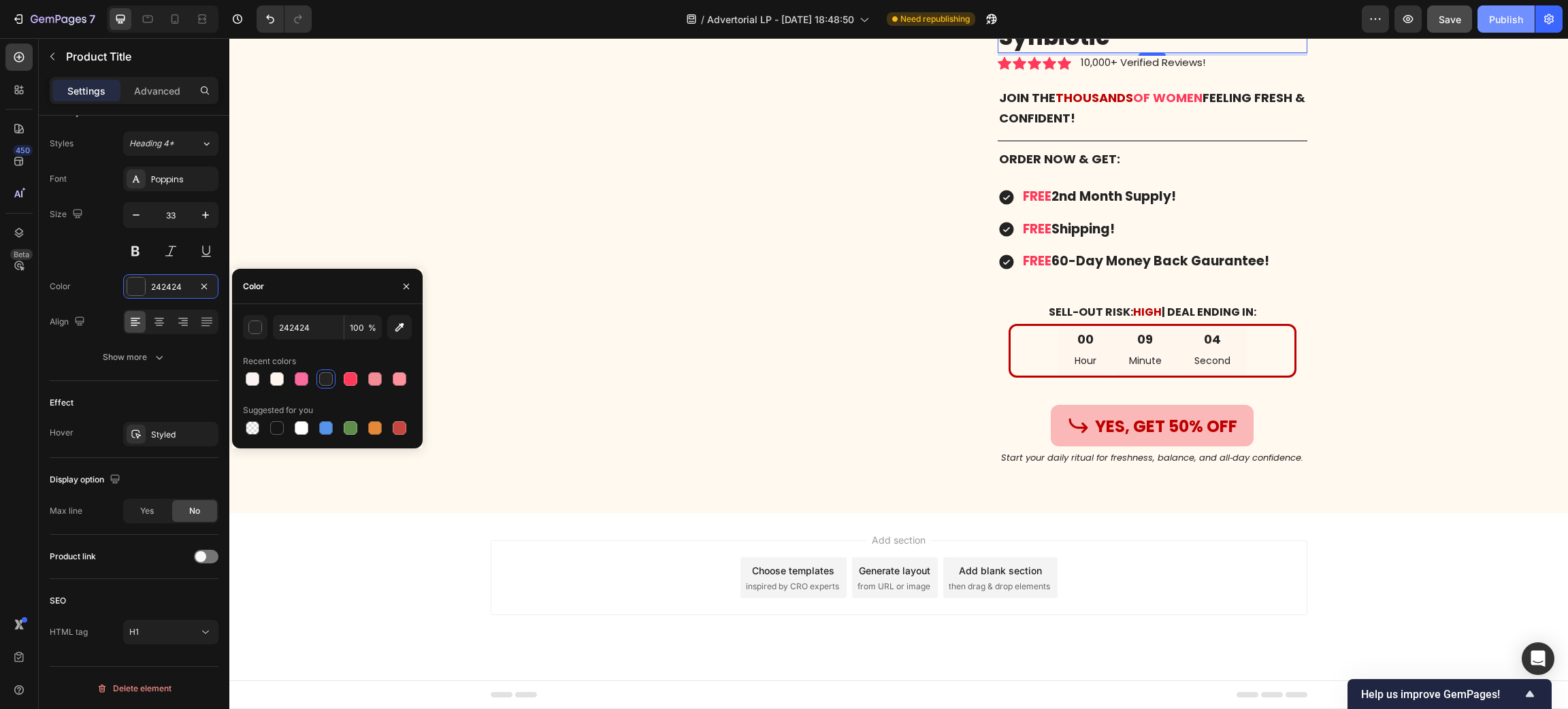
click at [1511, 16] on div "Publish" at bounding box center [1505, 19] width 34 height 15
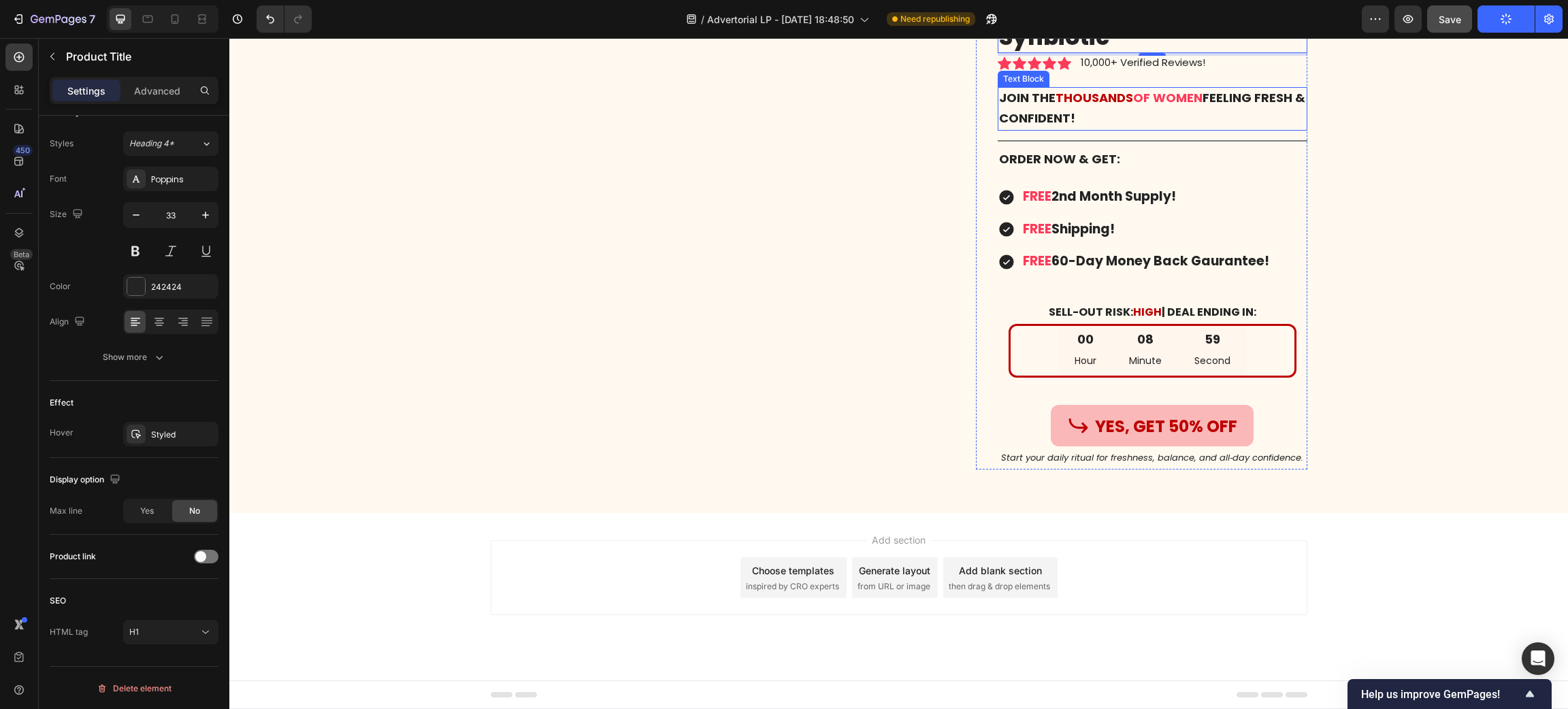
click at [1100, 106] on span "thousands" at bounding box center [1093, 98] width 78 height 17
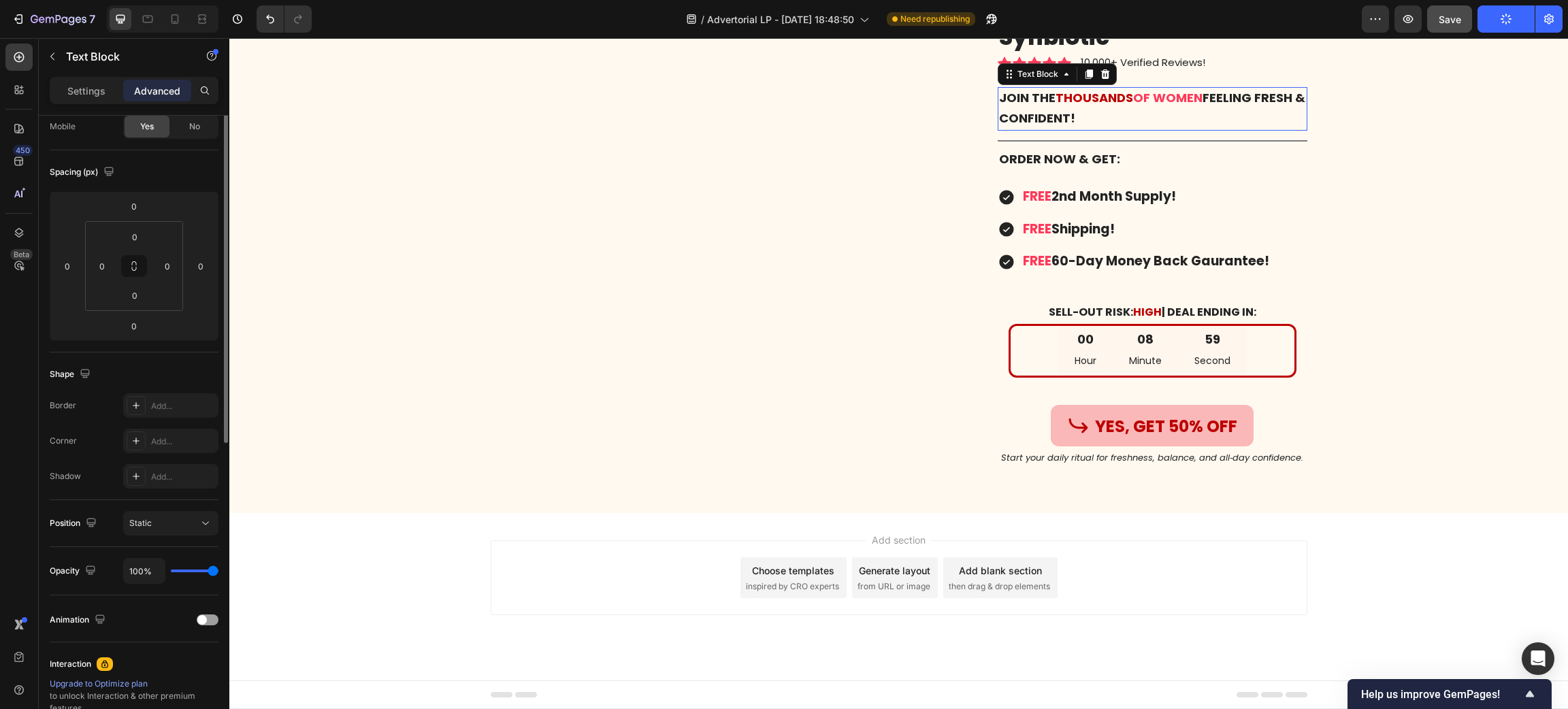
scroll to position [0, 0]
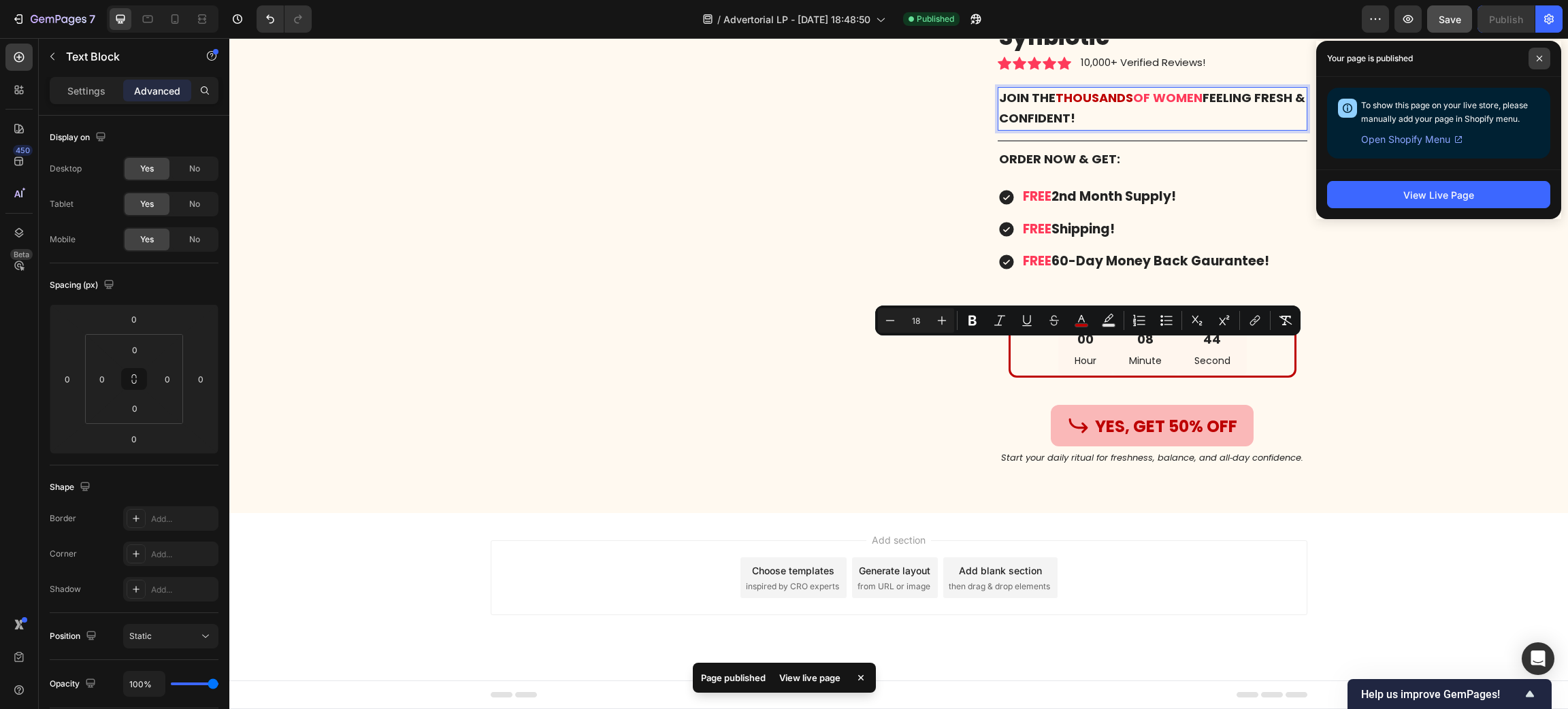
click at [1542, 60] on span at bounding box center [1539, 58] width 22 height 22
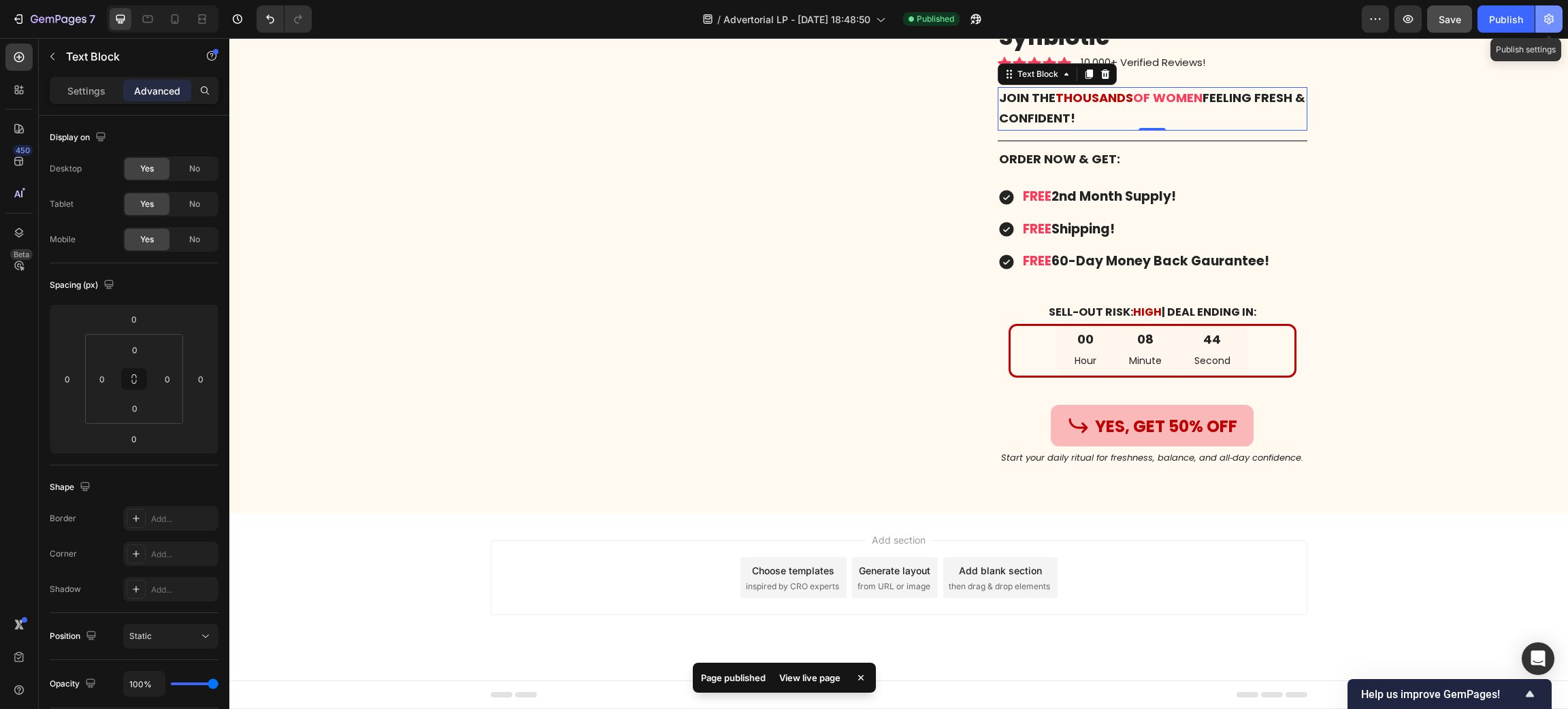
click at [1544, 24] on icon "button" at bounding box center [1548, 18] width 14 height 14
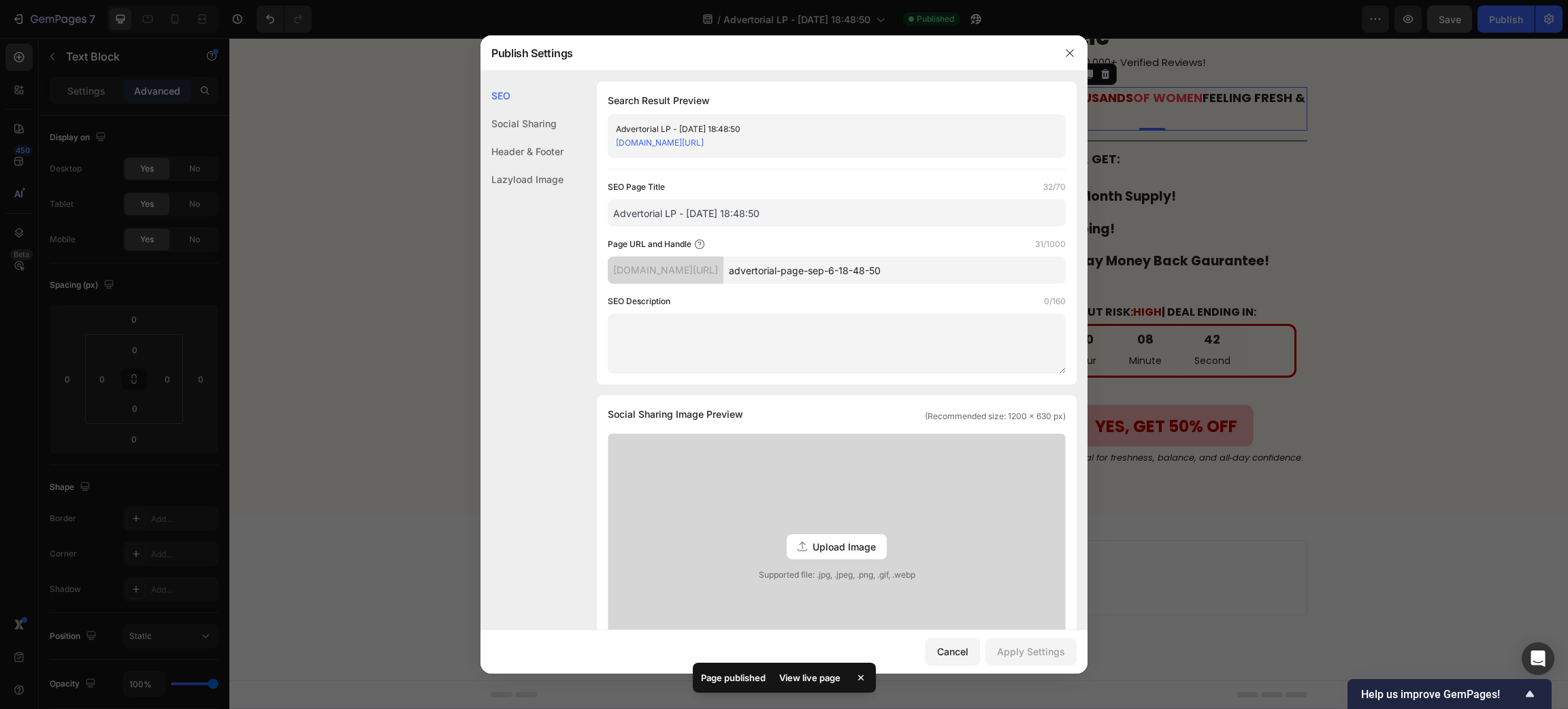
click at [530, 141] on div "Header & Footer" at bounding box center [521, 151] width 83 height 28
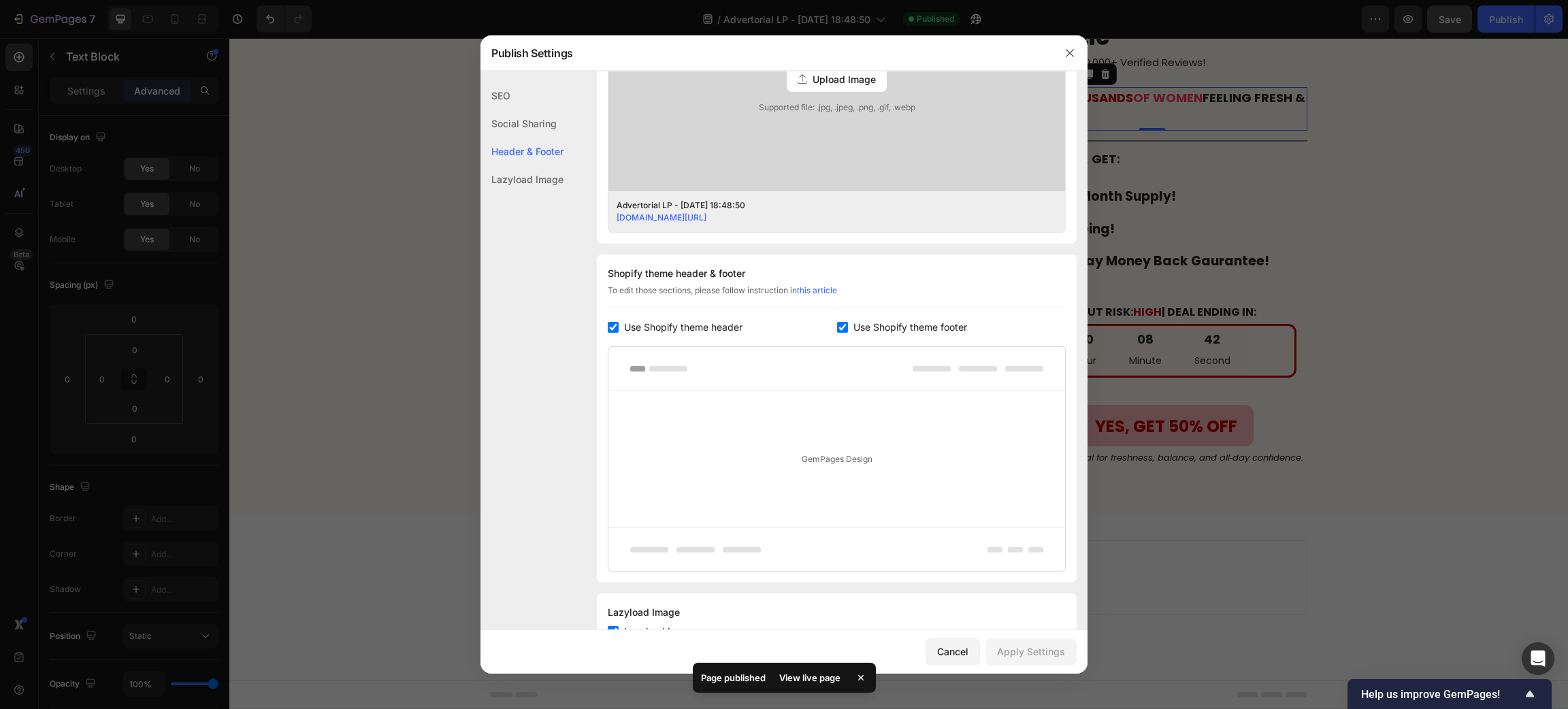
scroll to position [520, 0]
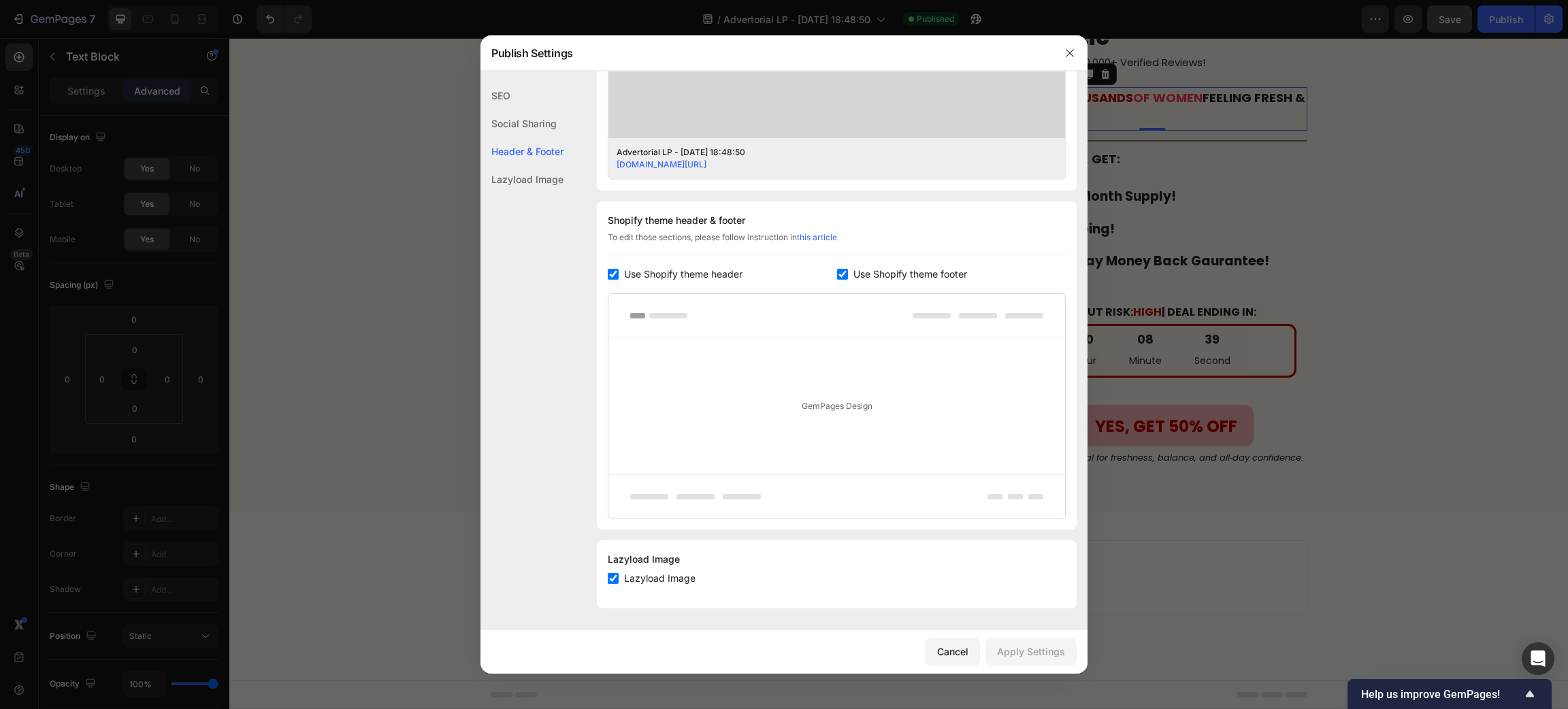
click at [653, 271] on span "Use Shopify theme header" at bounding box center [684, 275] width 119 height 16
checkbox input "false"
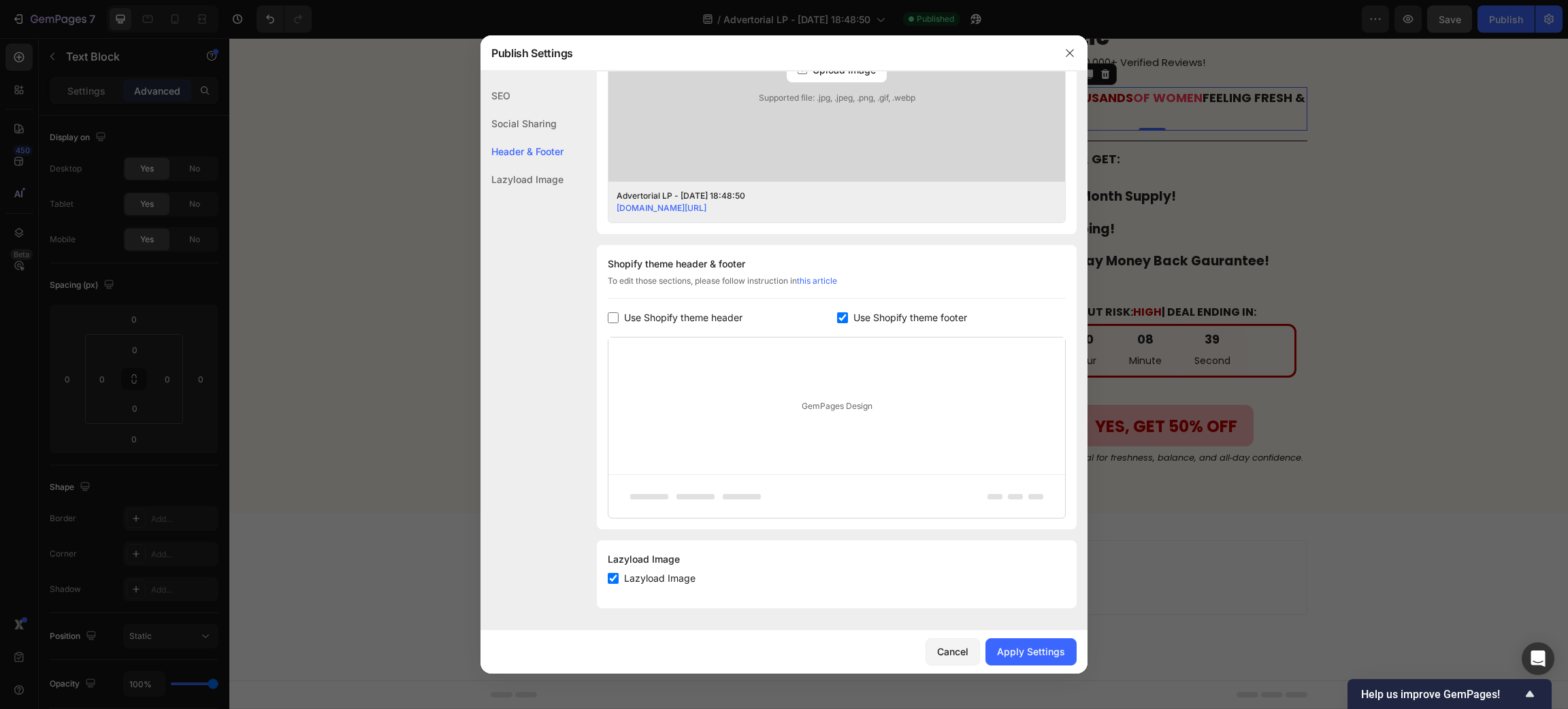
scroll to position [477, 0]
click at [853, 314] on span "Use Shopify theme footer" at bounding box center [910, 318] width 114 height 16
checkbox input "false"
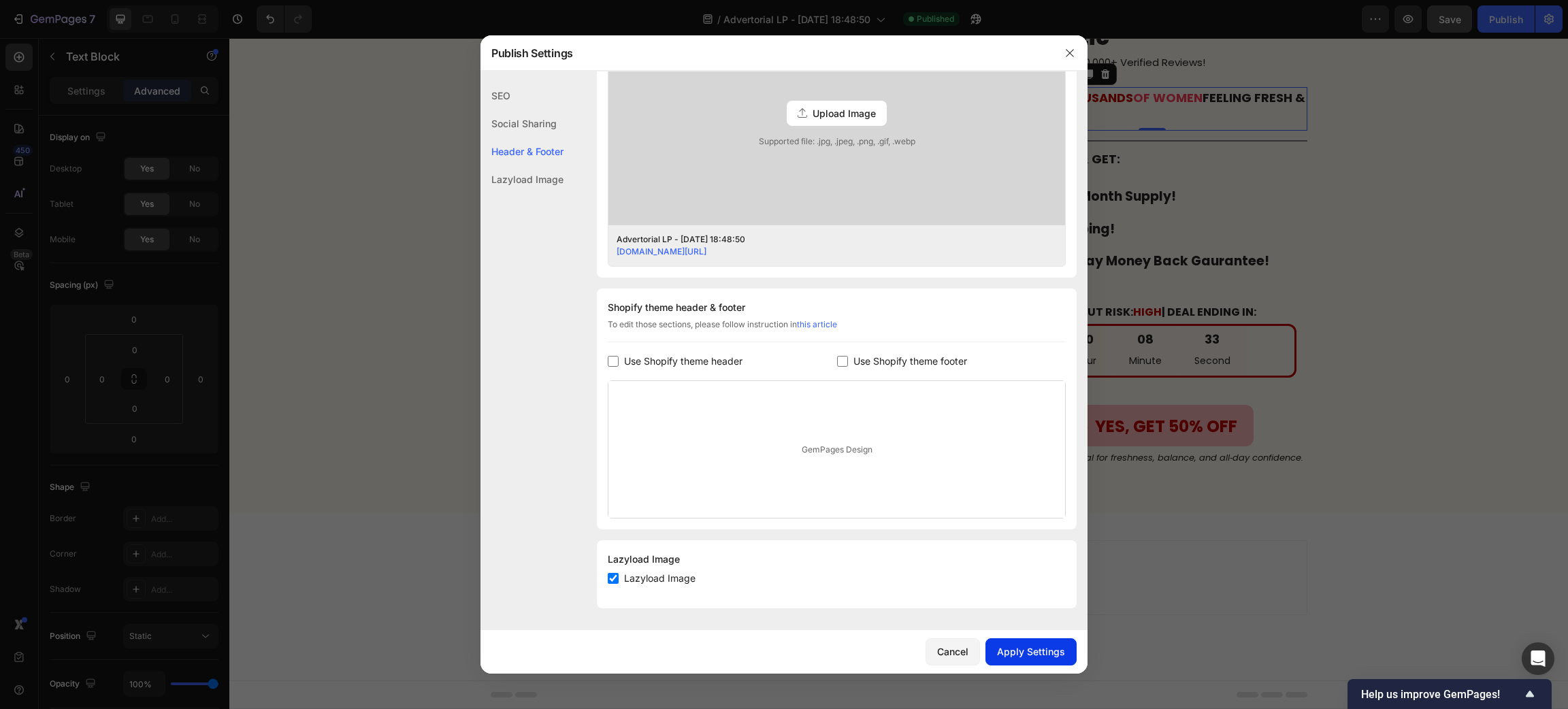
click at [1030, 654] on div "Apply Settings" at bounding box center [1030, 652] width 68 height 15
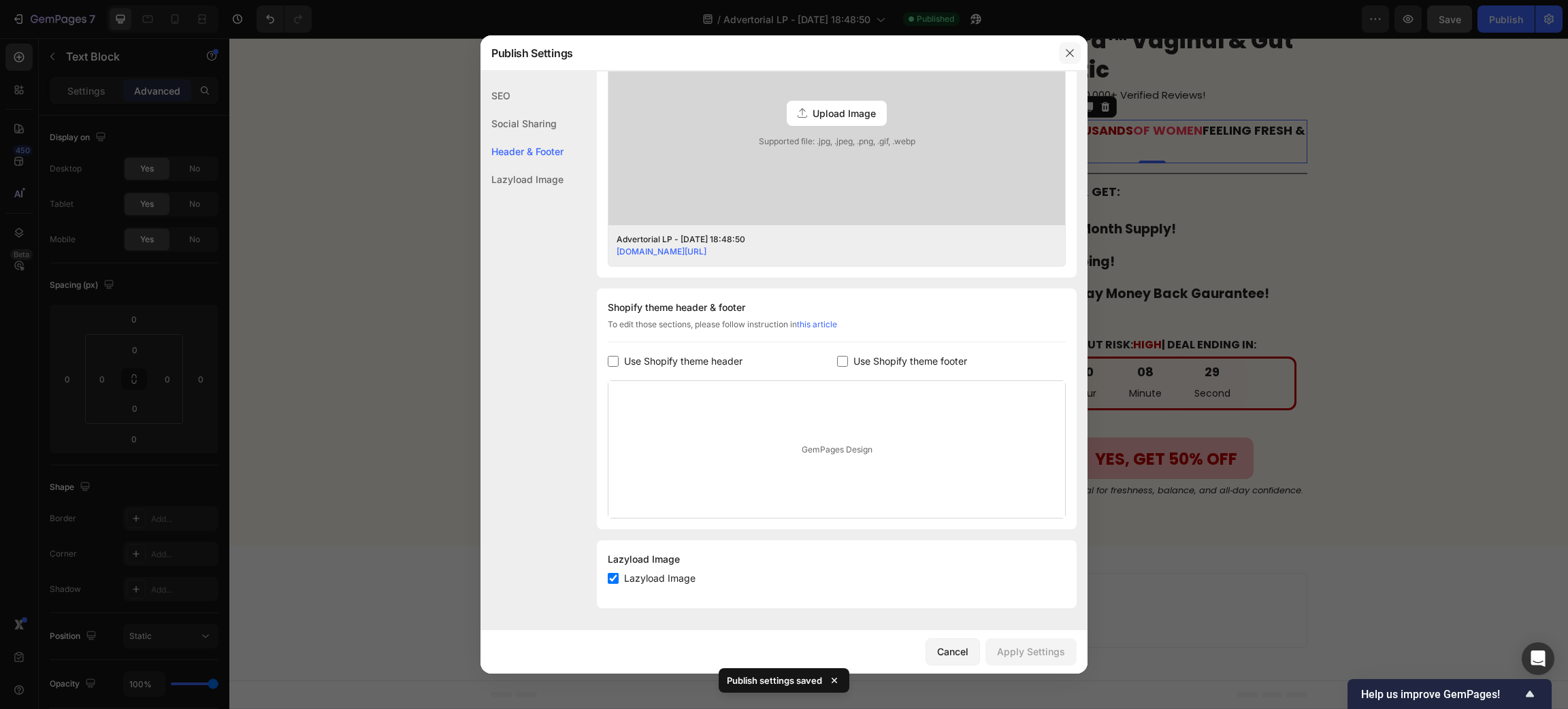
click at [1069, 60] on button "button" at bounding box center [1070, 53] width 22 height 22
